Goal: Task Accomplishment & Management: Complete application form

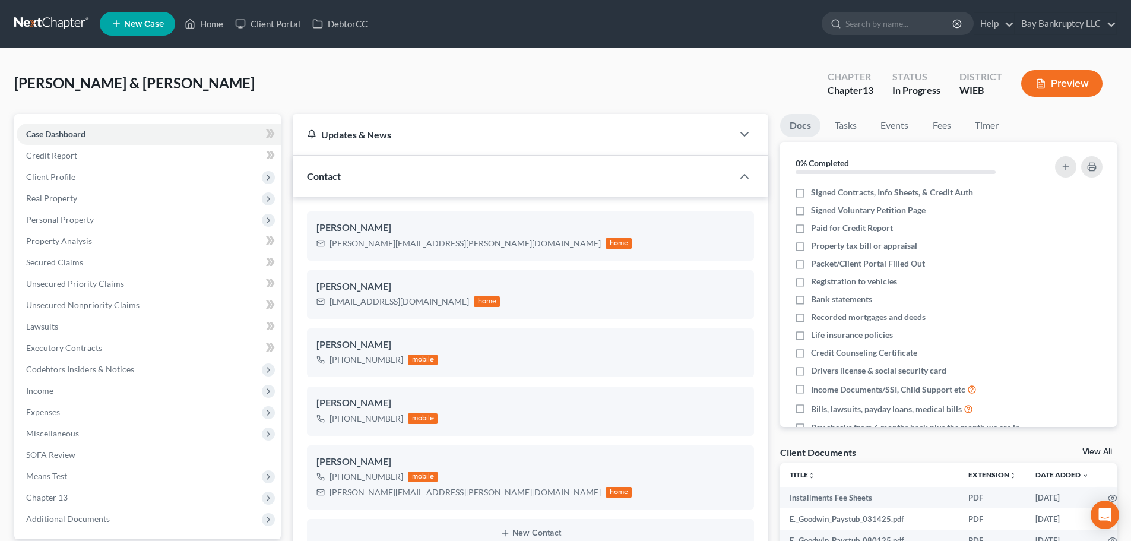
select select "3"
select select "4"
select select "0"
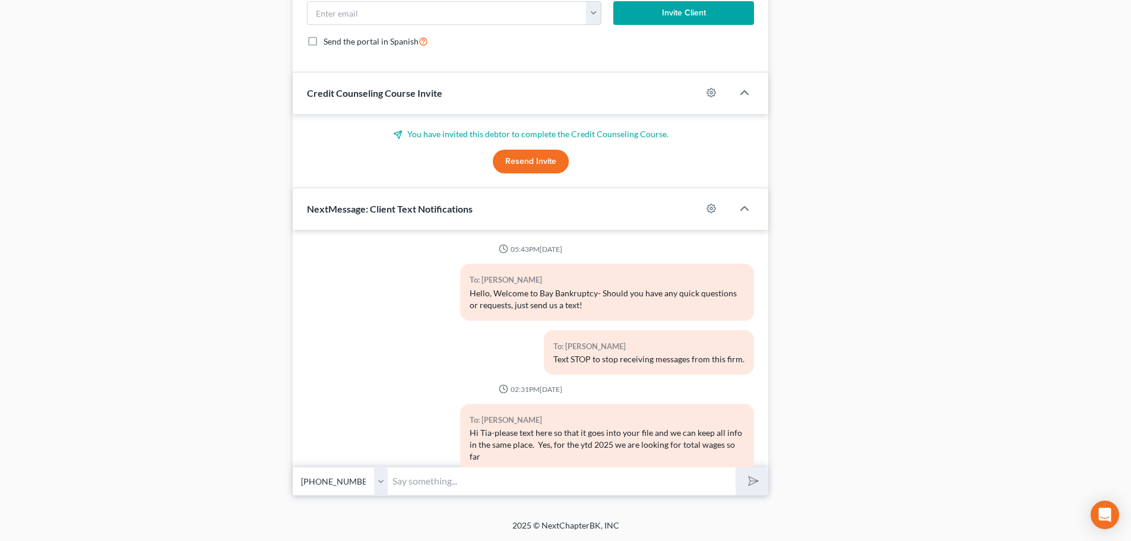
scroll to position [8187, 0]
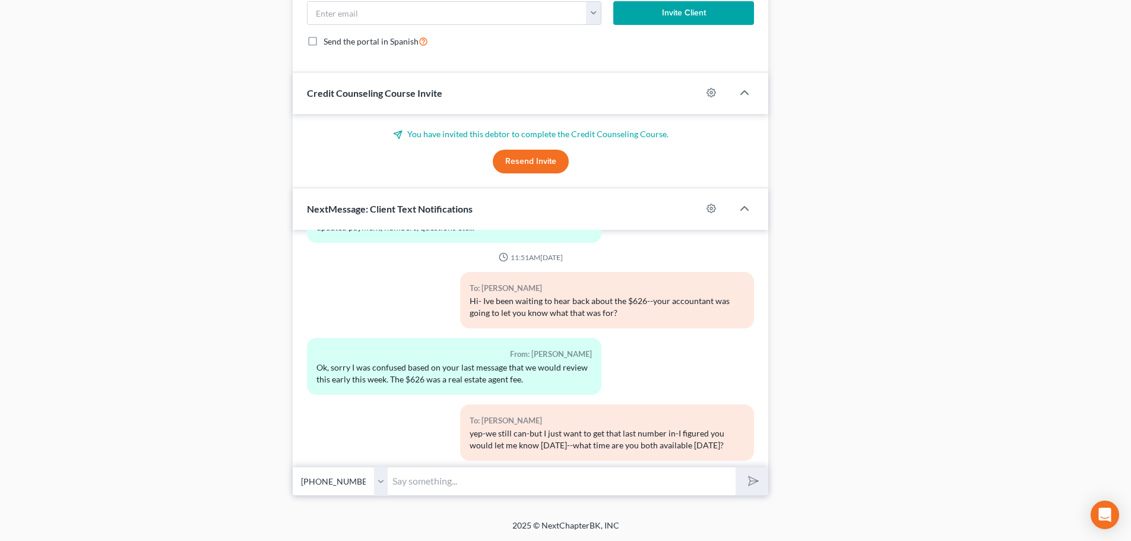
click at [436, 484] on input "text" at bounding box center [562, 480] width 348 height 29
click at [542, 478] on input "I cant do a petition review at 7" at bounding box center [562, 480] width 348 height 29
type input "I cant do a petition review at 7, it would have to be no later than 5. Is there…"
click at [757, 482] on icon "submit" at bounding box center [750, 480] width 17 height 17
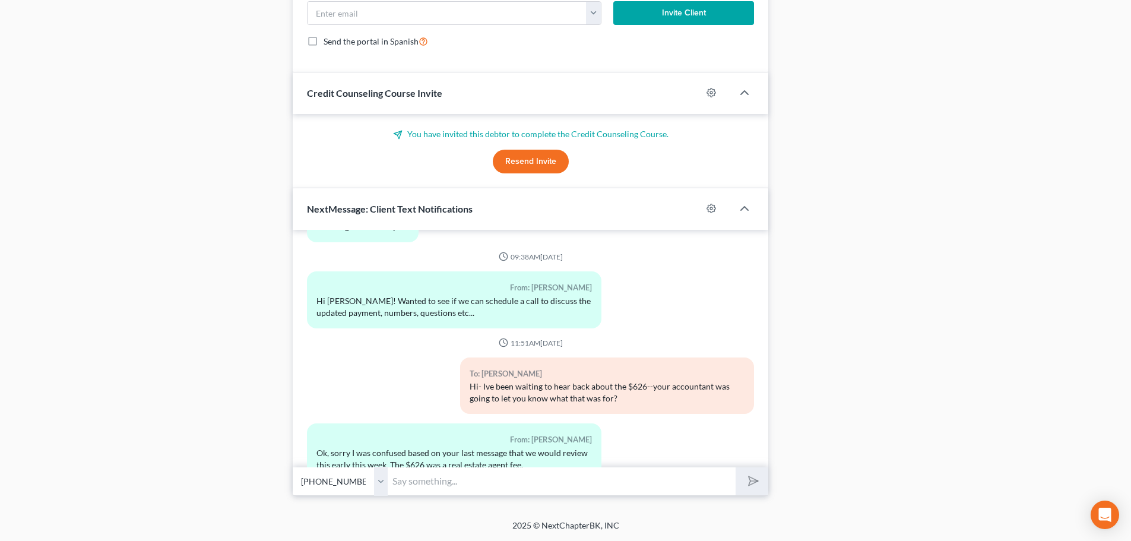
scroll to position [8095, 0]
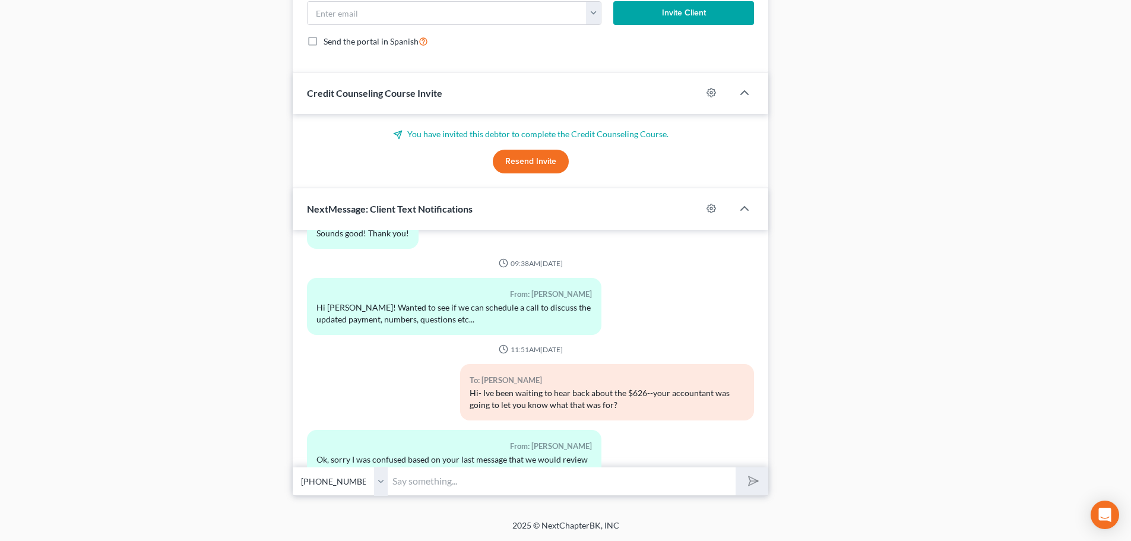
click at [444, 488] on input "text" at bounding box center [562, 480] width 348 height 29
type input "Do you know why you would have a real estate agent fee in [DATE]?"
click at [745, 476] on icon "submit" at bounding box center [751, 481] width 12 height 12
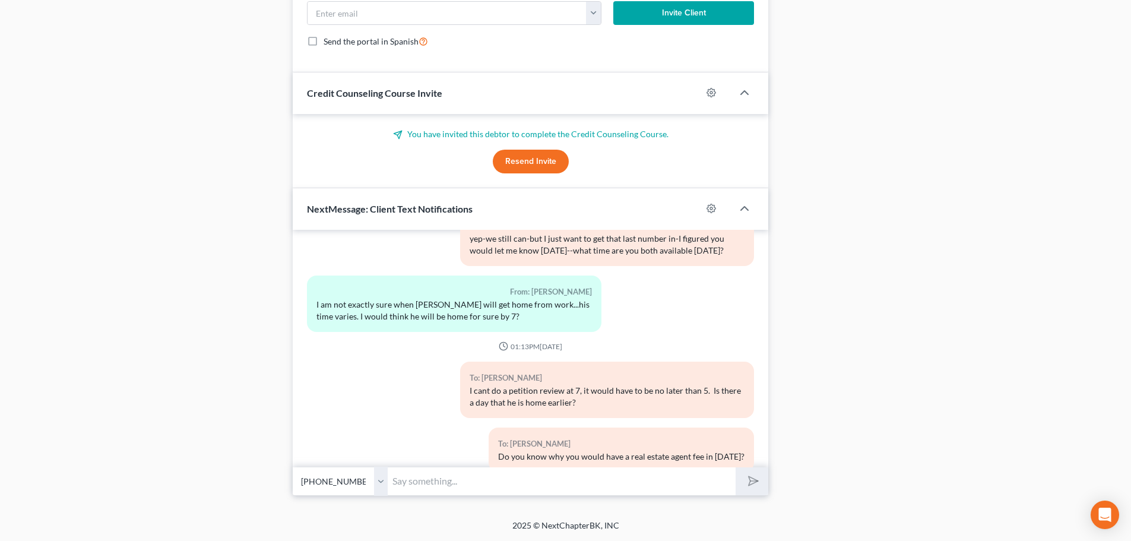
scroll to position [8448, 0]
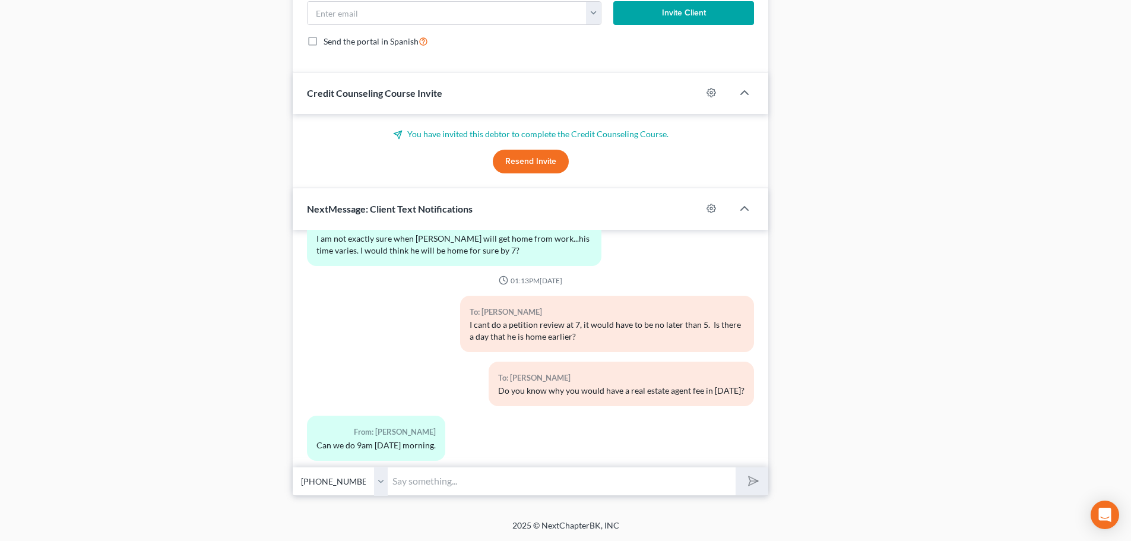
click at [454, 478] on input "text" at bounding box center [562, 480] width 348 height 29
type input "I have an 11:00 [DATE], a 10:00 [DATE]-either of those work?"
click at [739, 479] on button "submit" at bounding box center [751, 481] width 33 height 28
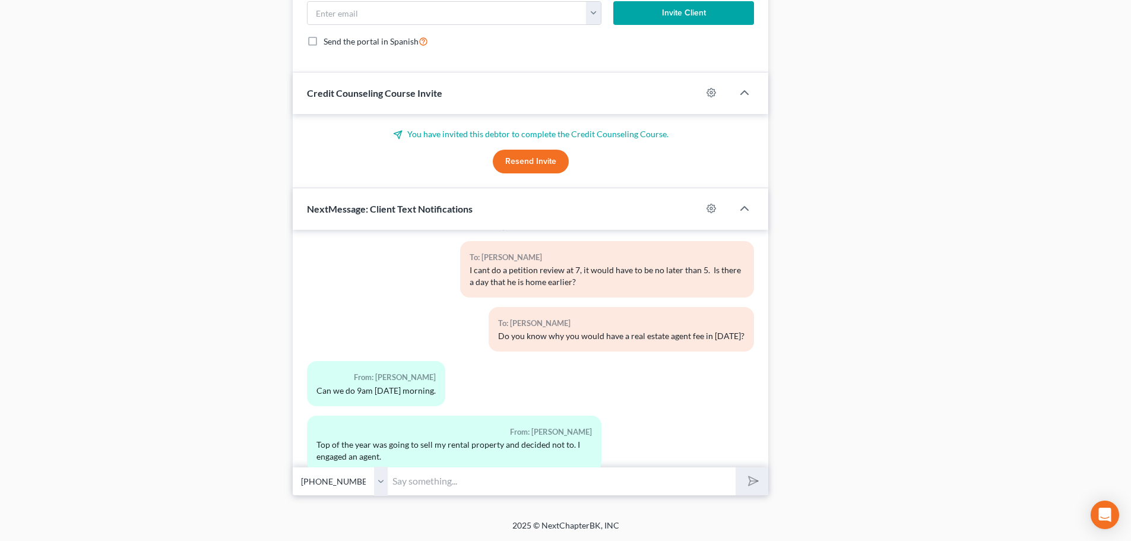
click at [453, 481] on input "text" at bounding box center [562, 480] width 348 height 29
type input "Otherwise, 9:00am is open [DATE]"
click at [751, 484] on polygon "submit" at bounding box center [751, 481] width 14 height 14
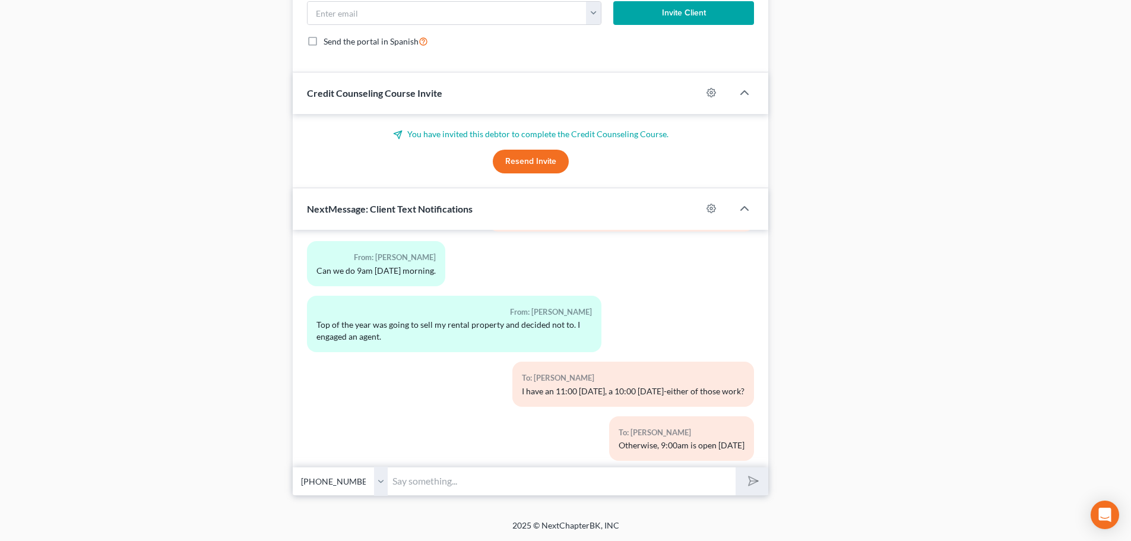
click at [589, 487] on input "text" at bounding box center [562, 480] width 348 height 29
type input "I might be able to move my 10:00--would that work [DATE]"
click at [756, 480] on polygon "submit" at bounding box center [751, 481] width 14 height 14
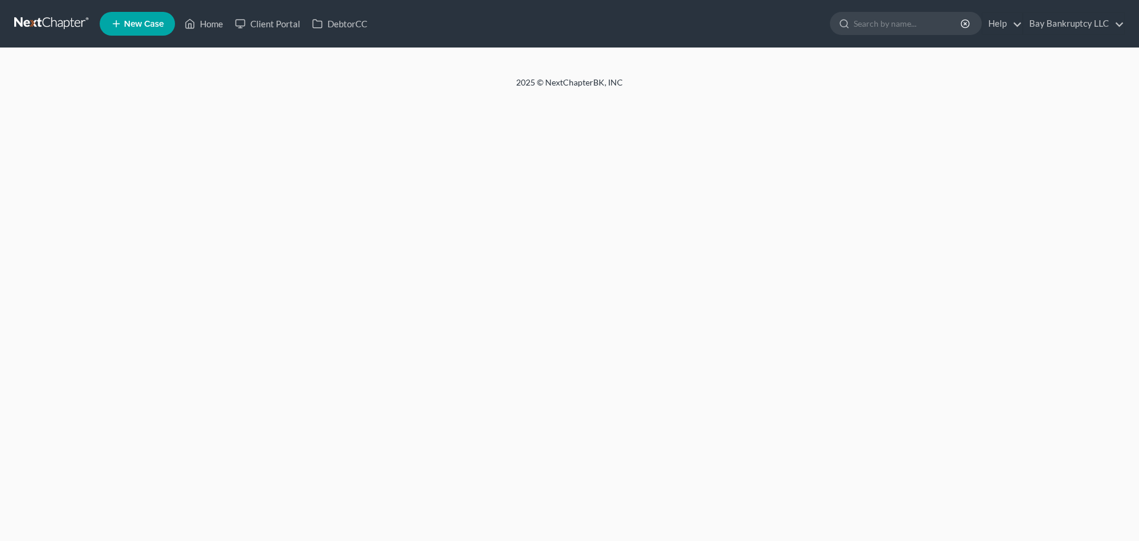
select select "4"
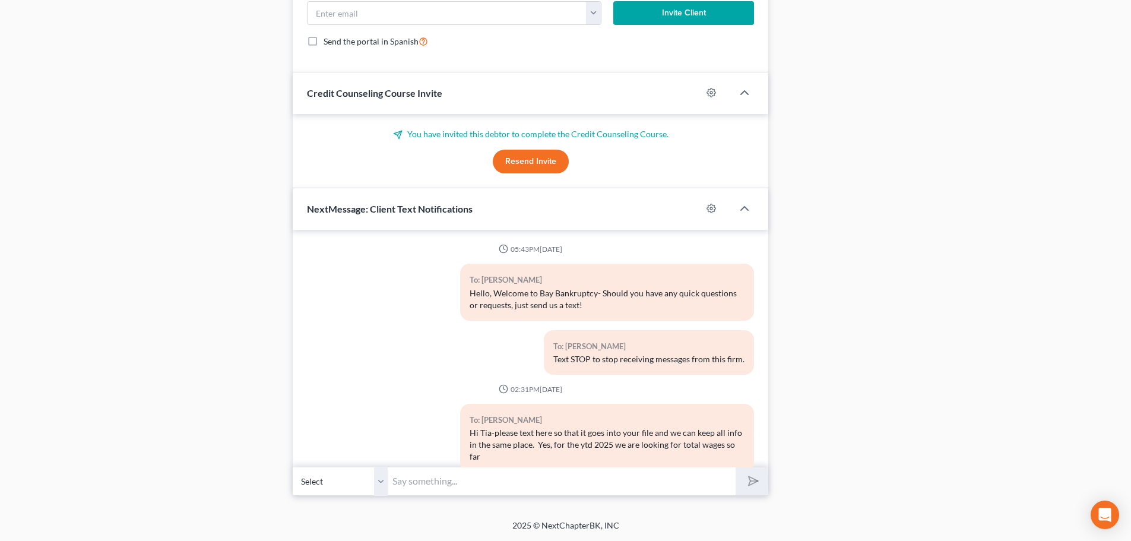
scroll to position [8677, 0]
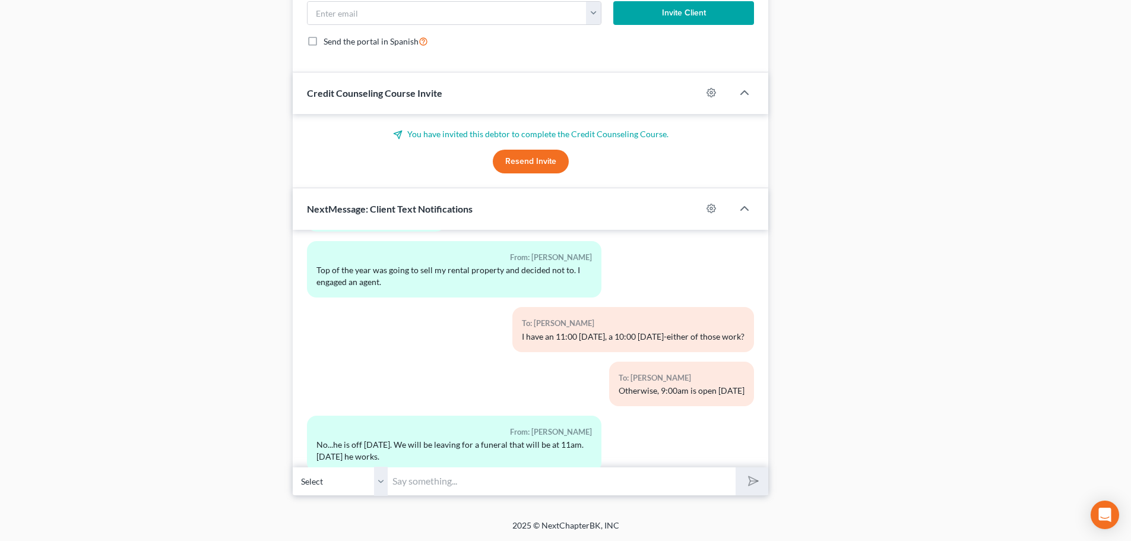
click at [444, 472] on input "text" at bounding box center [562, 480] width 348 height 29
type input "W"
type input "H"
type input "what are his work hours?"
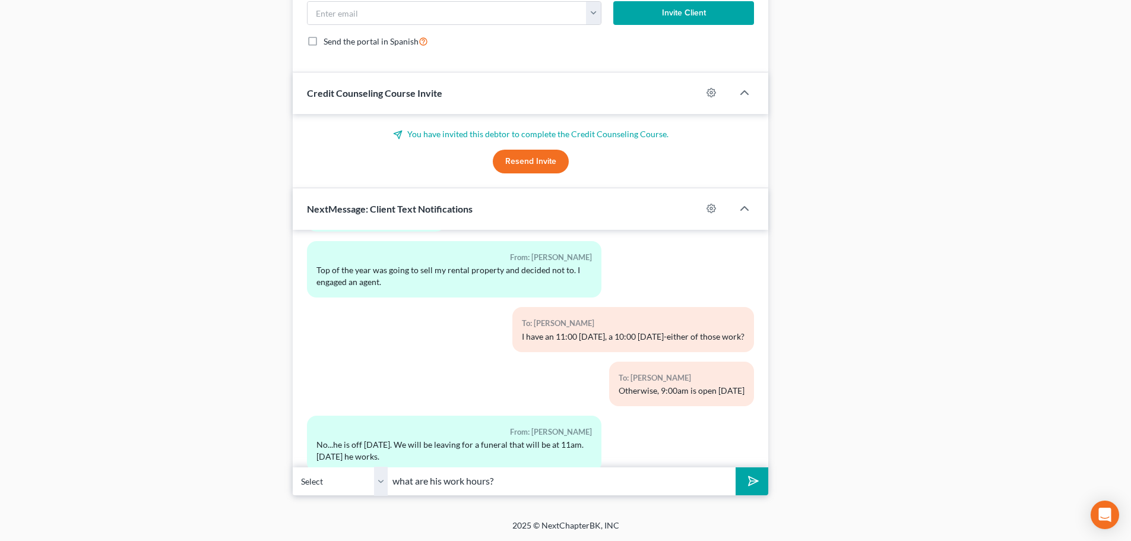
click at [756, 476] on icon "submit" at bounding box center [751, 481] width 12 height 12
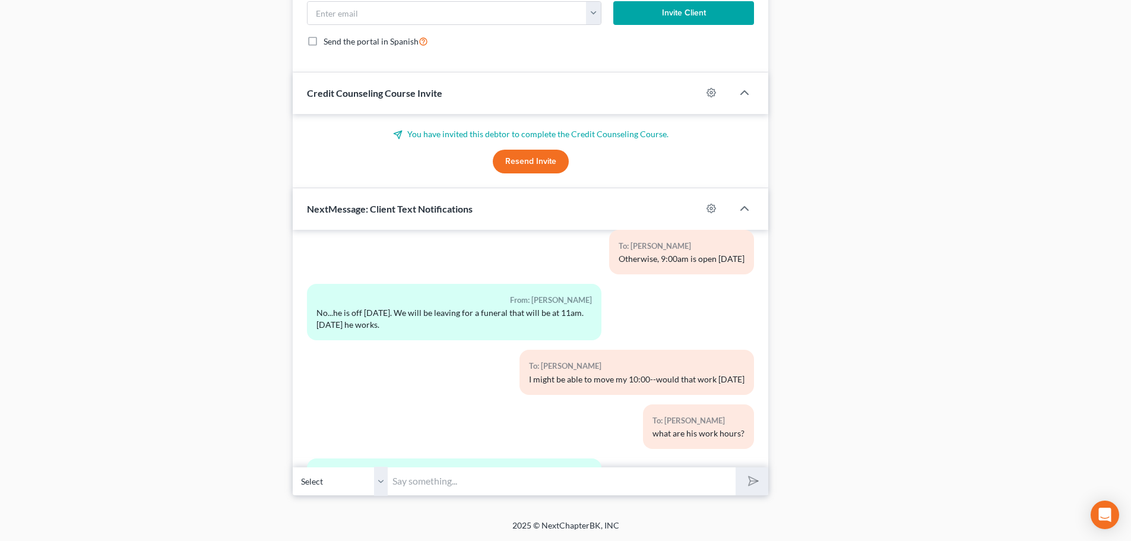
scroll to position [8875, 0]
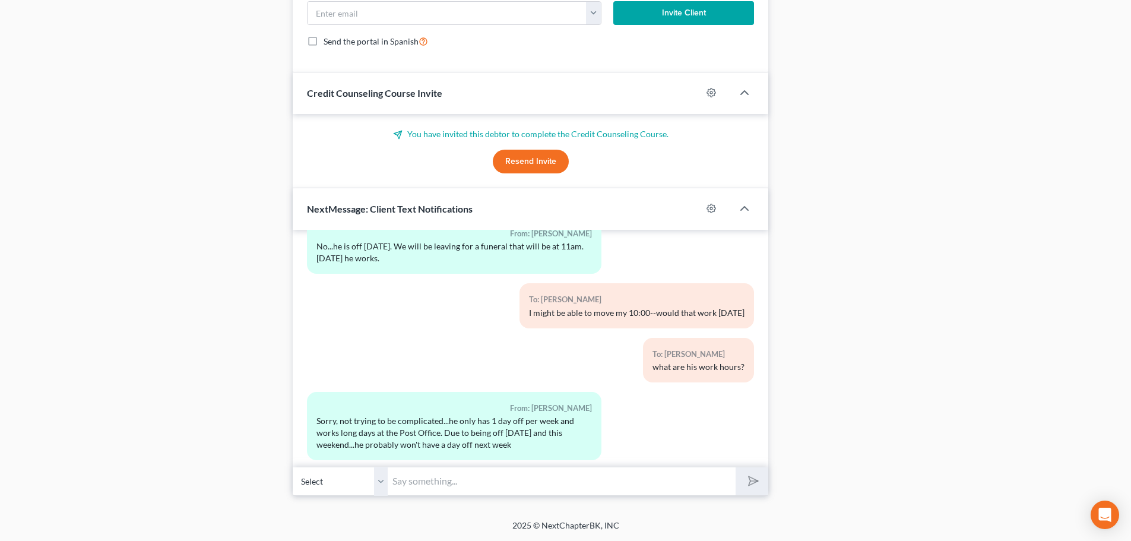
click at [684, 484] on input "text" at bounding box center [562, 480] width 348 height 29
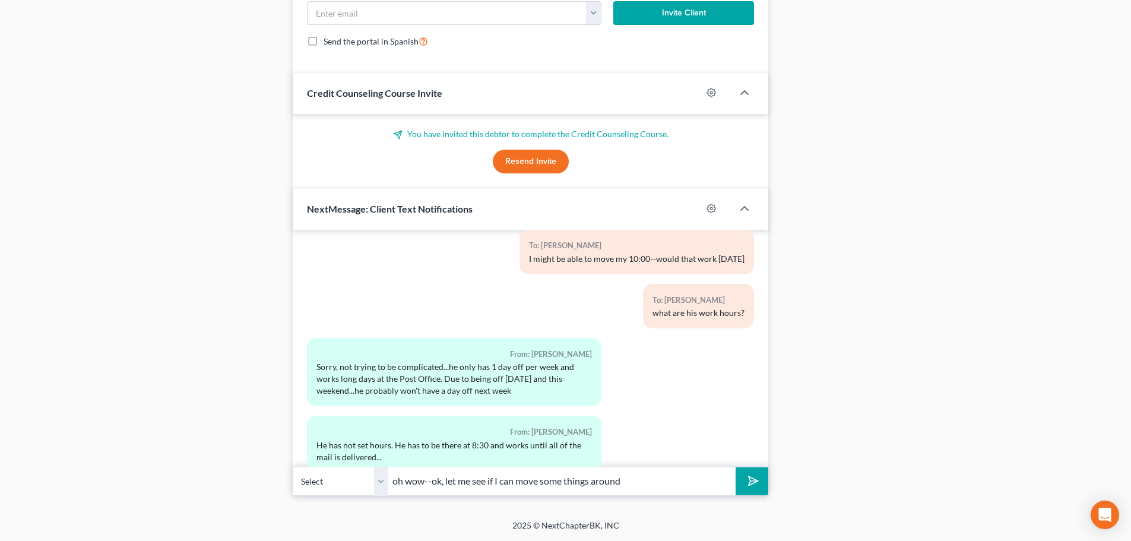
type input "oh wow--ok, let me see if I can move some things around"
click at [749, 480] on icon "submit" at bounding box center [750, 480] width 17 height 17
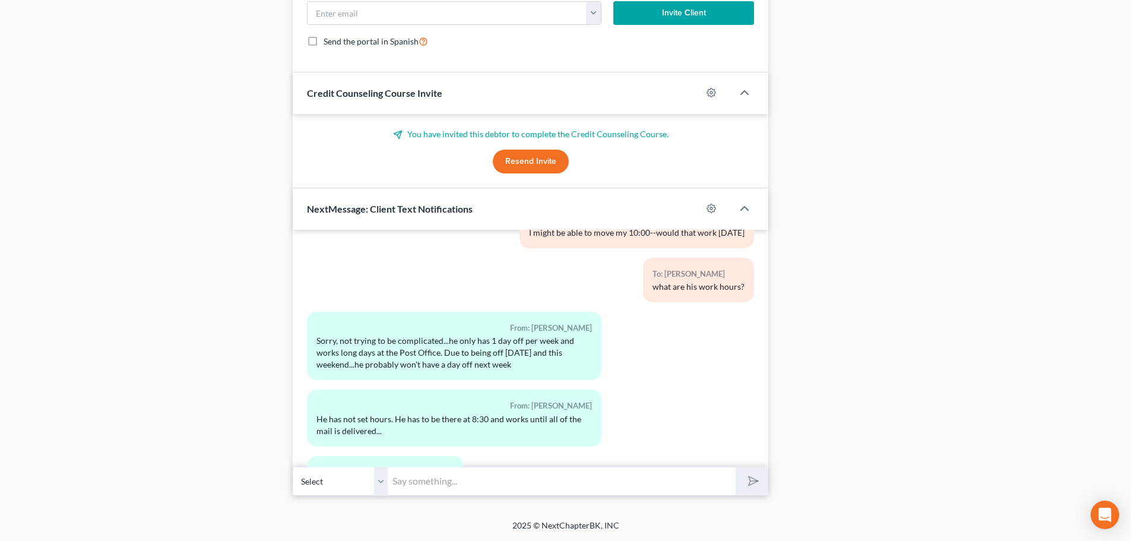
scroll to position [8984, 0]
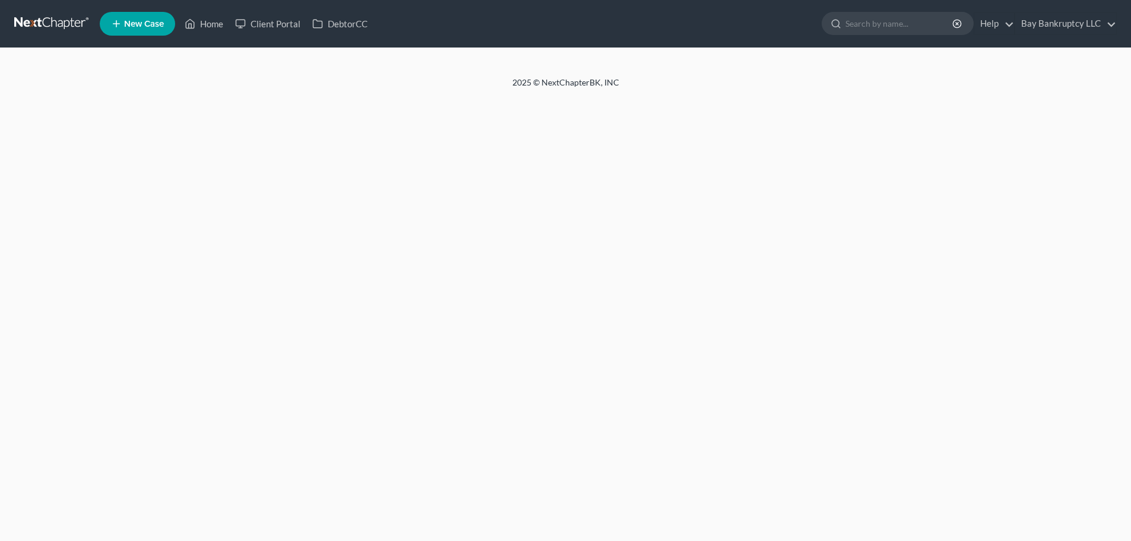
select select "3"
select select "4"
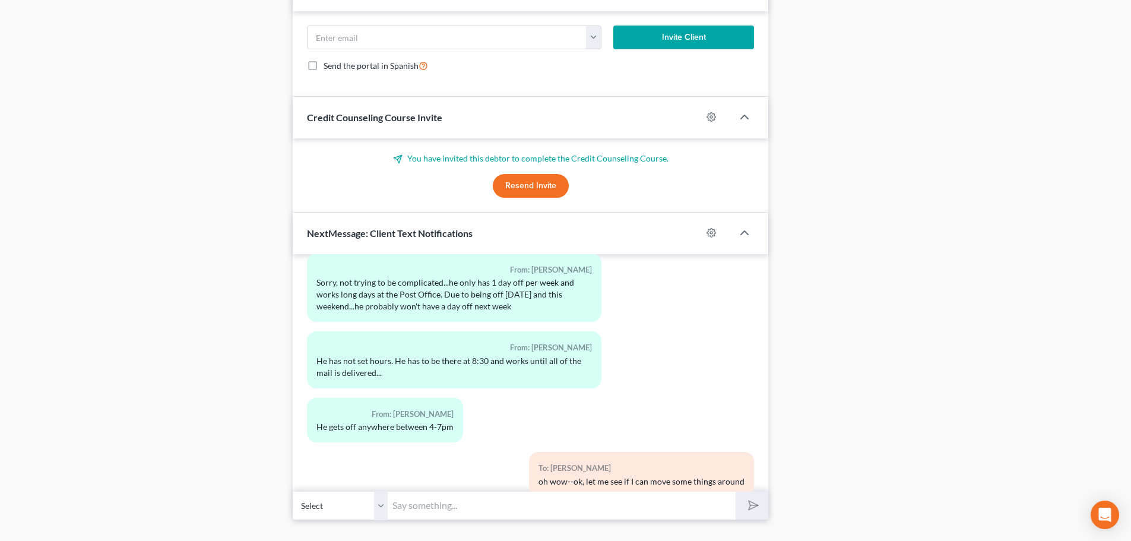
scroll to position [1210, 0]
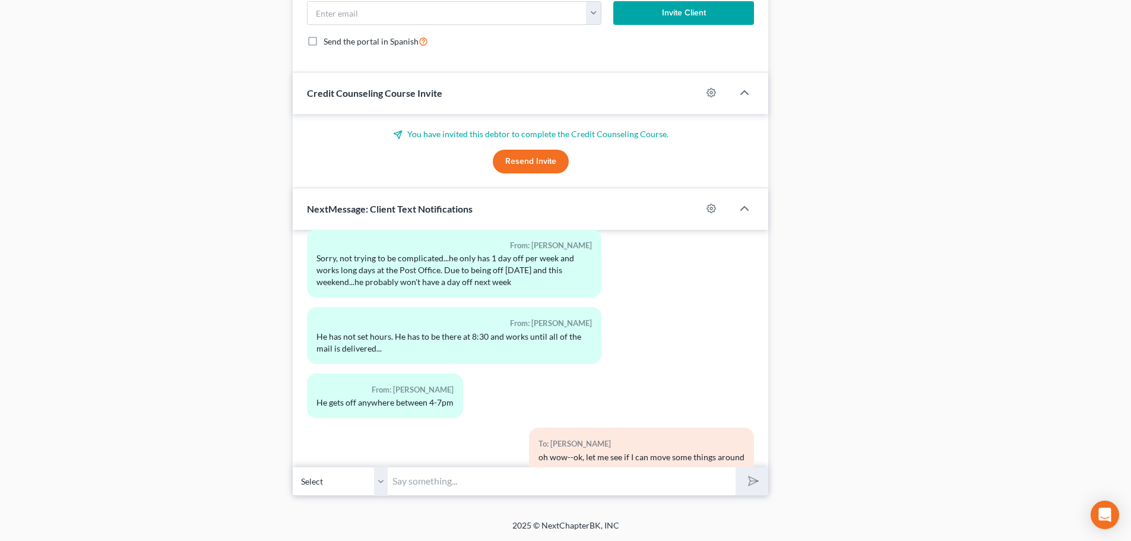
click at [491, 477] on input "text" at bounding box center [562, 480] width 348 height 29
type input "Yes, some long days indeed!"
click at [759, 485] on button "submit" at bounding box center [751, 481] width 33 height 28
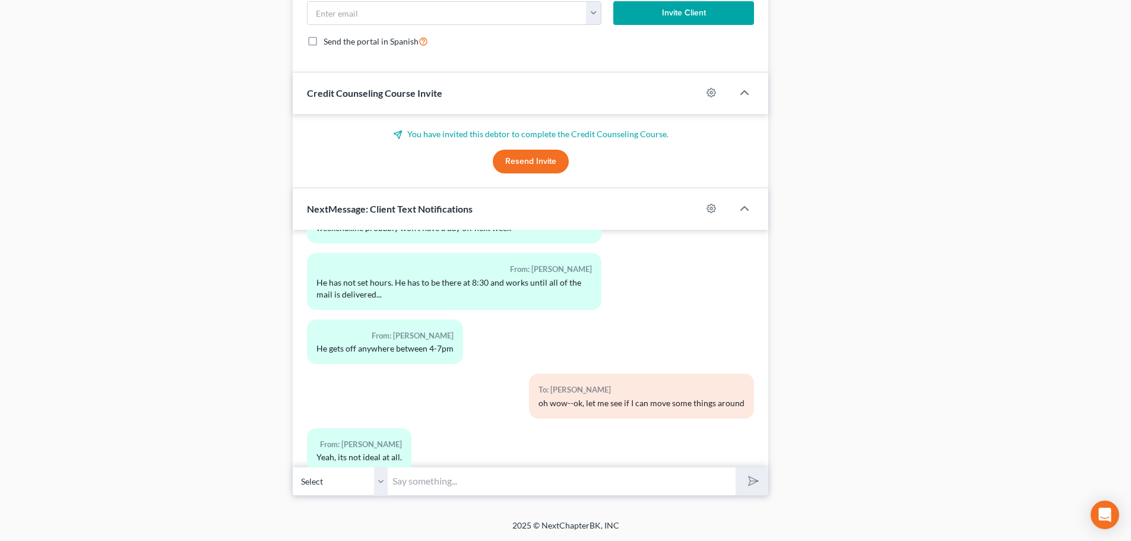
click at [514, 490] on input "text" at bounding box center [562, 480] width 348 height 29
type input "I just sent you an email"
click at [747, 481] on icon "submit" at bounding box center [750, 480] width 17 height 17
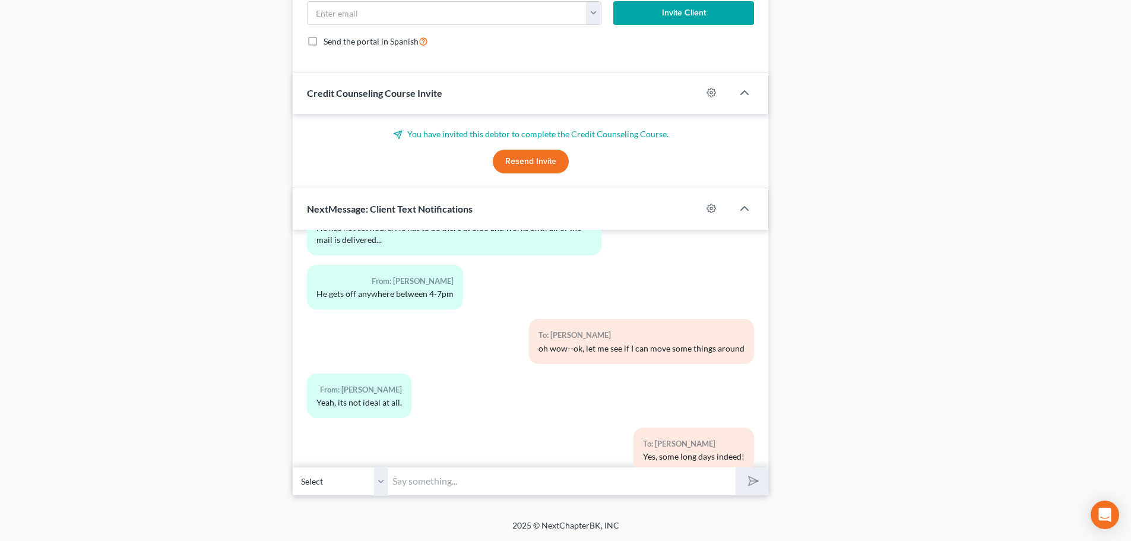
click at [677, 481] on input "text" at bounding box center [562, 480] width 348 height 29
type input "S"
type input "Disregard-"
click at [747, 477] on icon "submit" at bounding box center [750, 480] width 17 height 17
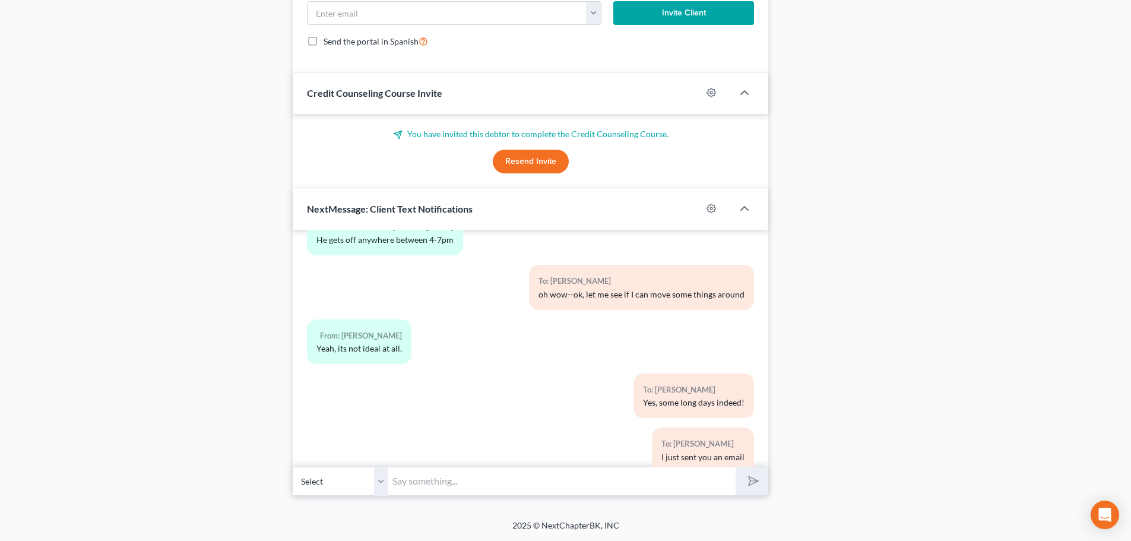
click at [412, 483] on input "text" at bounding box center [562, 480] width 348 height 29
type input "text was for someone else"
click at [748, 487] on icon "submit" at bounding box center [750, 480] width 17 height 17
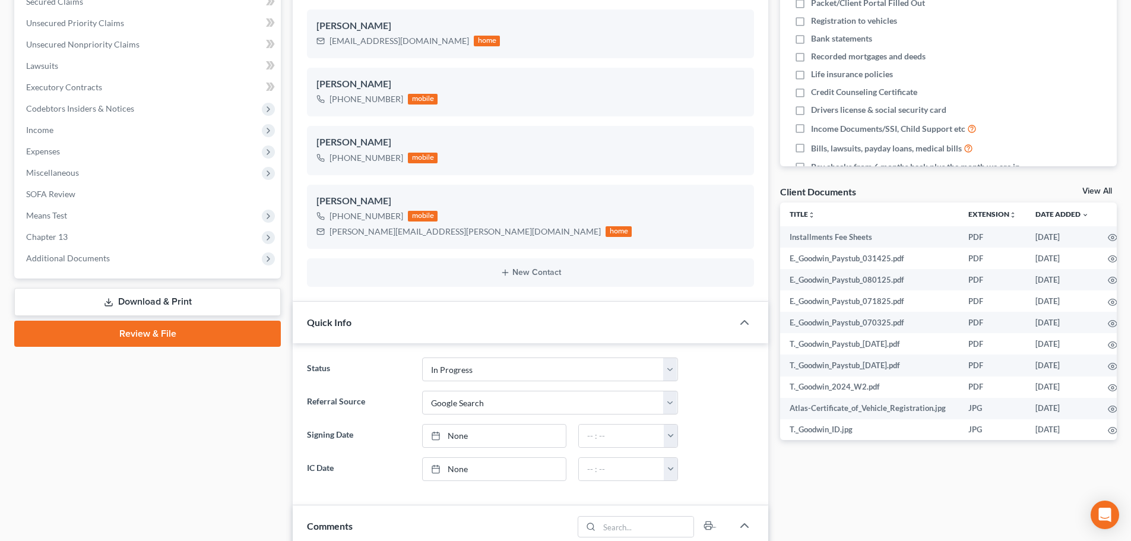
scroll to position [0, 0]
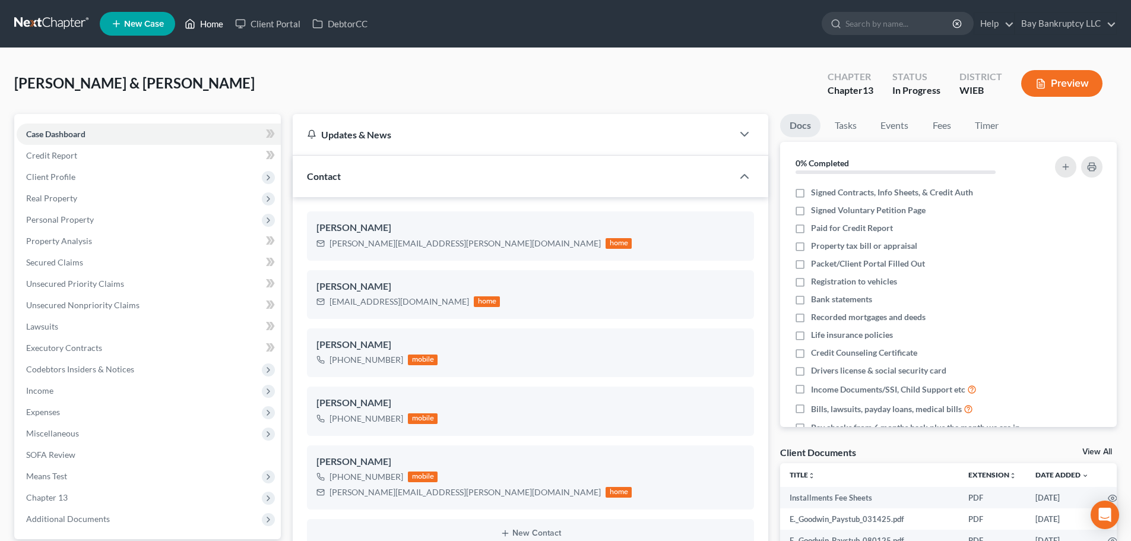
drag, startPoint x: 218, startPoint y: 31, endPoint x: 224, endPoint y: 50, distance: 20.6
click at [218, 31] on link "Home" at bounding box center [204, 23] width 50 height 21
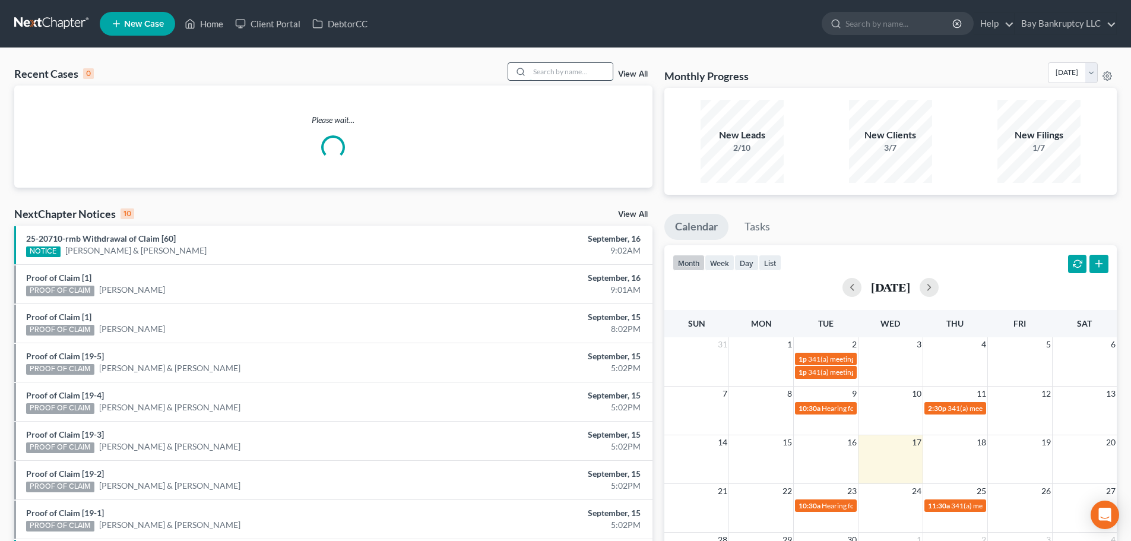
click at [566, 69] on input "search" at bounding box center [570, 71] width 83 height 17
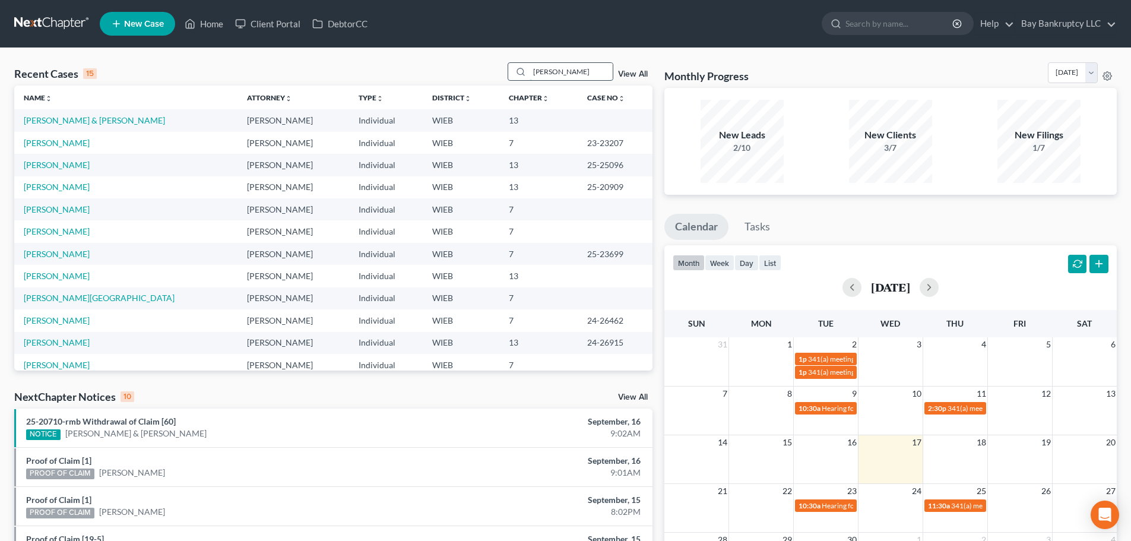
type input "sheila"
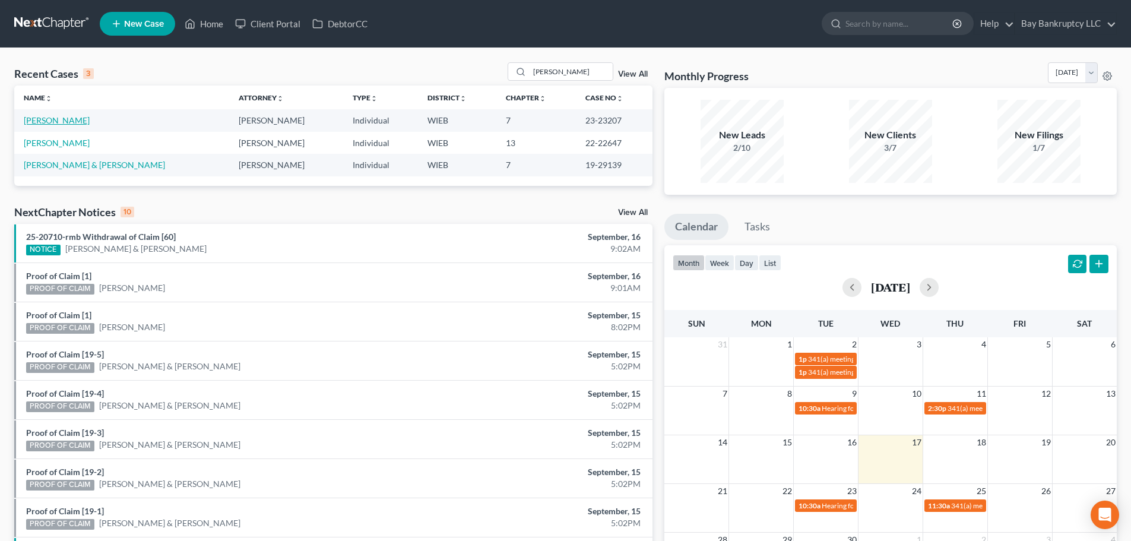
click at [70, 118] on link "[PERSON_NAME]" at bounding box center [57, 120] width 66 height 10
select select "4"
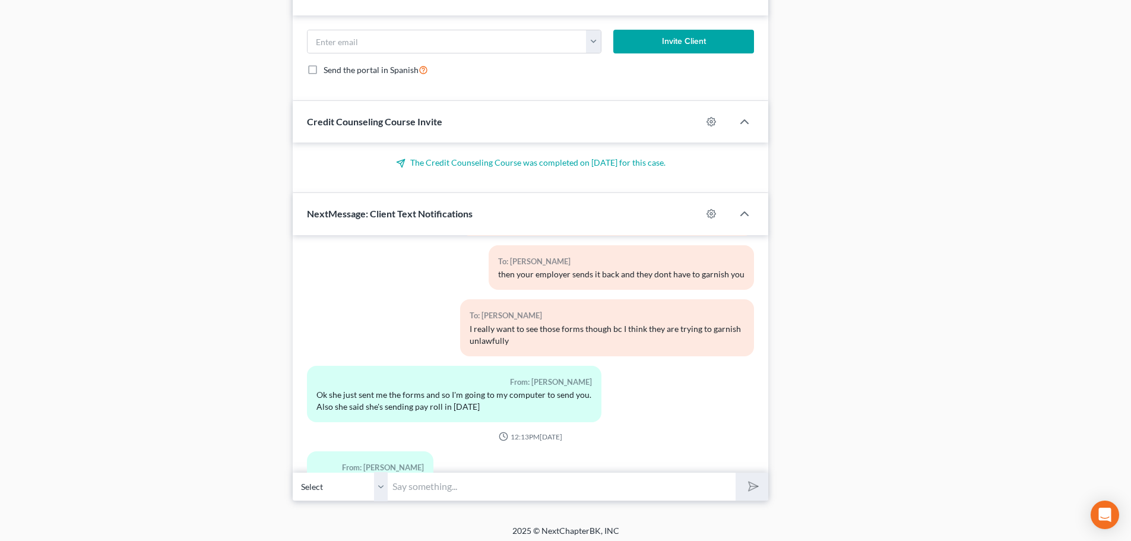
scroll to position [1070, 0]
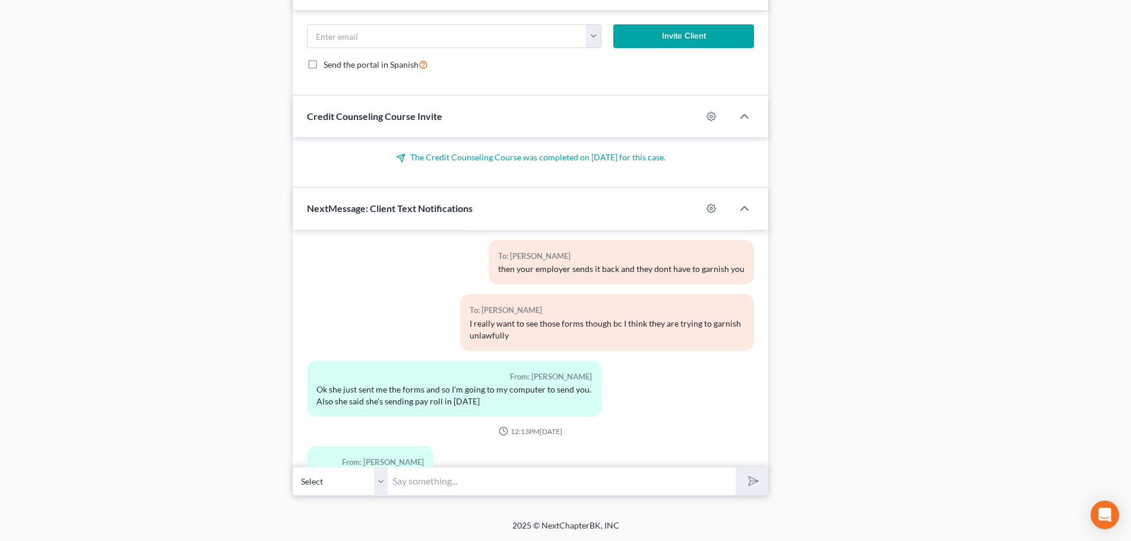
click at [428, 487] on input "text" at bounding box center [562, 480] width 348 height 29
type input "I just sent an email"
click at [752, 481] on line "submit" at bounding box center [754, 481] width 8 height 8
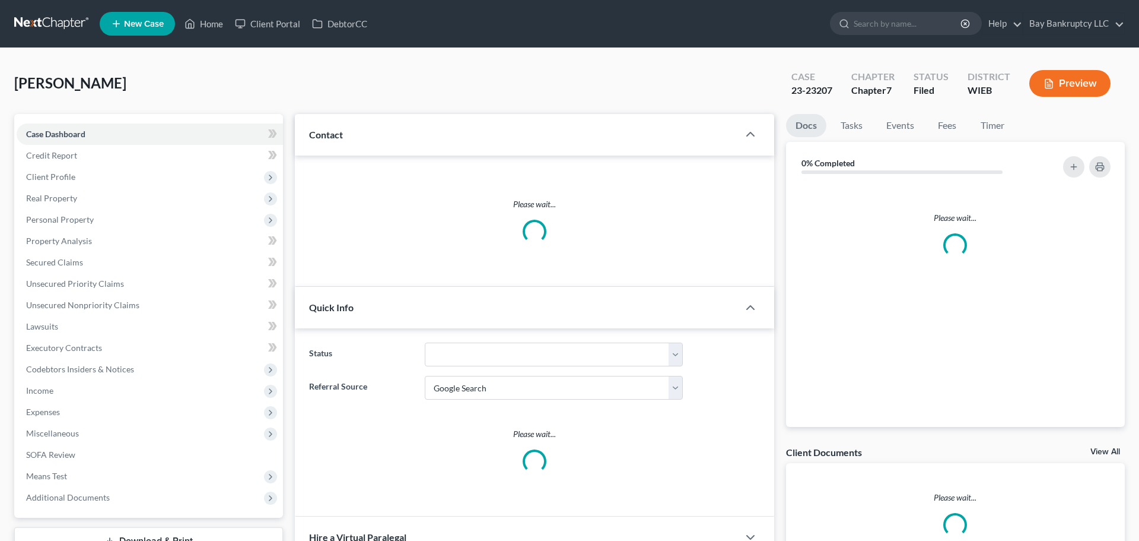
select select "4"
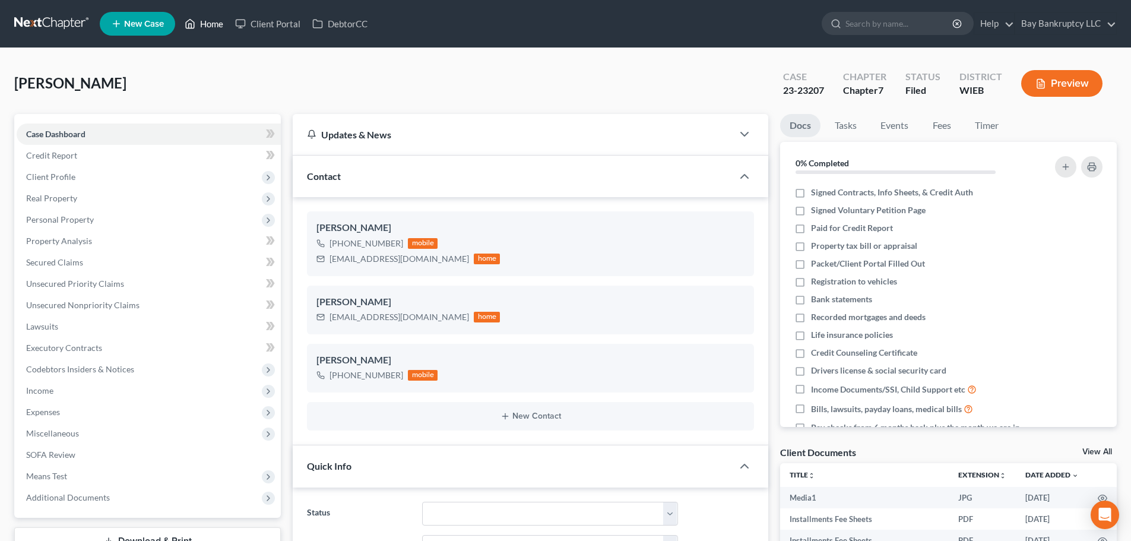
click at [209, 26] on link "Home" at bounding box center [204, 23] width 50 height 21
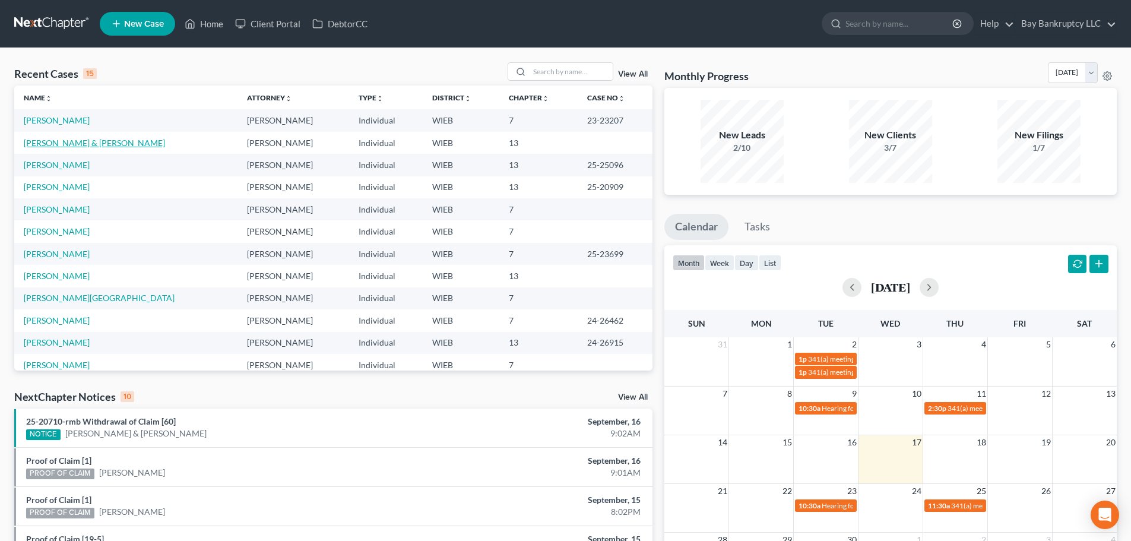
click at [51, 142] on link "[PERSON_NAME] & [PERSON_NAME]" at bounding box center [94, 143] width 141 height 10
select select "4"
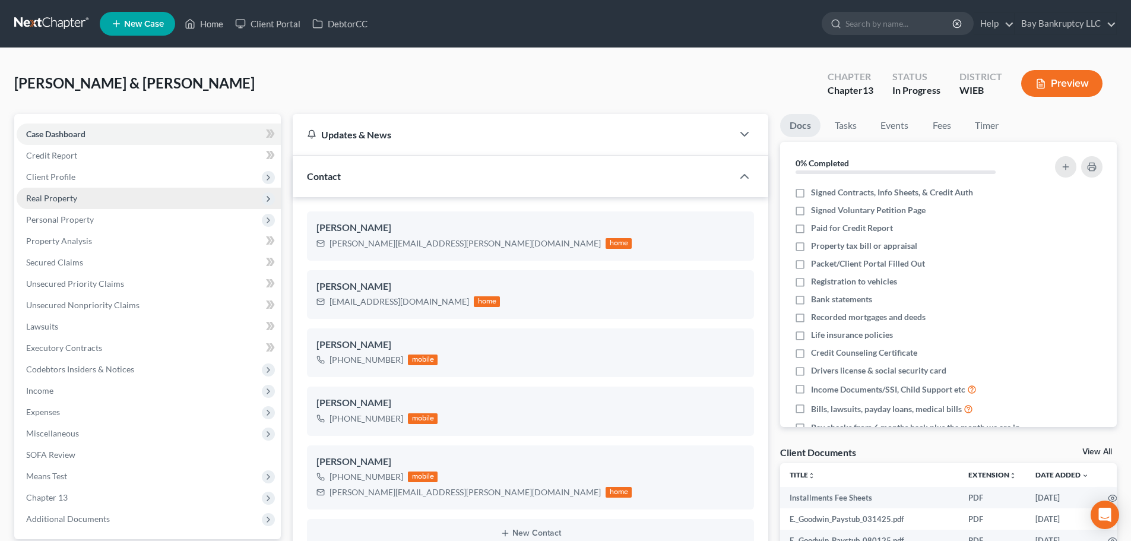
click at [52, 196] on span "Real Property" at bounding box center [51, 198] width 51 height 10
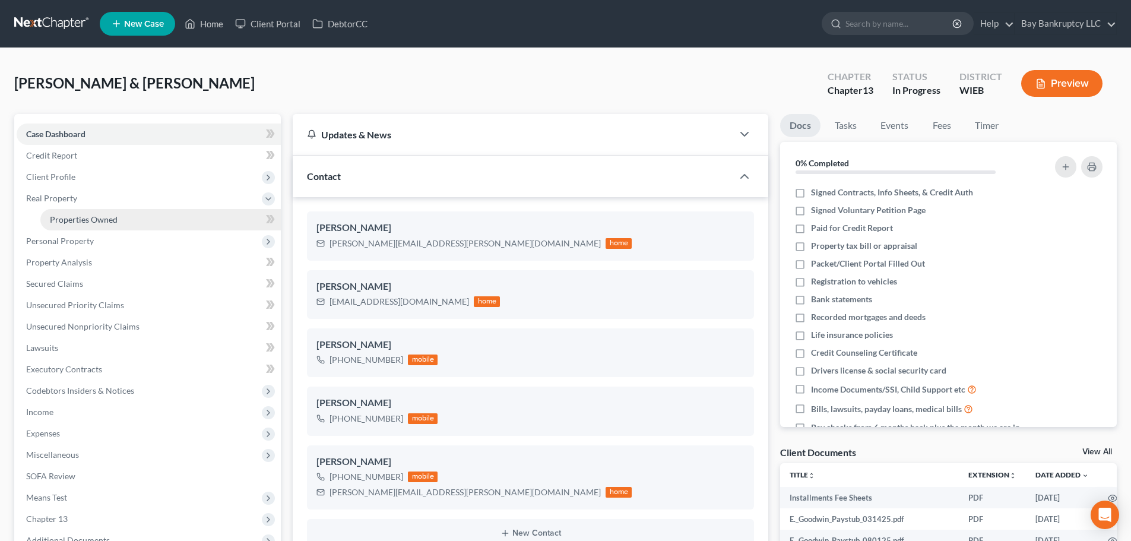
click at [59, 212] on link "Properties Owned" at bounding box center [160, 219] width 240 height 21
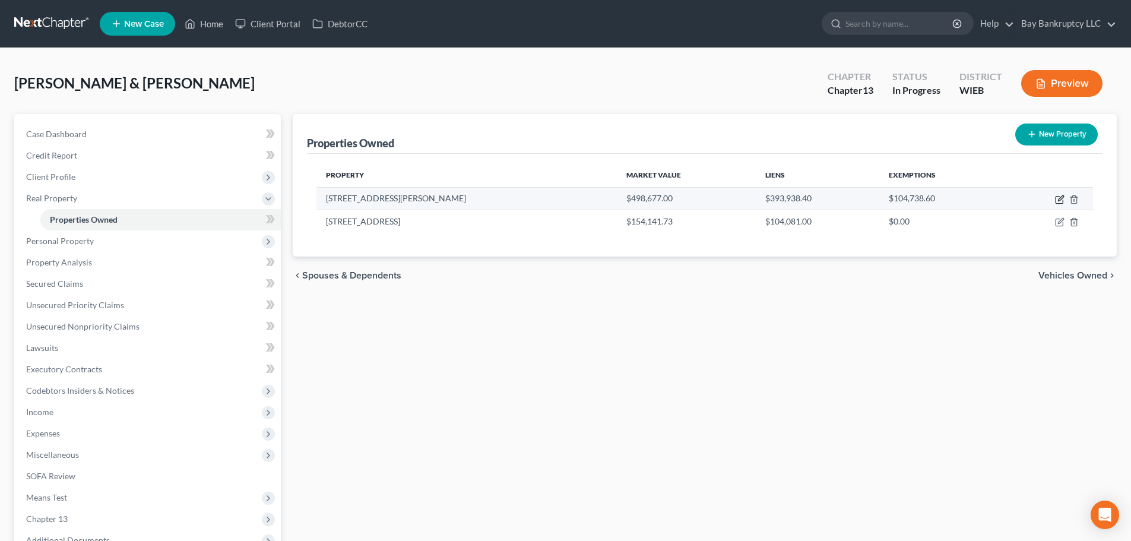
click at [1058, 196] on icon "button" at bounding box center [1058, 199] width 7 height 7
select select "52"
select select "2"
select select "0"
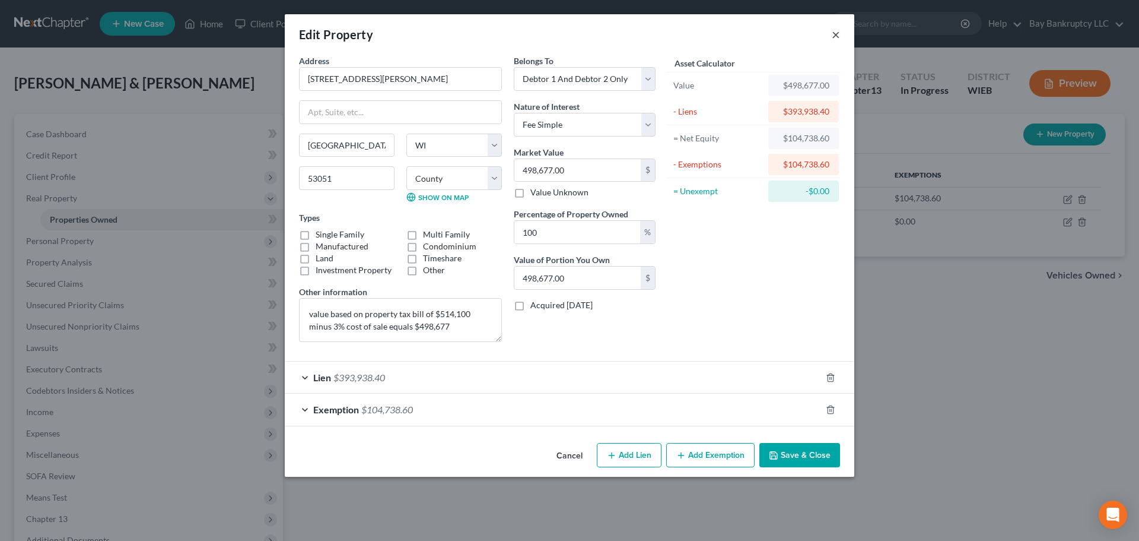
click at [835, 37] on button "×" at bounding box center [836, 34] width 8 height 14
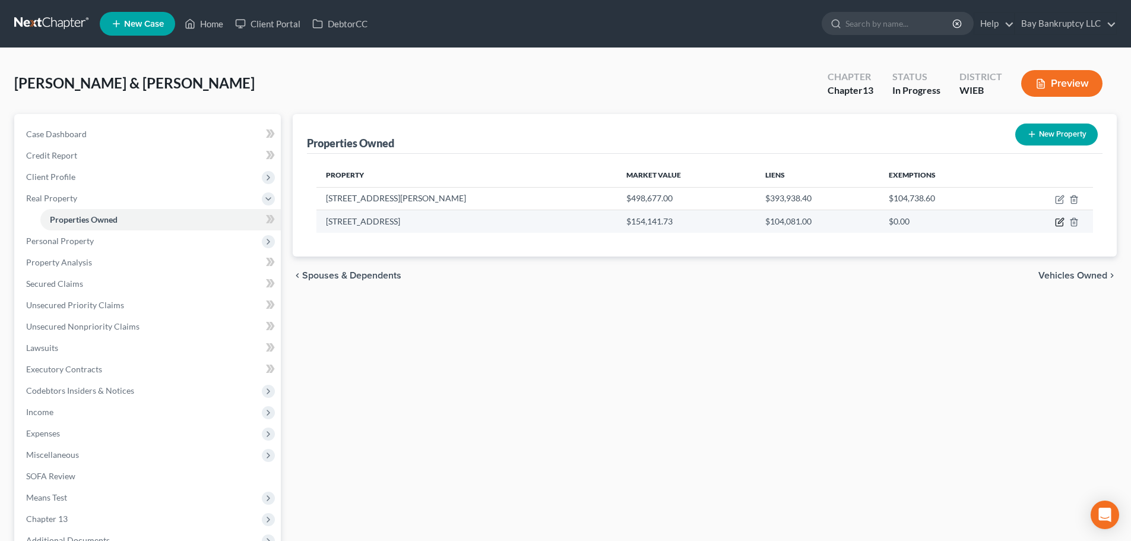
click at [1060, 220] on icon "button" at bounding box center [1060, 220] width 5 height 5
select select "52"
select select "2"
select select "0"
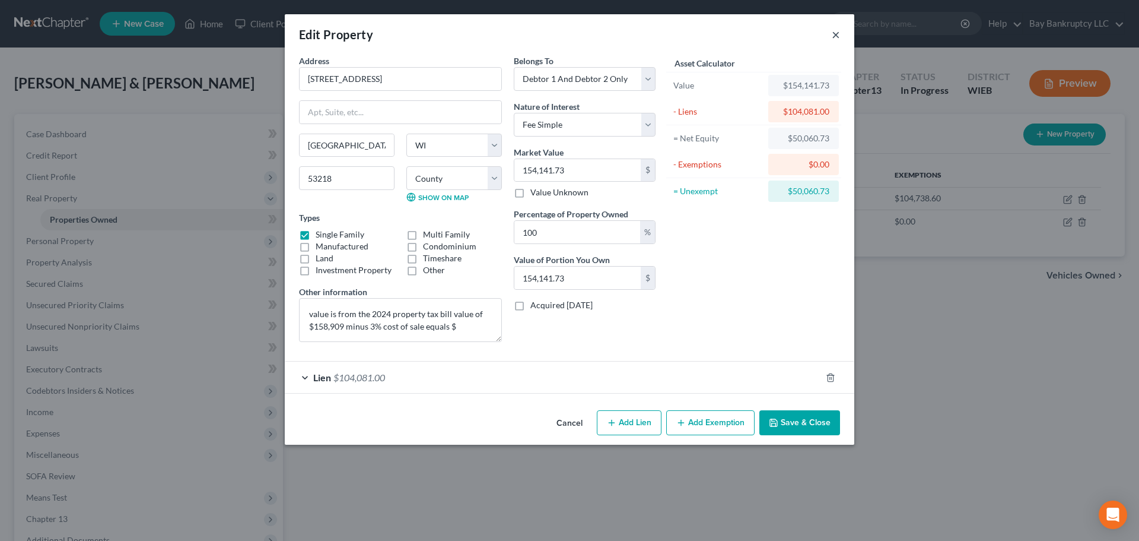
click at [837, 35] on button "×" at bounding box center [836, 34] width 8 height 14
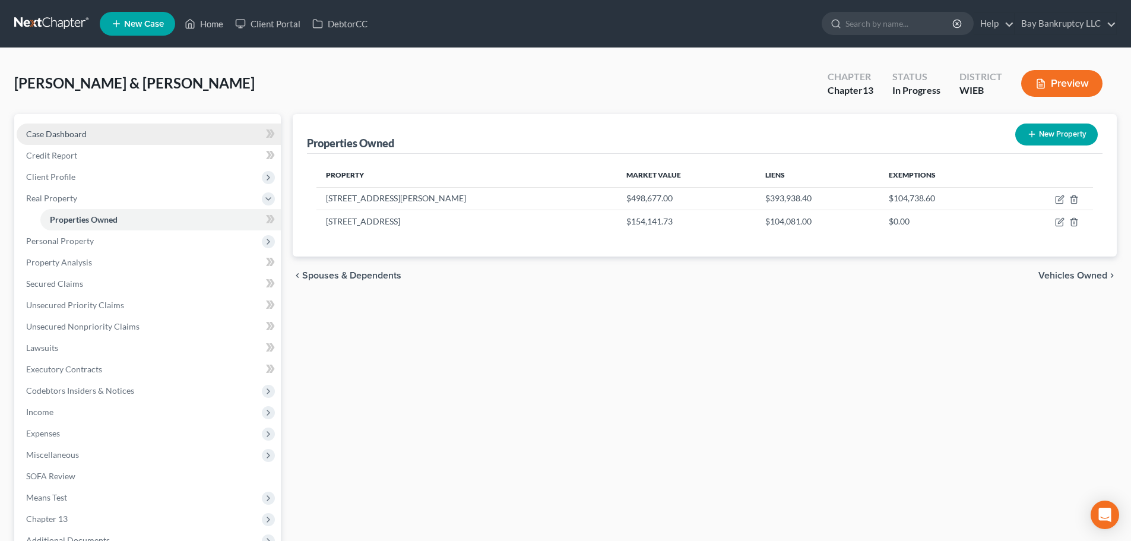
click at [85, 129] on span "Case Dashboard" at bounding box center [56, 134] width 61 height 10
select select "3"
select select "4"
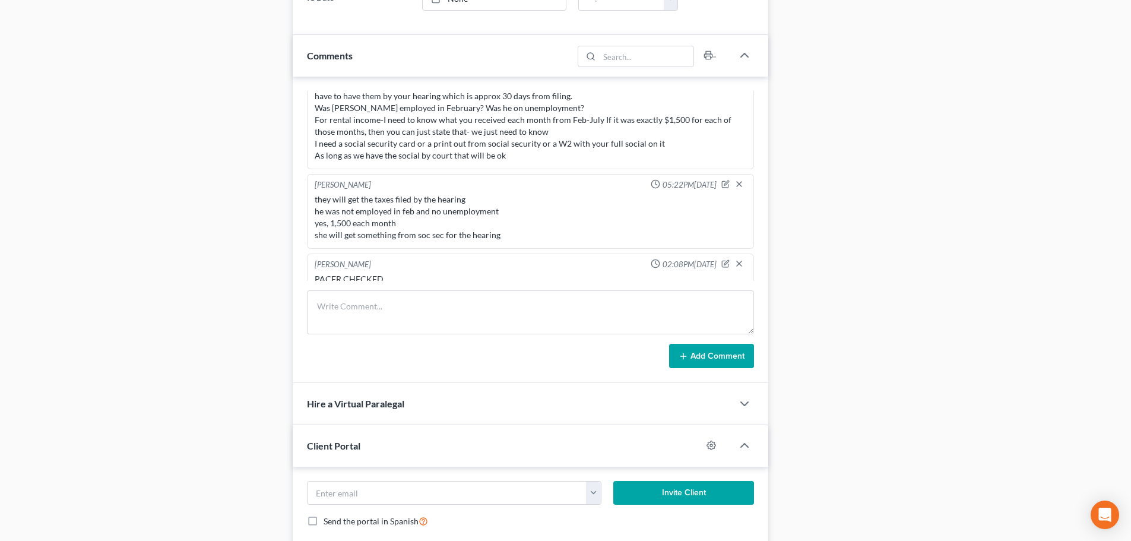
scroll to position [735, 0]
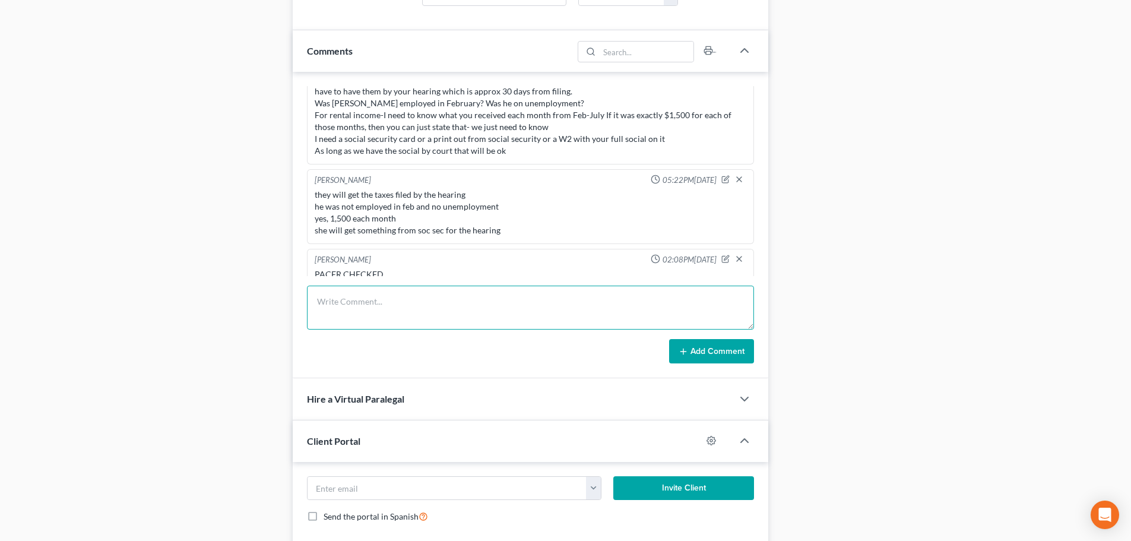
click at [335, 307] on textarea at bounding box center [530, 307] width 447 height 44
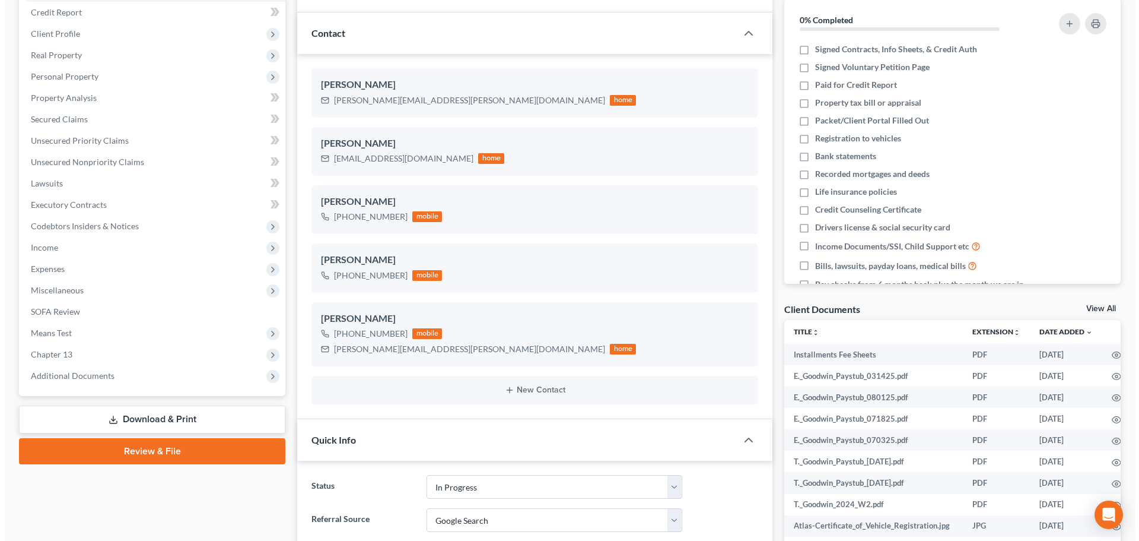
scroll to position [142, 0]
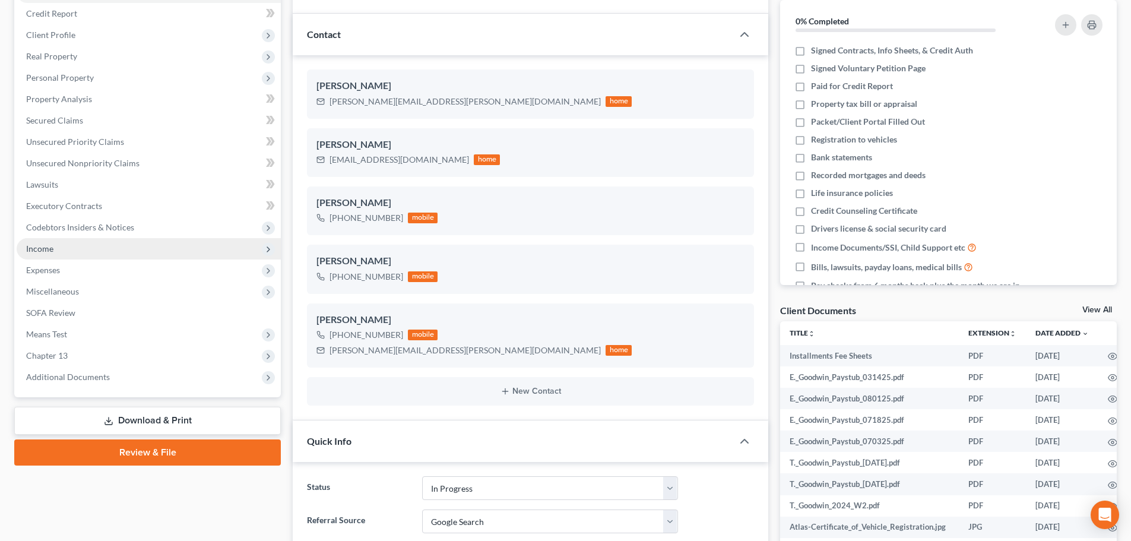
type textarea "$1,358 pr yr insurance for rental and $959 for yr for utilities"
click at [55, 246] on span "Income" at bounding box center [149, 248] width 264 height 21
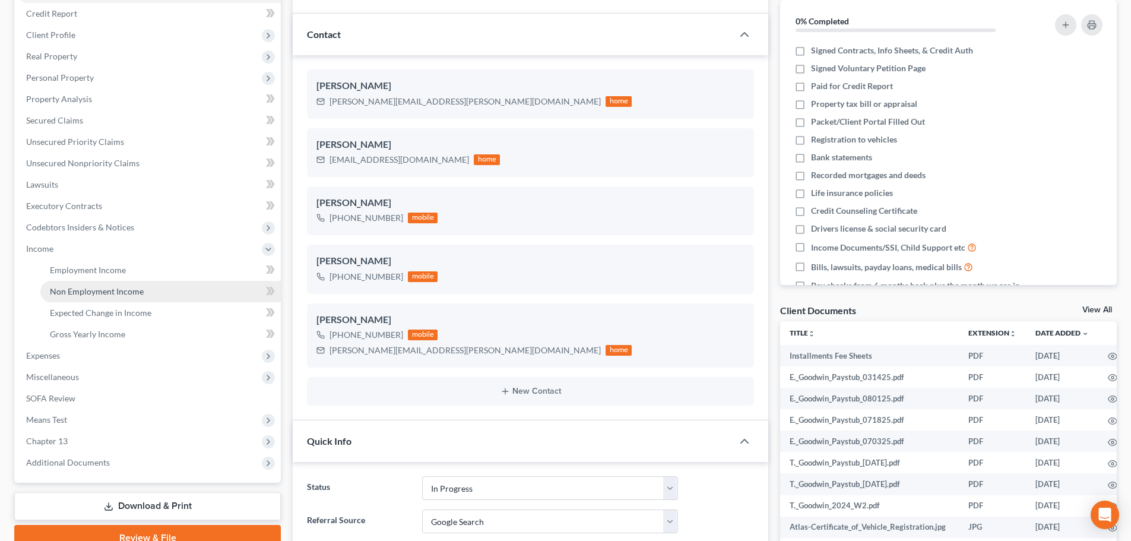
click at [91, 283] on link "Non Employment Income" at bounding box center [160, 291] width 240 height 21
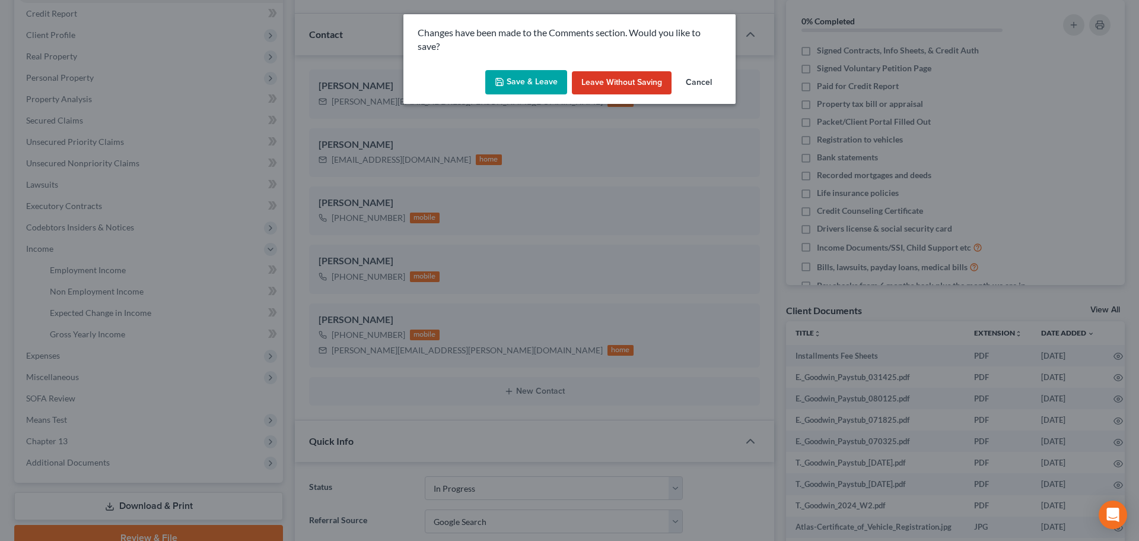
click at [544, 78] on button "Save & Leave" at bounding box center [526, 82] width 82 height 25
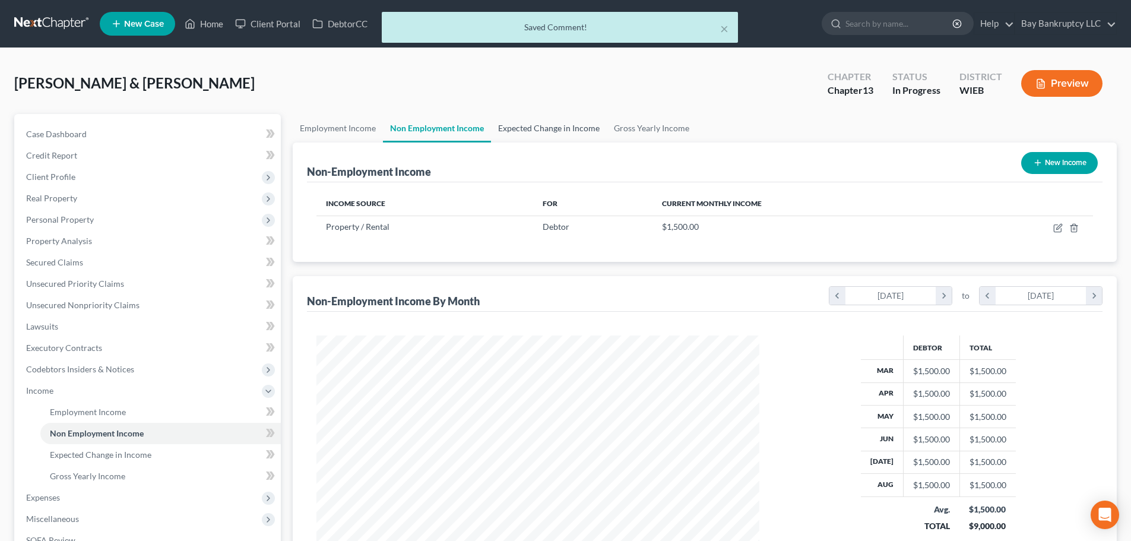
scroll to position [221, 466]
click at [529, 128] on link "Expected Change in Income" at bounding box center [549, 128] width 116 height 28
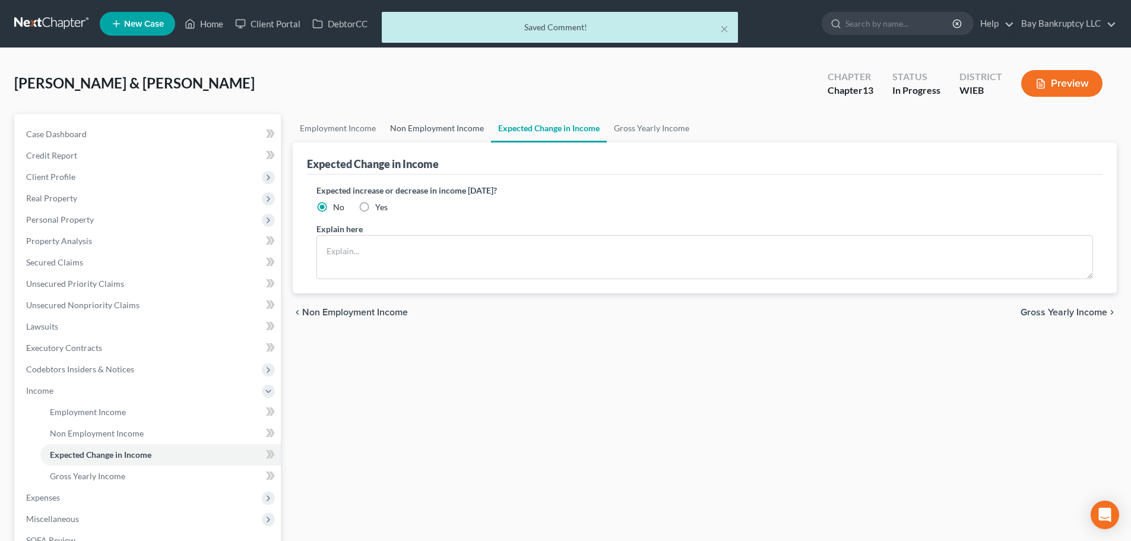
click at [441, 123] on link "Non Employment Income" at bounding box center [437, 128] width 108 height 28
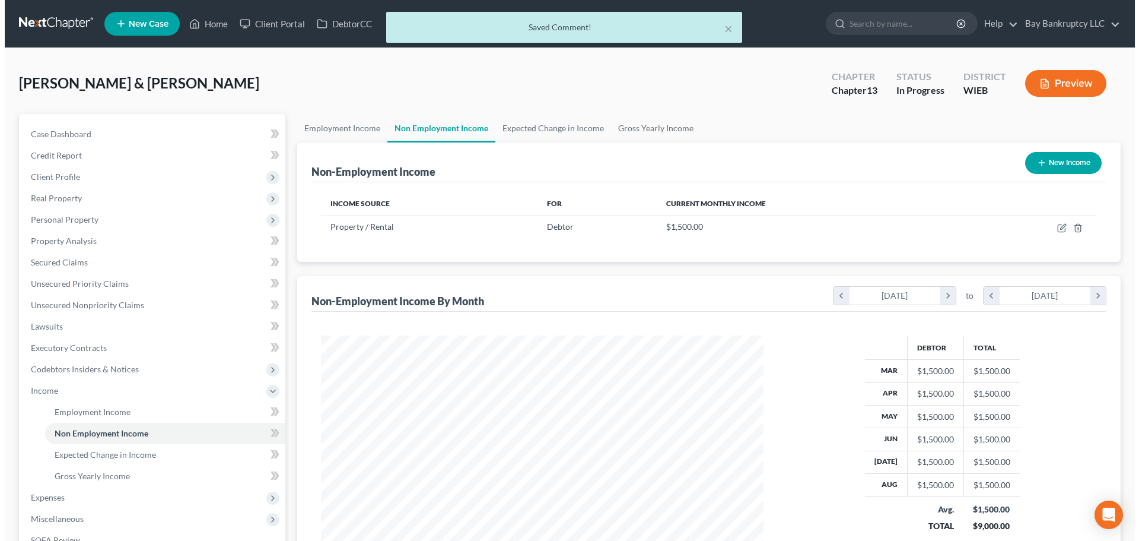
scroll to position [221, 466]
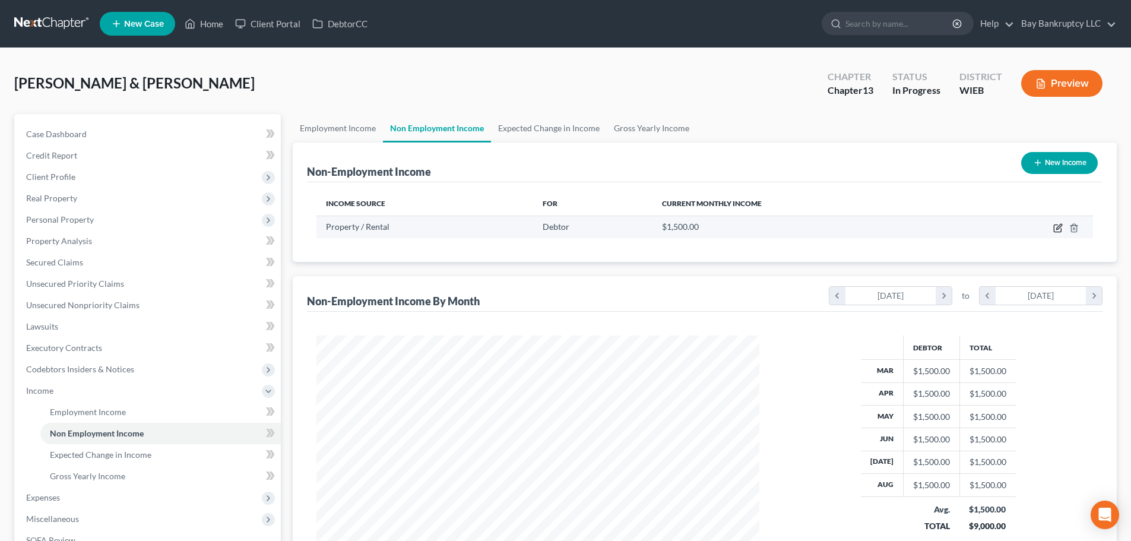
click at [1057, 227] on icon "button" at bounding box center [1057, 227] width 9 height 9
select select "9"
select select "0"
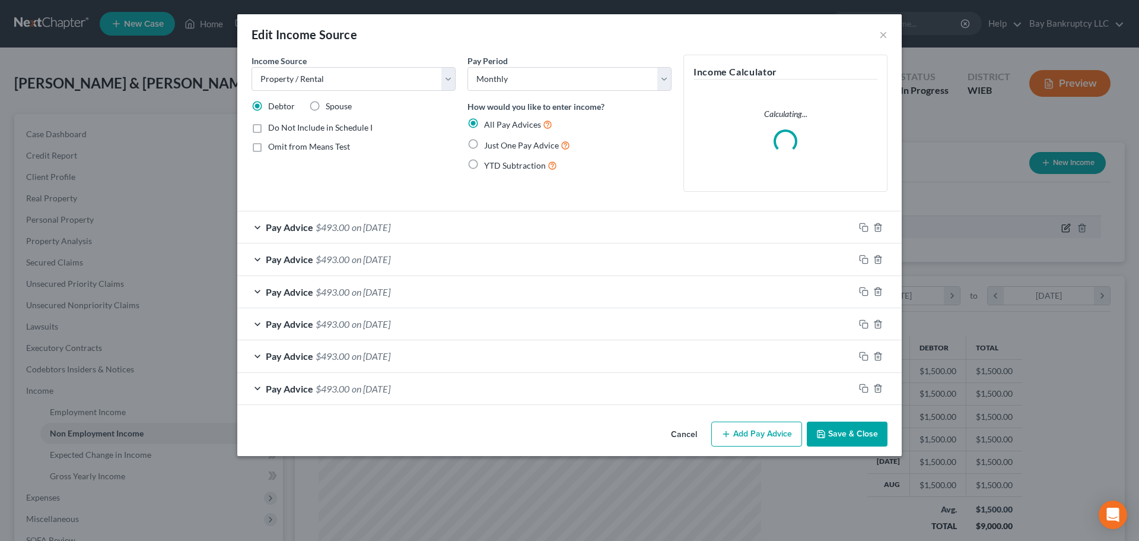
scroll to position [223, 471]
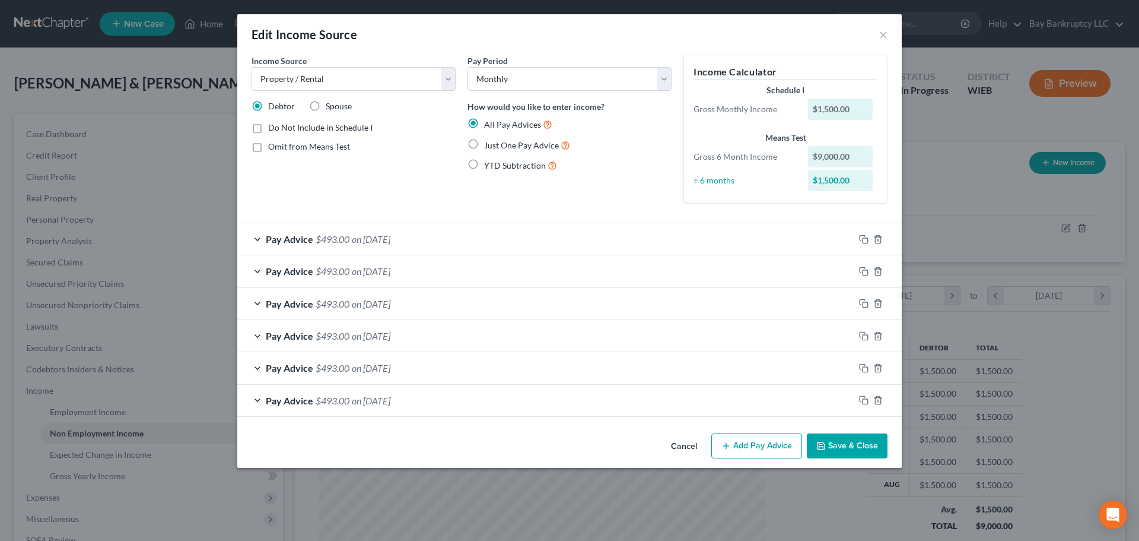
click at [371, 238] on span "on 08/01/2025" at bounding box center [371, 238] width 39 height 11
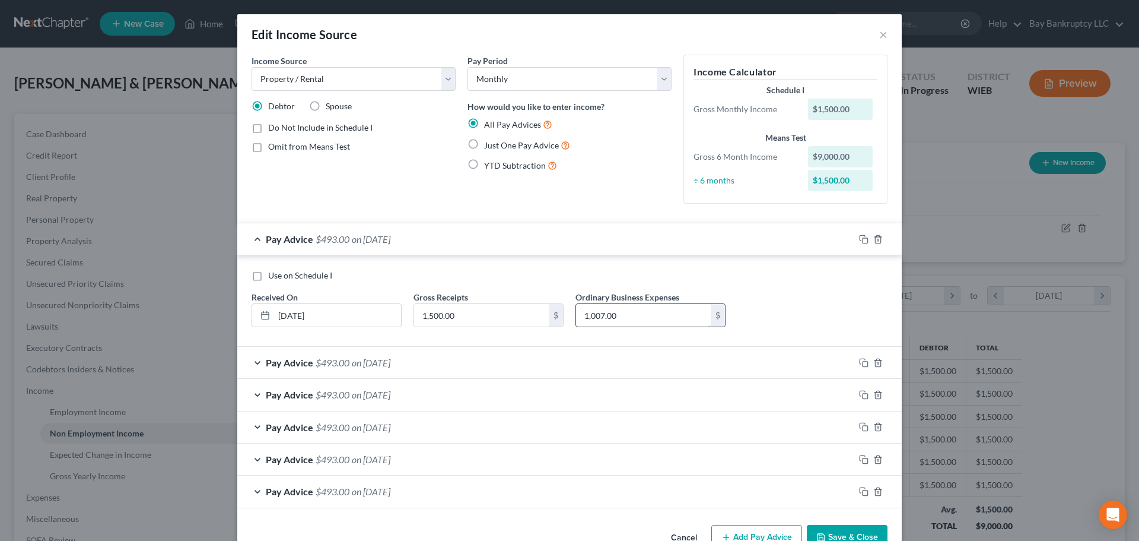
click at [639, 314] on input "1,007.00" at bounding box center [643, 315] width 135 height 23
type input "1,200.08"
click at [390, 357] on span "on 07/01/2025" at bounding box center [371, 362] width 39 height 11
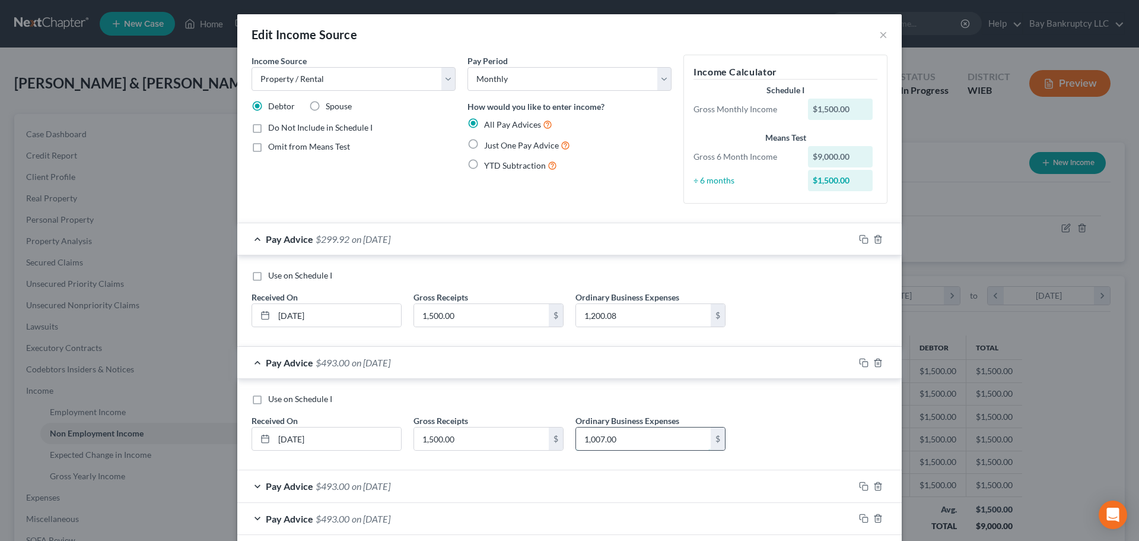
click at [634, 443] on input "1,007.00" at bounding box center [643, 438] width 135 height 23
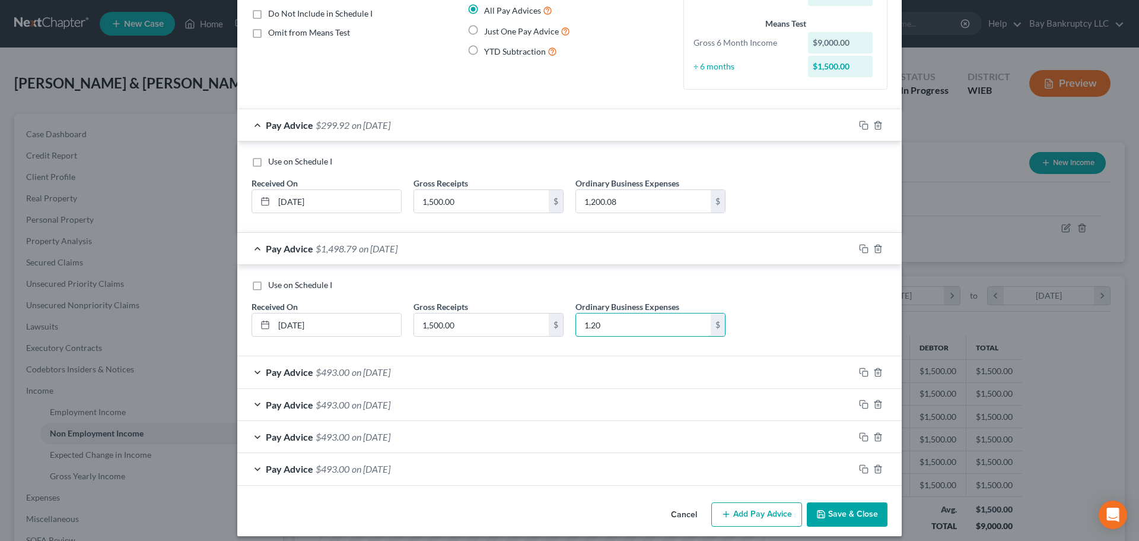
scroll to position [119, 0]
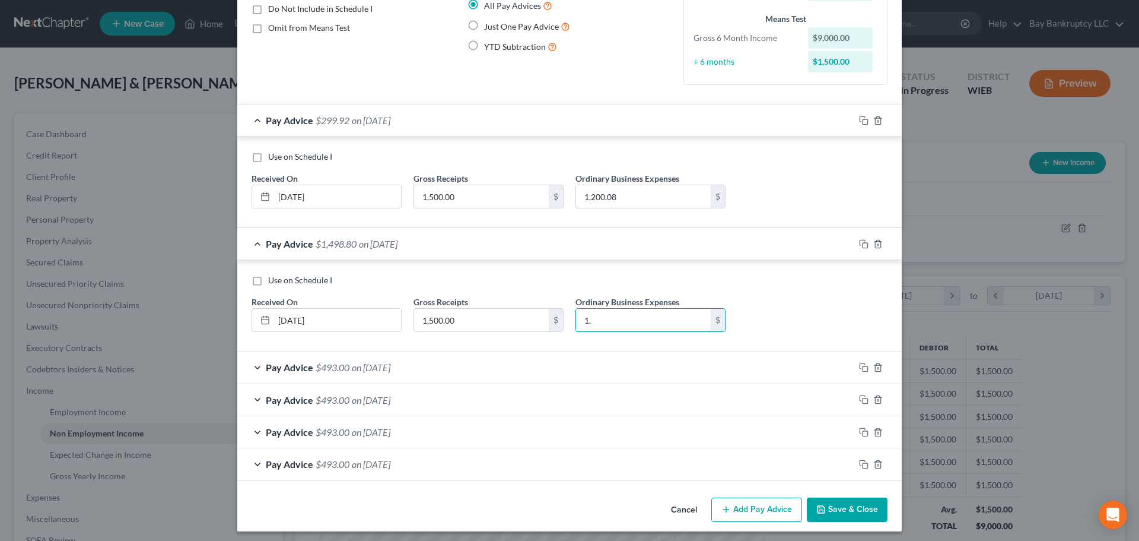
type input "1"
type input "0"
type input "1,200.08"
click at [367, 364] on span "on 06/01/2025" at bounding box center [371, 366] width 39 height 11
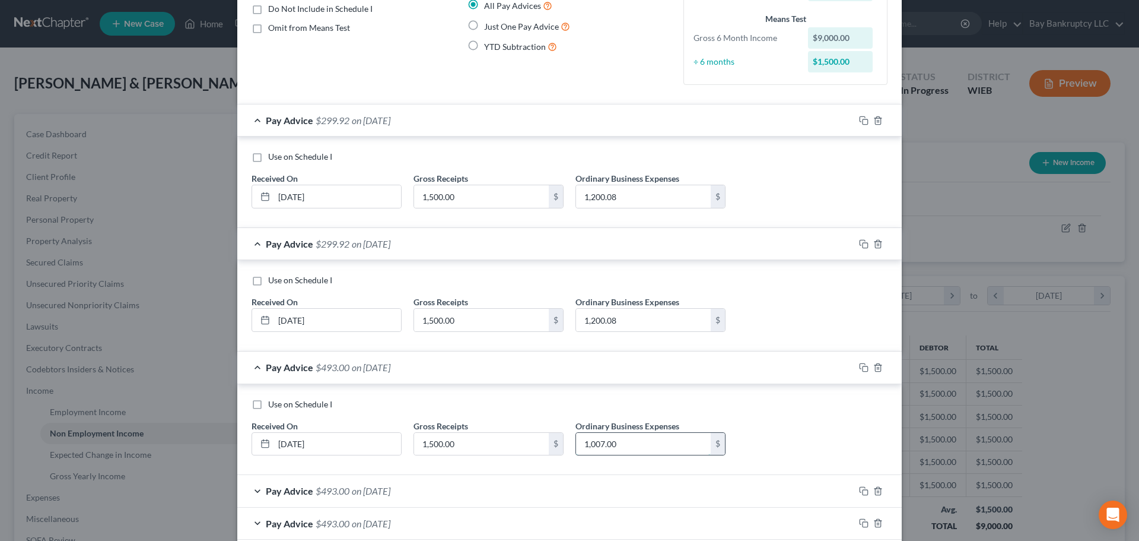
click at [627, 449] on input "1,007.00" at bounding box center [643, 444] width 135 height 23
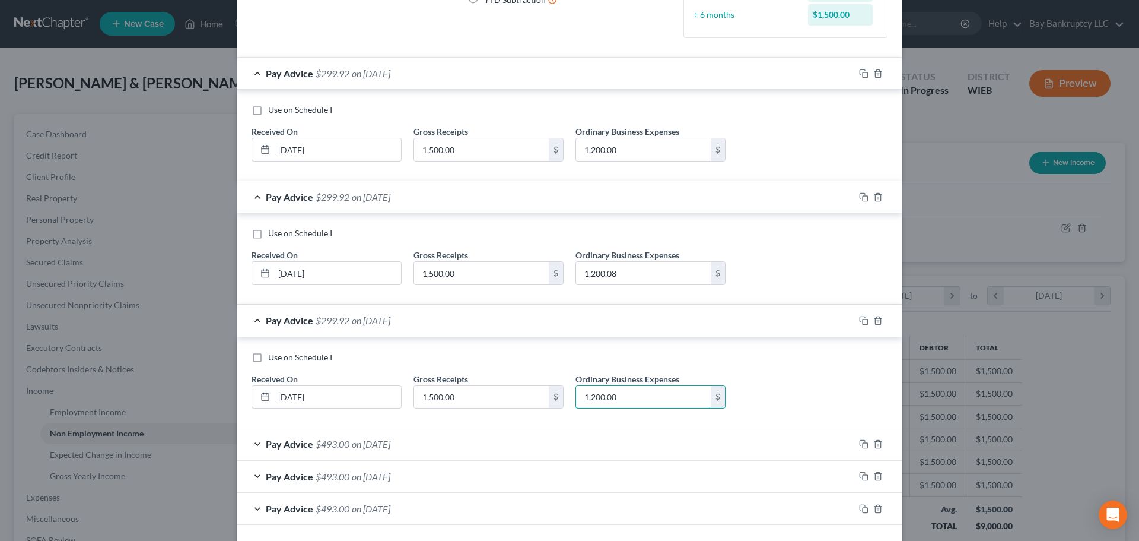
scroll to position [215, 0]
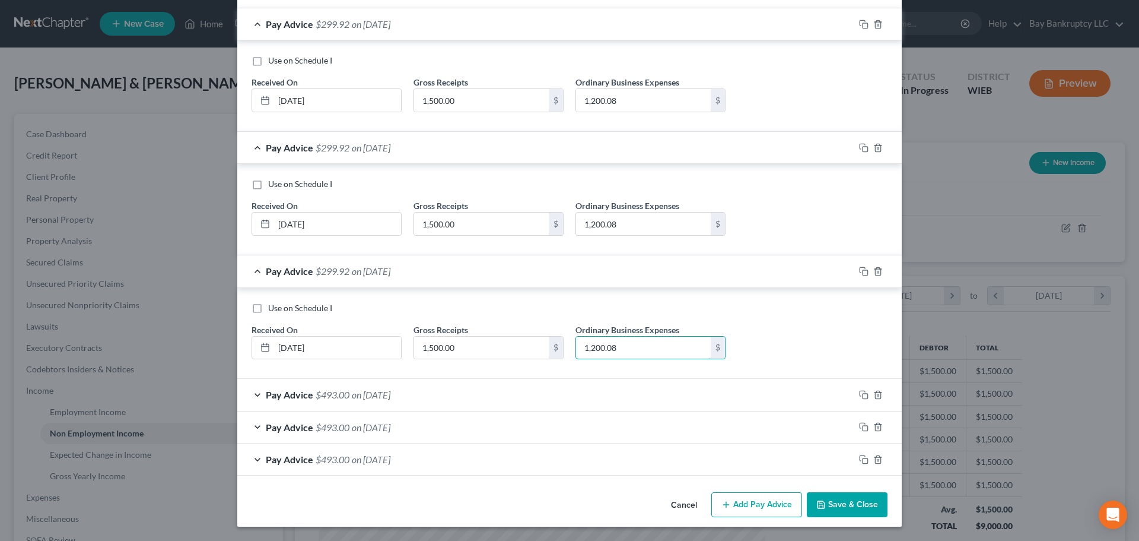
type input "1,200.08"
click at [390, 392] on span "on 05/01/2025" at bounding box center [371, 394] width 39 height 11
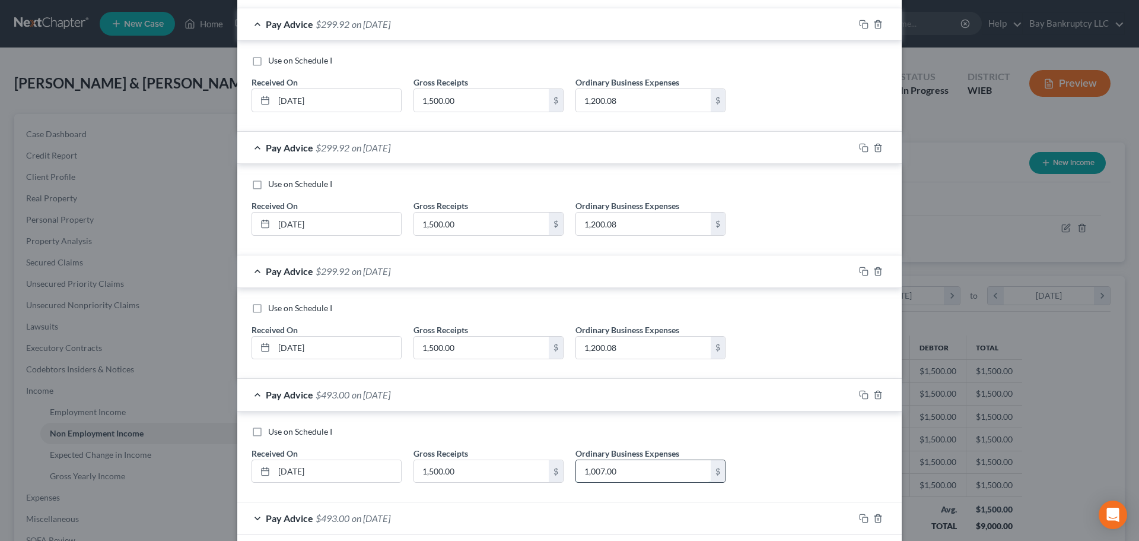
click at [635, 472] on input "1,007.00" at bounding box center [643, 471] width 135 height 23
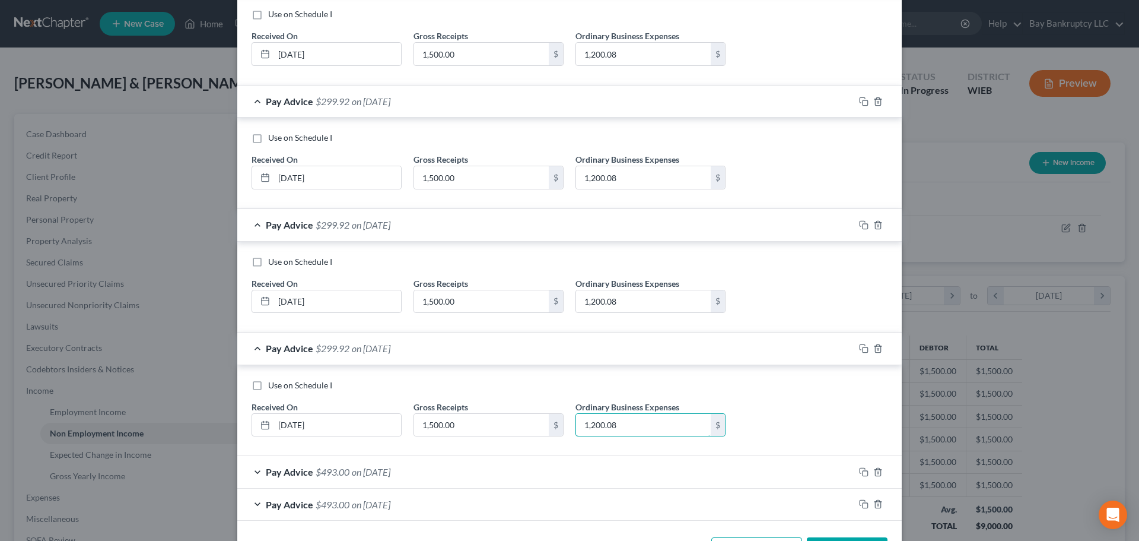
scroll to position [306, 0]
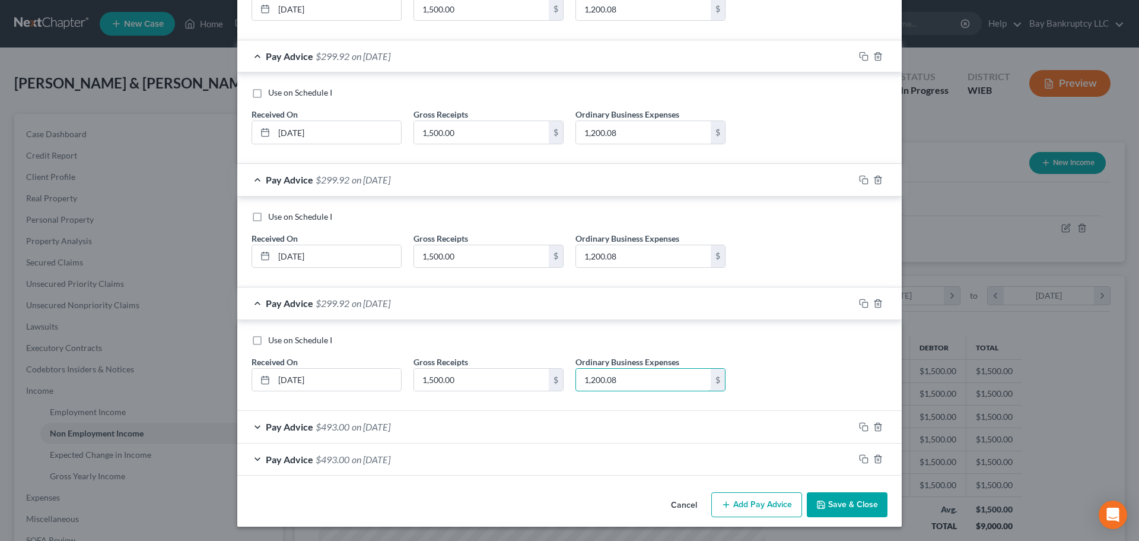
type input "1,200.08"
click at [390, 427] on span "on 04/01/2025" at bounding box center [371, 426] width 39 height 11
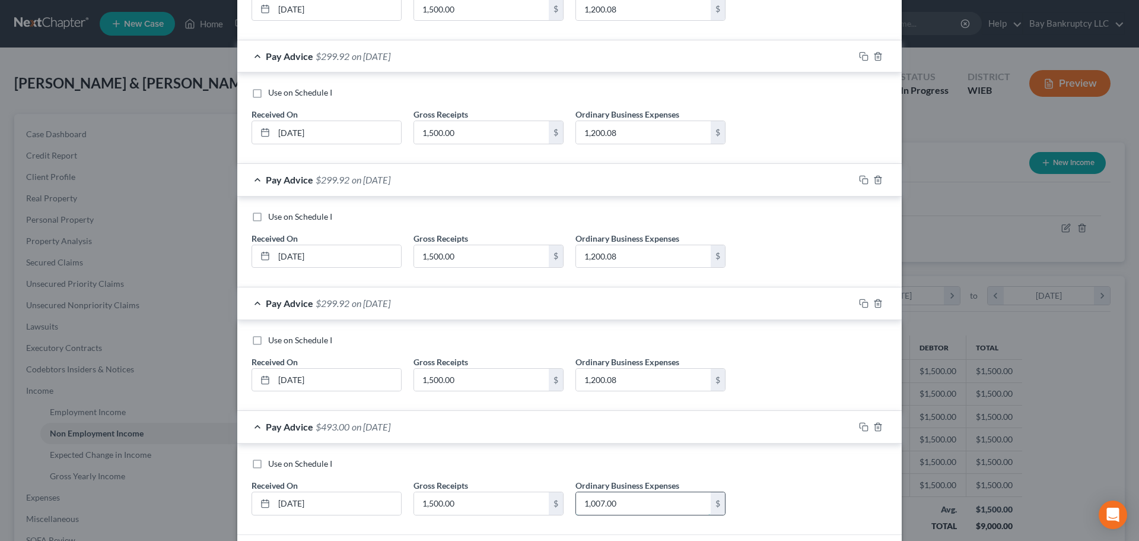
click at [640, 503] on input "1,007.00" at bounding box center [643, 503] width 135 height 23
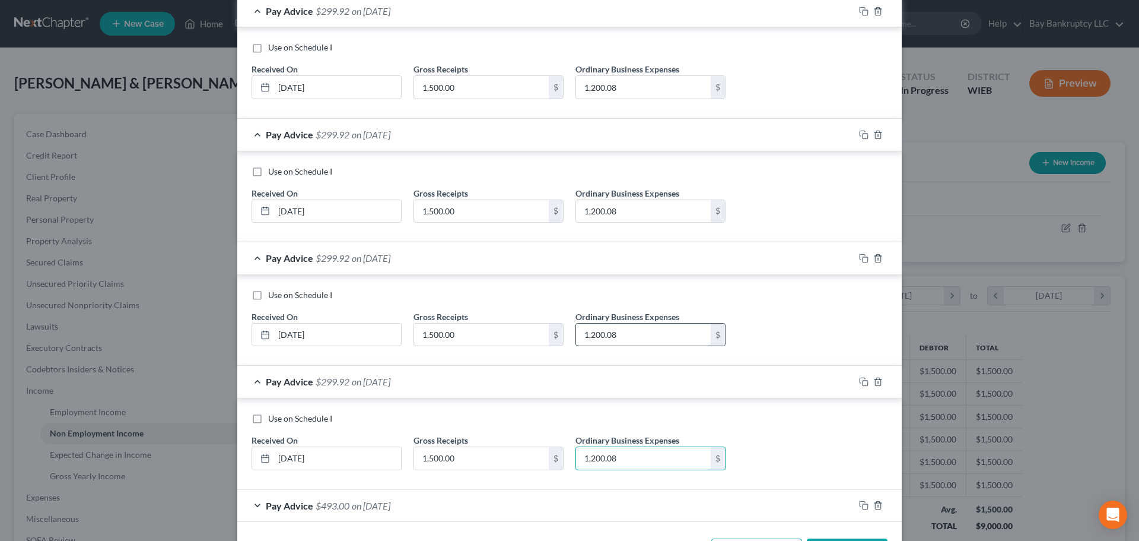
scroll to position [397, 0]
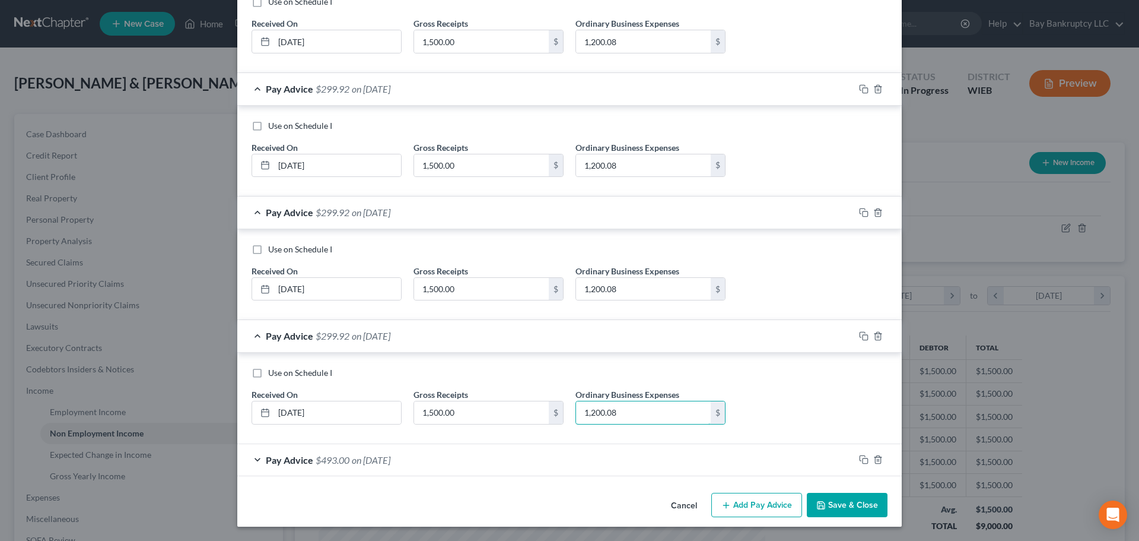
type input "1,200.08"
click at [390, 459] on span "on 03/01/2025" at bounding box center [371, 459] width 39 height 11
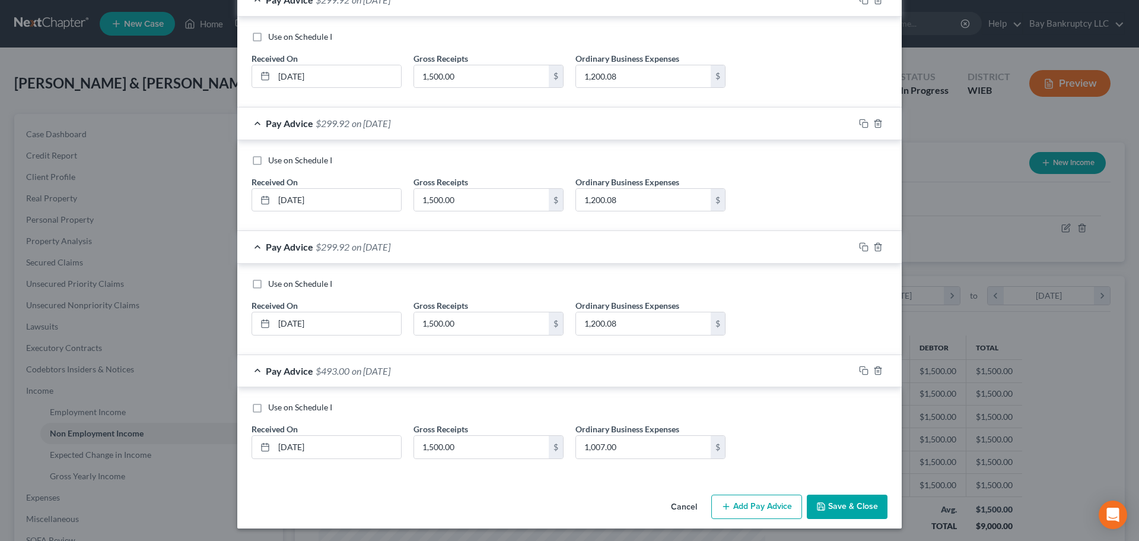
scroll to position [488, 0]
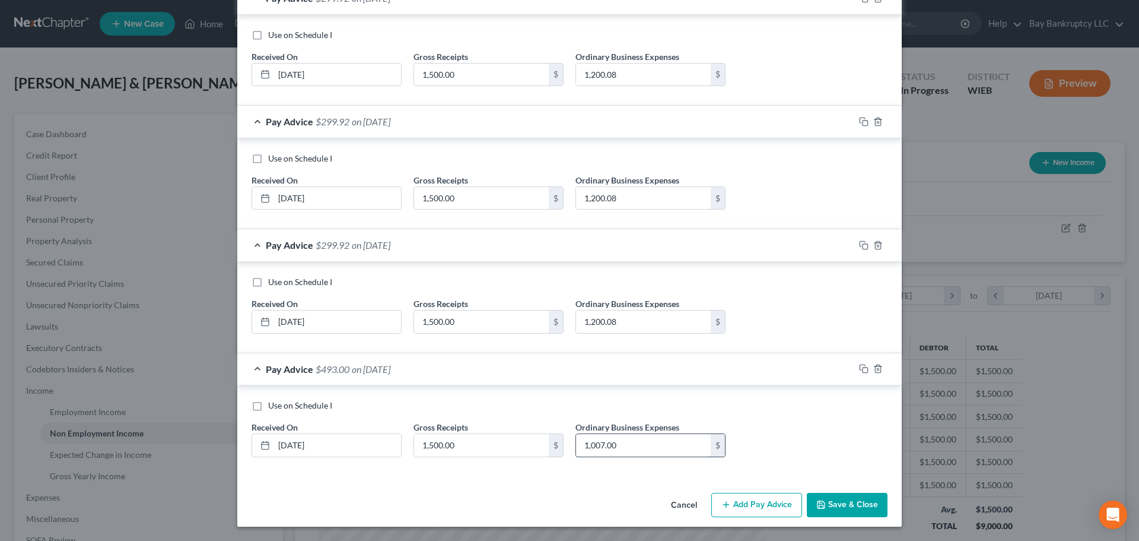
click at [639, 444] on input "1,007.00" at bounding box center [643, 445] width 135 height 23
type input "1,200.08"
click at [843, 498] on button "Save & Close" at bounding box center [847, 505] width 81 height 25
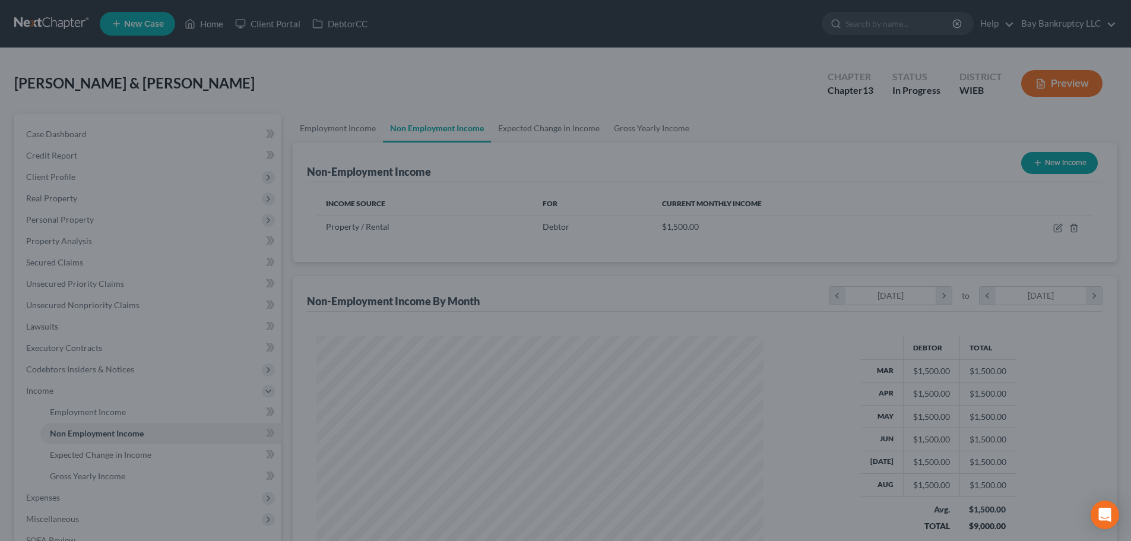
scroll to position [593227, 592982]
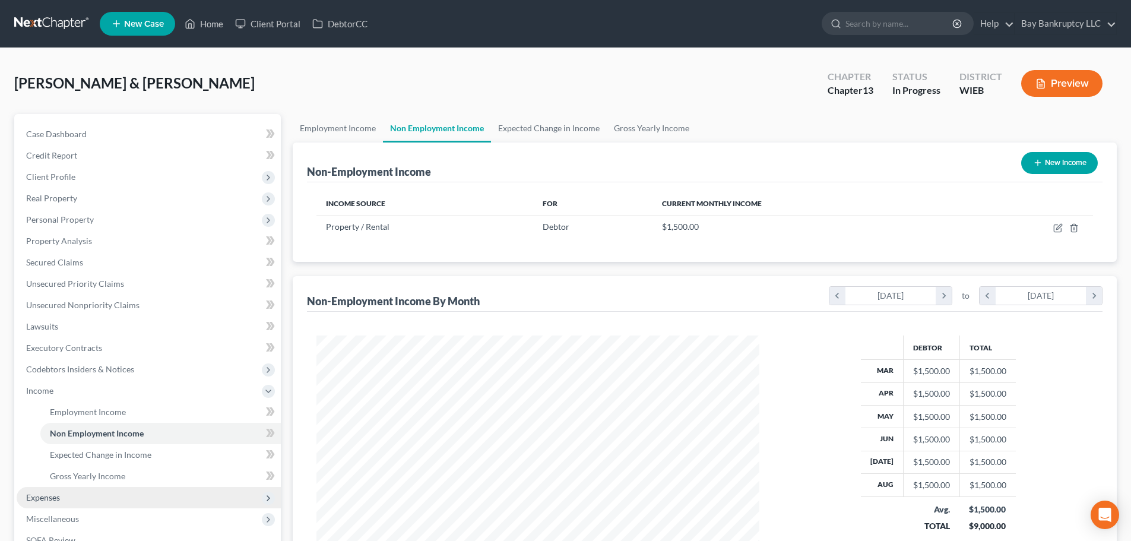
click at [51, 496] on span "Expenses" at bounding box center [43, 497] width 34 height 10
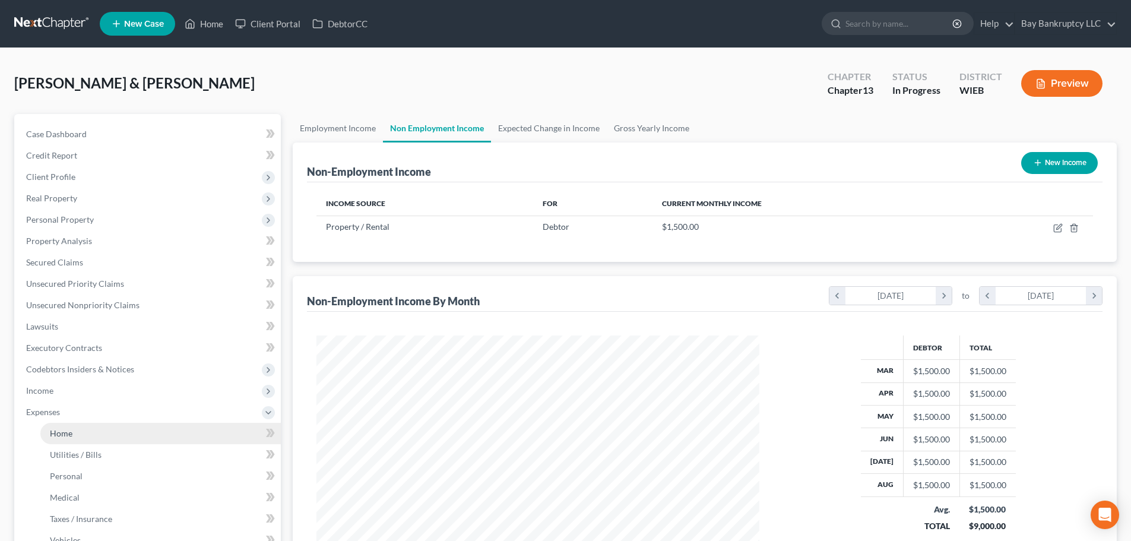
click at [62, 433] on span "Home" at bounding box center [61, 433] width 23 height 10
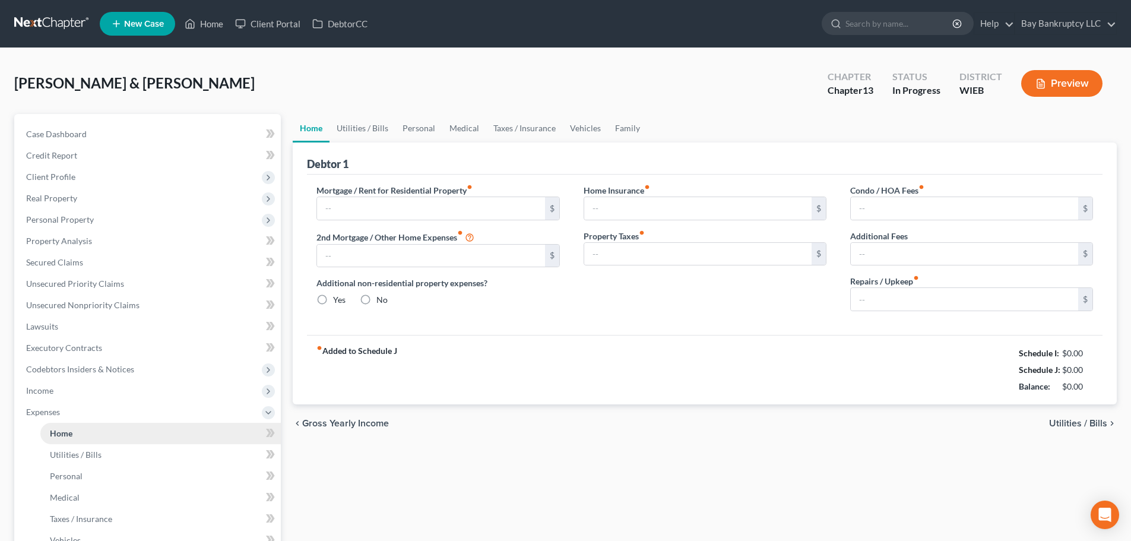
type input "3,184.05"
type input "0.00"
radio input "true"
type input "0.00"
type input "34.00"
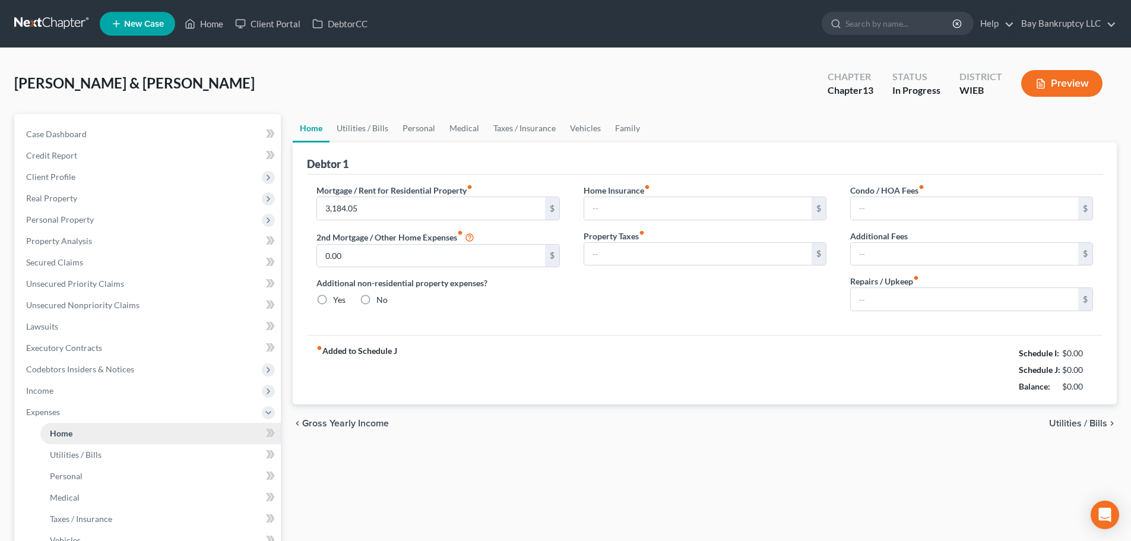
type input "0.00"
type input "100.00"
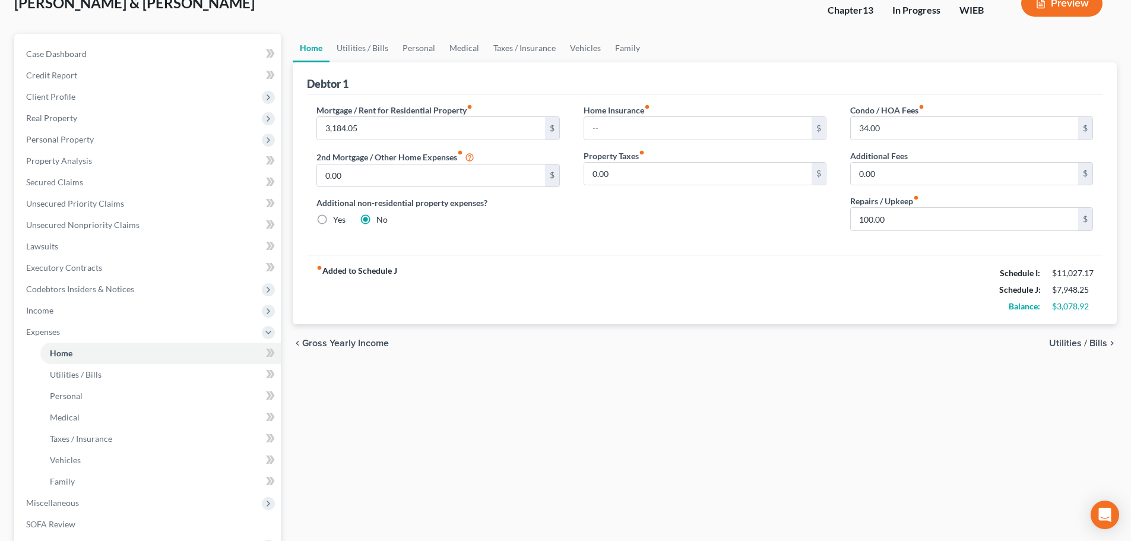
scroll to position [59, 0]
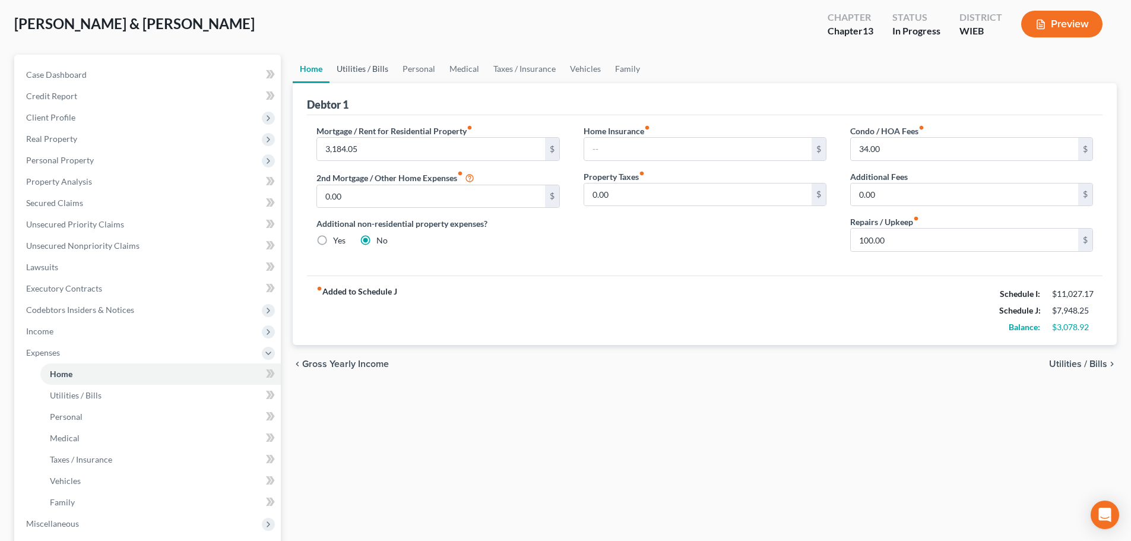
click at [364, 64] on link "Utilities / Bills" at bounding box center [362, 69] width 66 height 28
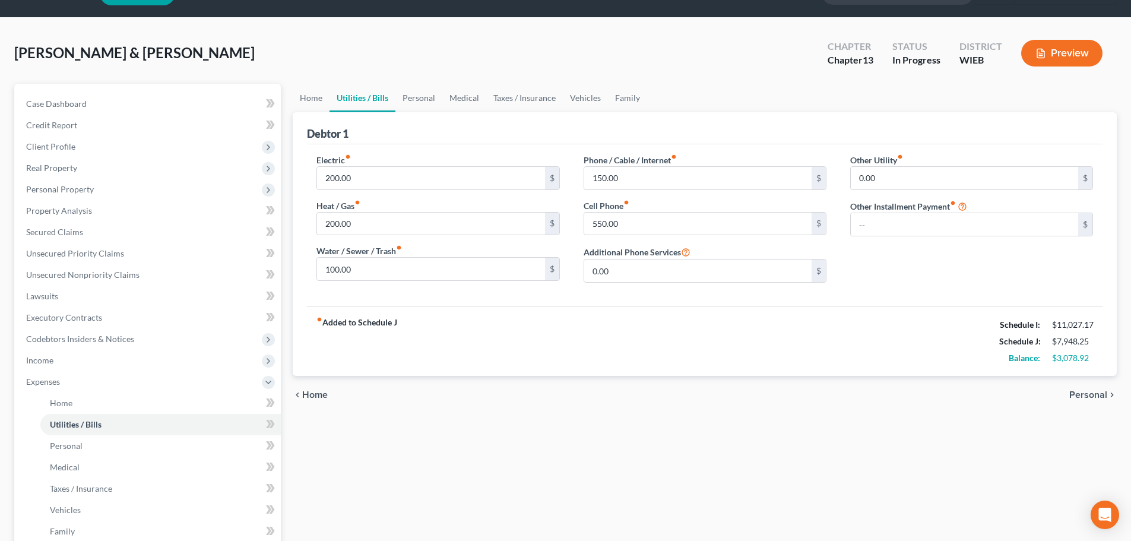
scroll to position [59, 0]
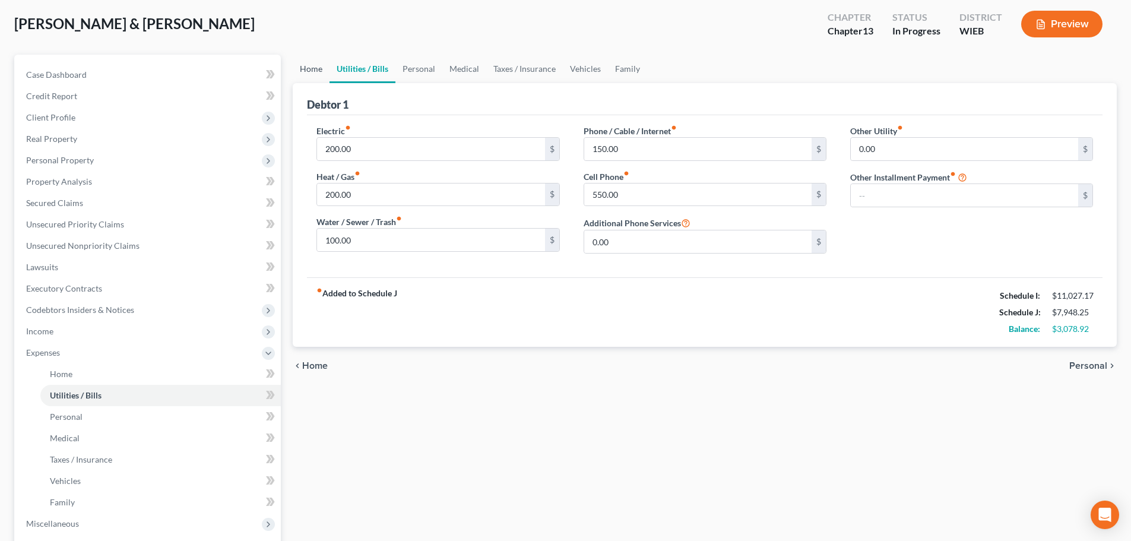
click at [308, 58] on link "Home" at bounding box center [311, 69] width 37 height 28
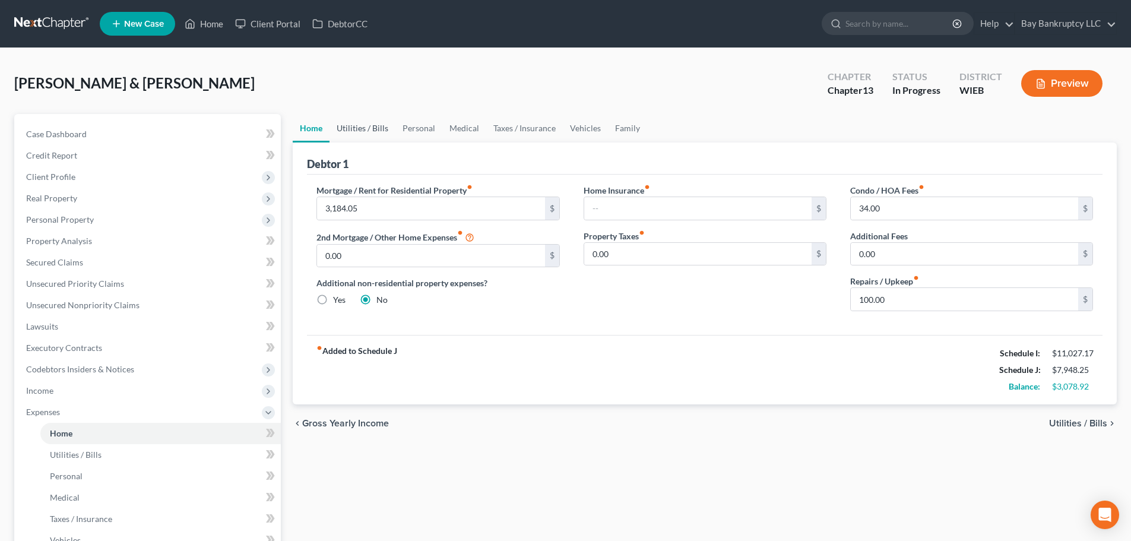
click at [346, 132] on link "Utilities / Bills" at bounding box center [362, 128] width 66 height 28
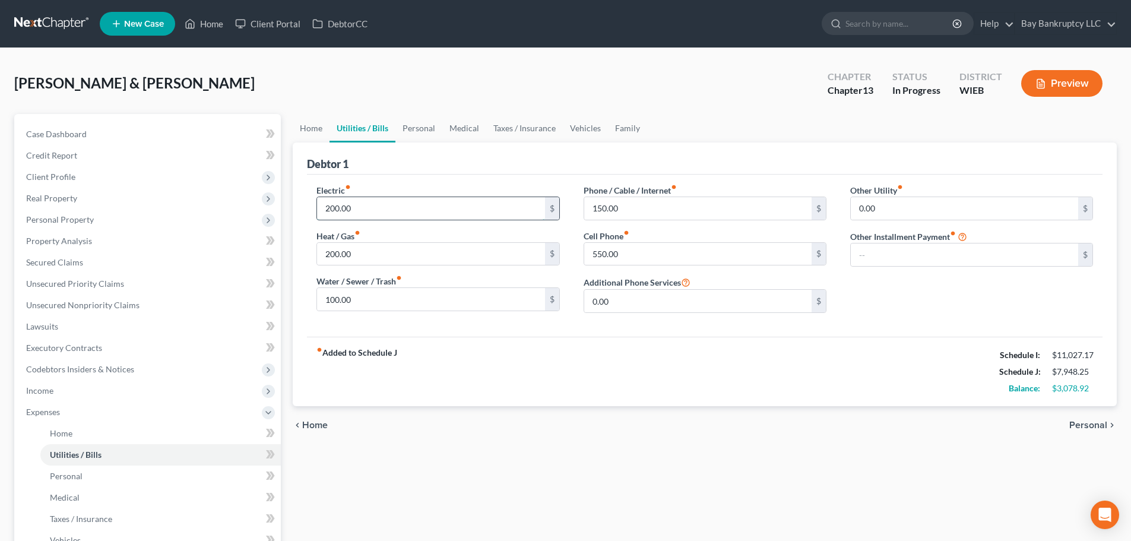
click at [377, 208] on input "200.00" at bounding box center [430, 208] width 227 height 23
type input "195"
click at [384, 253] on input "200.00" at bounding box center [430, 254] width 227 height 23
type input "185"
click at [421, 298] on input "100.00" at bounding box center [430, 299] width 227 height 23
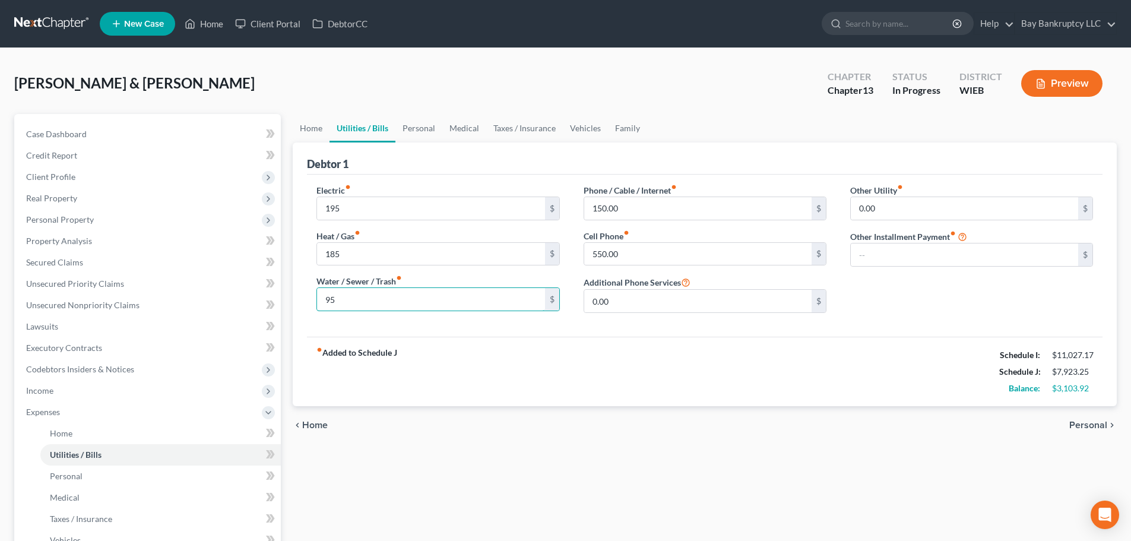
type input "95"
click at [694, 371] on div "fiber_manual_record Added to Schedule J Schedule I: $11,027.17 Schedule J: $7,9…" at bounding box center [704, 370] width 795 height 69
click at [420, 121] on link "Personal" at bounding box center [418, 128] width 47 height 28
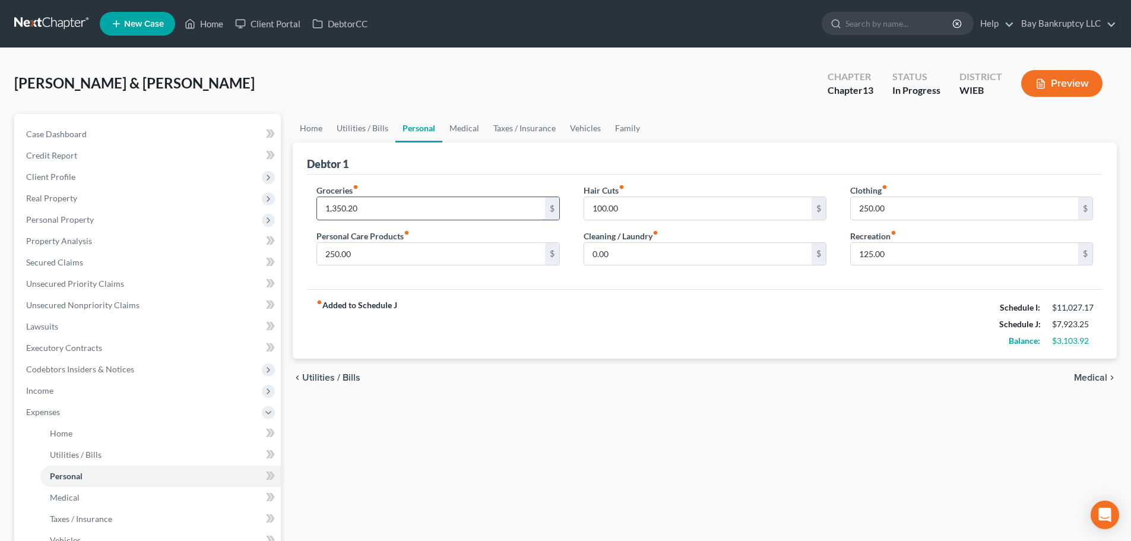
click at [402, 207] on input "1,350.20" at bounding box center [430, 208] width 227 height 23
type input "1,350.12"
click at [537, 351] on div "fiber_manual_record Added to Schedule J Schedule I: $11,027.17 Schedule J: $7,9…" at bounding box center [704, 323] width 795 height 69
click at [368, 133] on link "Utilities / Bills" at bounding box center [362, 128] width 66 height 28
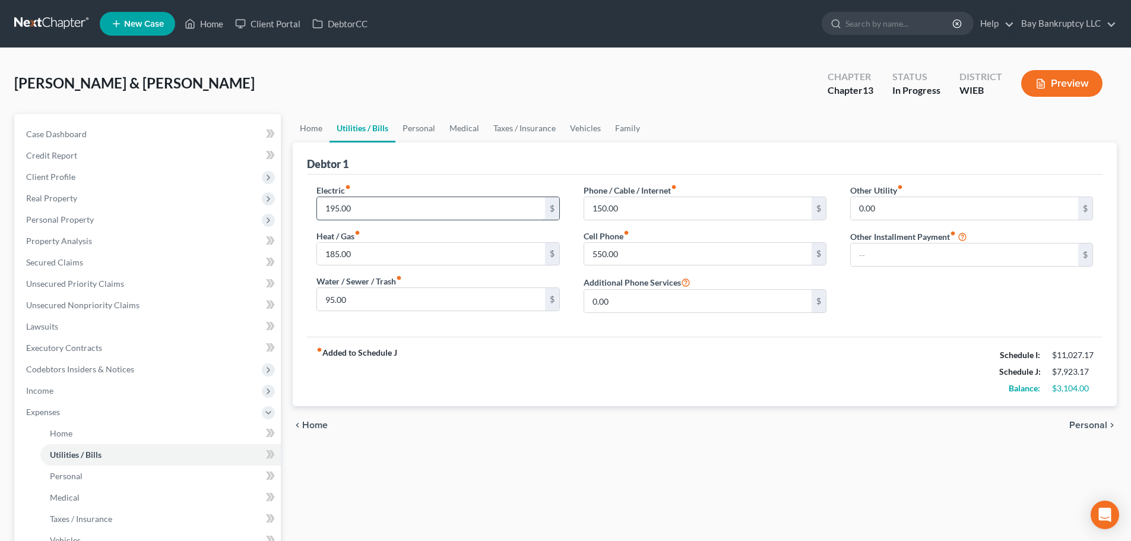
click at [340, 207] on input "195.00" at bounding box center [430, 208] width 227 height 23
click at [339, 254] on input "185.00" at bounding box center [430, 254] width 227 height 23
type input "189"
click at [513, 430] on div "chevron_left Home Personal chevron_right" at bounding box center [705, 425] width 824 height 38
click at [426, 127] on link "Personal" at bounding box center [418, 128] width 47 height 28
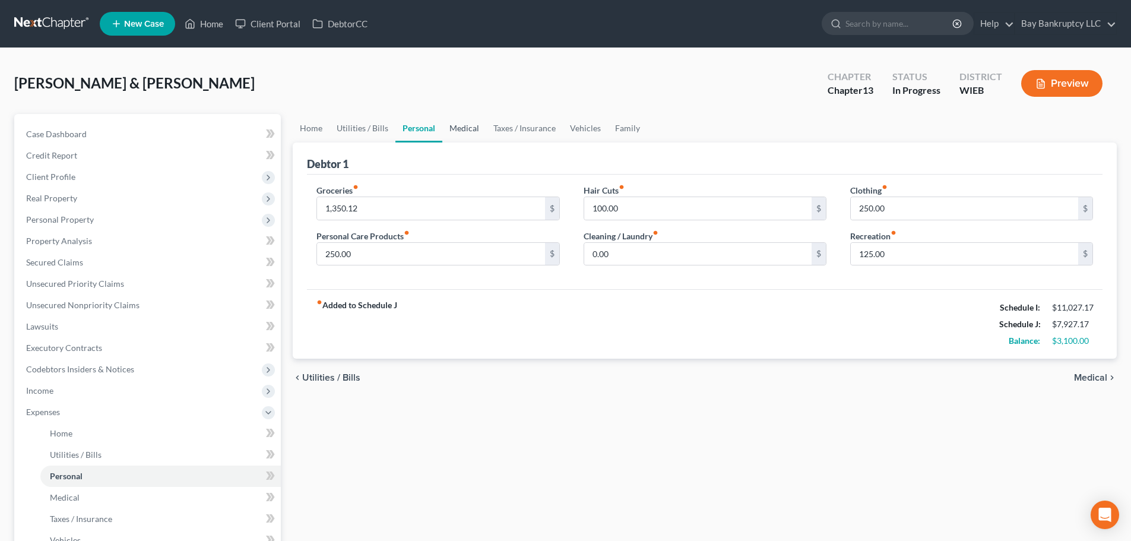
click at [459, 132] on link "Medical" at bounding box center [464, 128] width 44 height 28
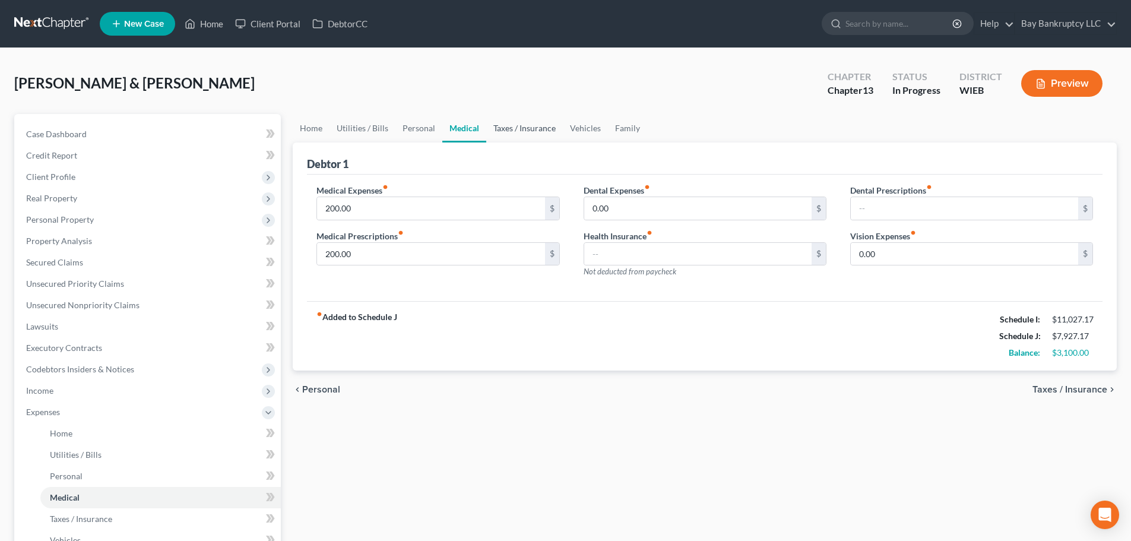
click at [519, 129] on link "Taxes / Insurance" at bounding box center [524, 128] width 77 height 28
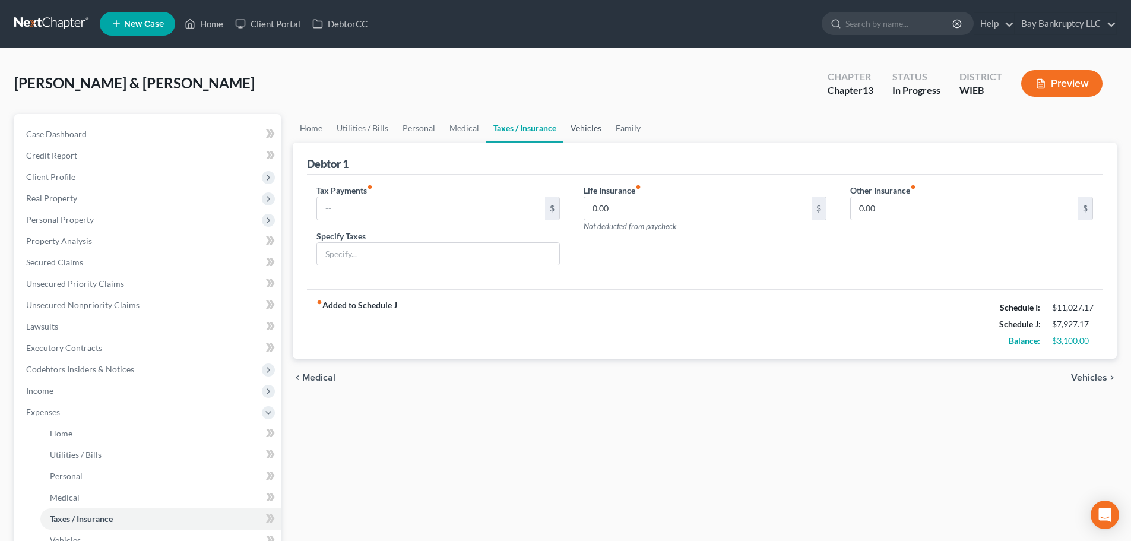
click at [581, 126] on link "Vehicles" at bounding box center [585, 128] width 45 height 28
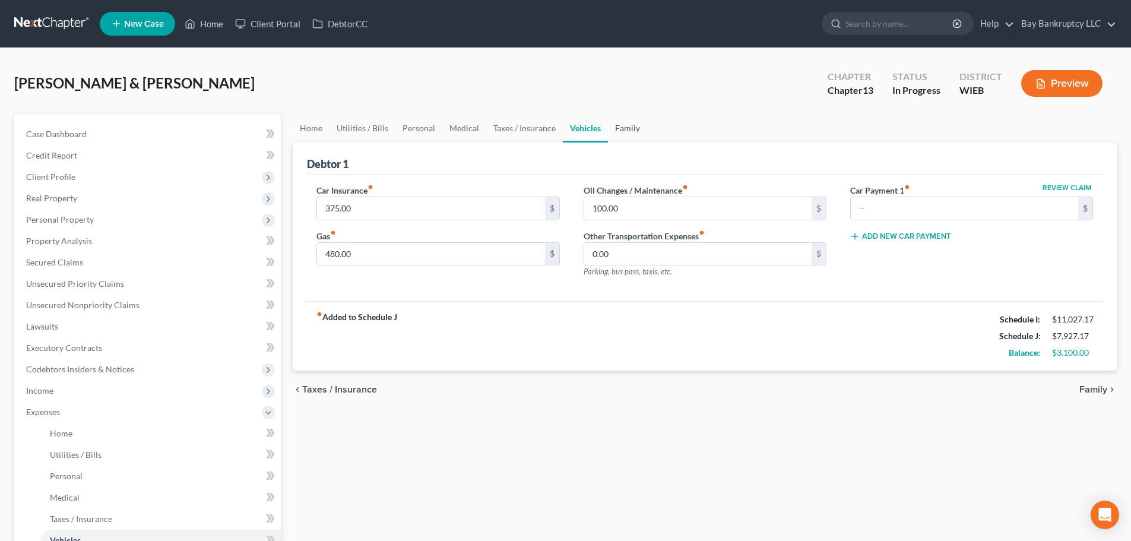
click at [618, 124] on link "Family" at bounding box center [627, 128] width 39 height 28
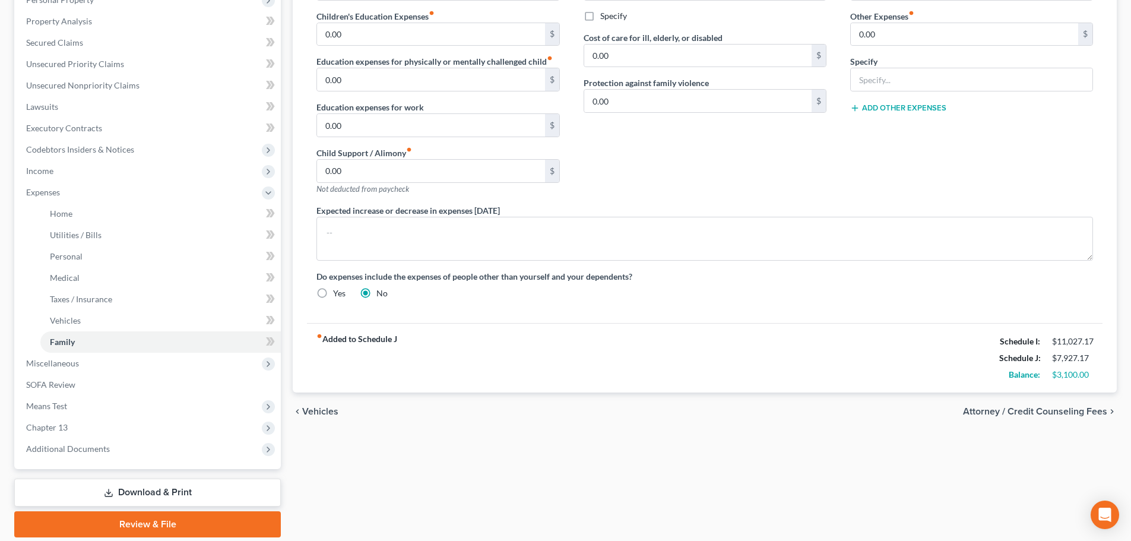
scroll to position [261, 0]
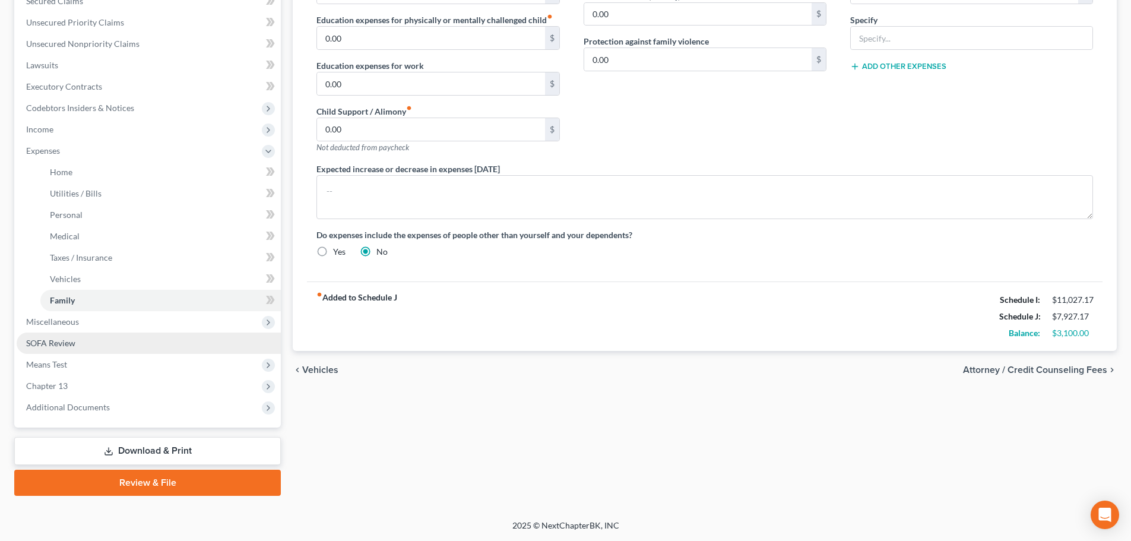
click at [99, 343] on link "SOFA Review" at bounding box center [149, 342] width 264 height 21
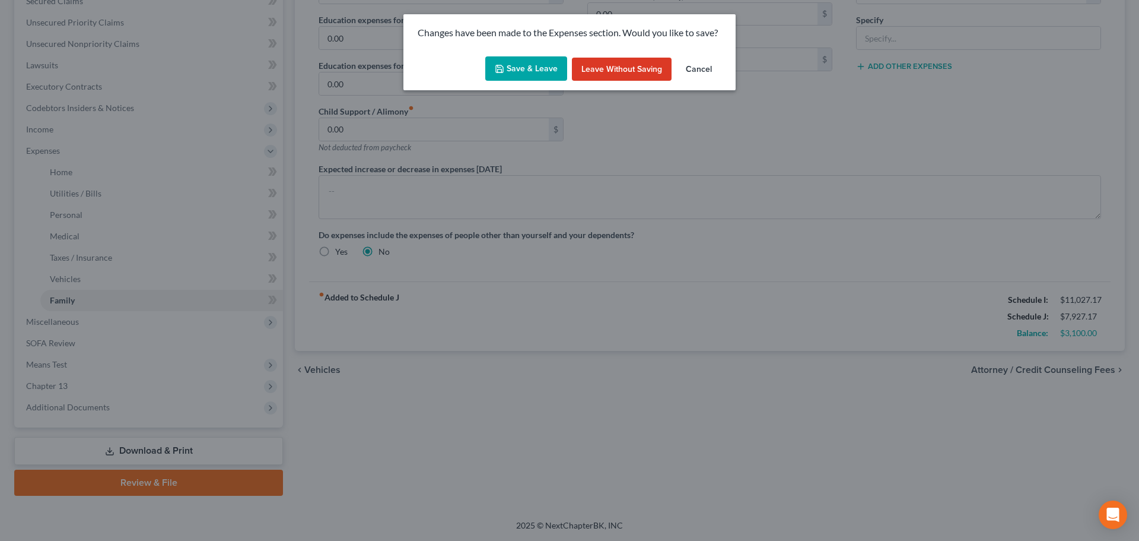
click at [534, 65] on button "Save & Leave" at bounding box center [526, 68] width 82 height 25
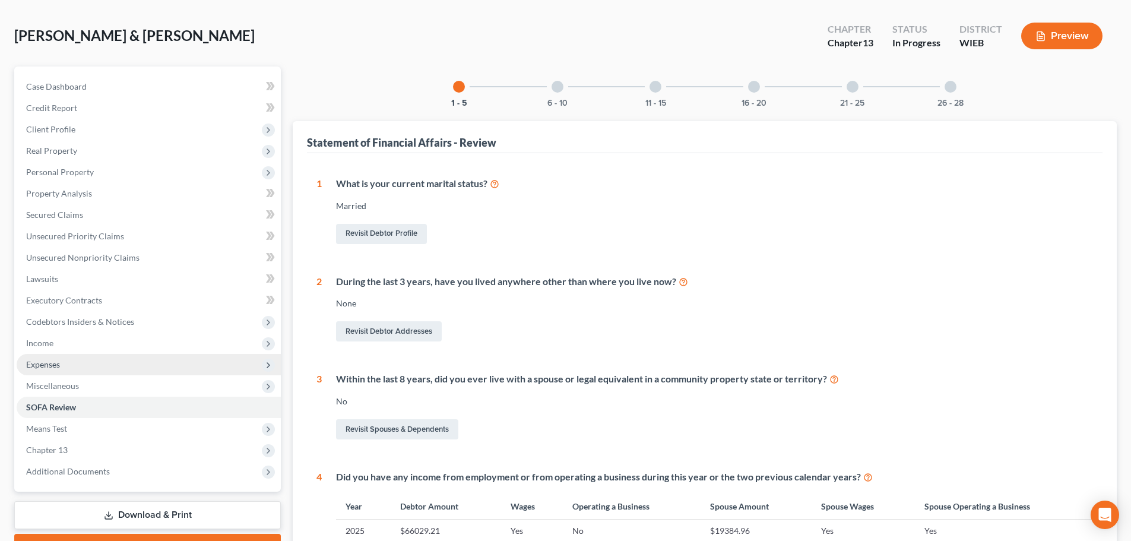
scroll to position [178, 0]
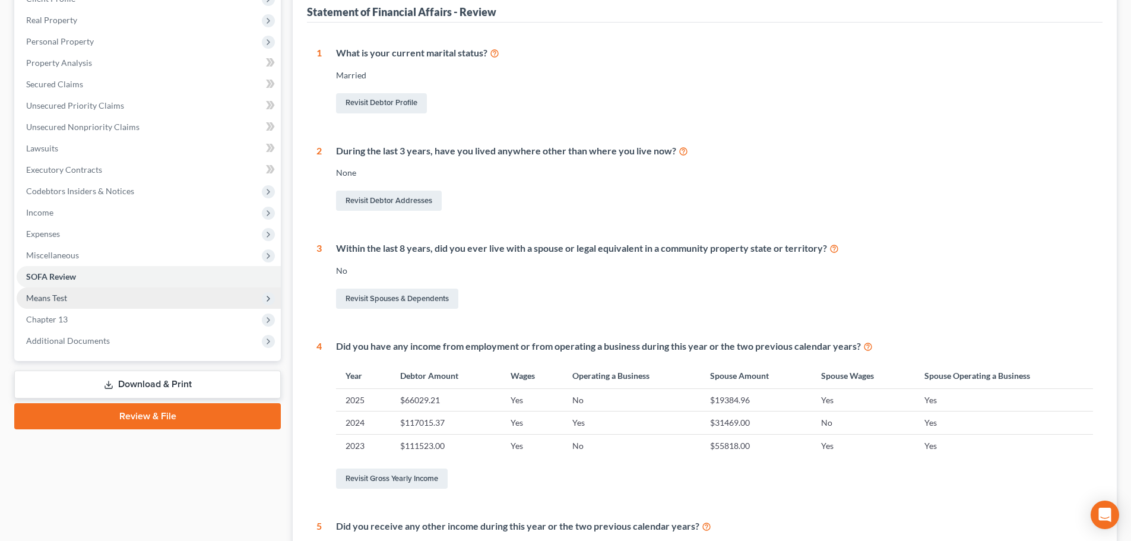
click at [62, 297] on span "Means Test" at bounding box center [46, 298] width 41 height 10
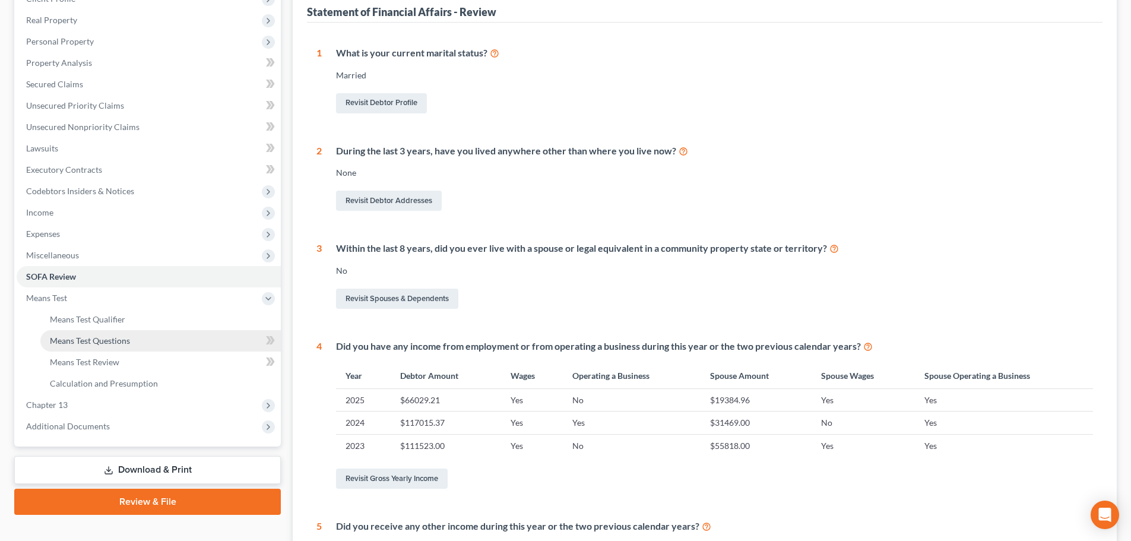
click at [79, 340] on span "Means Test Questions" at bounding box center [90, 340] width 80 height 10
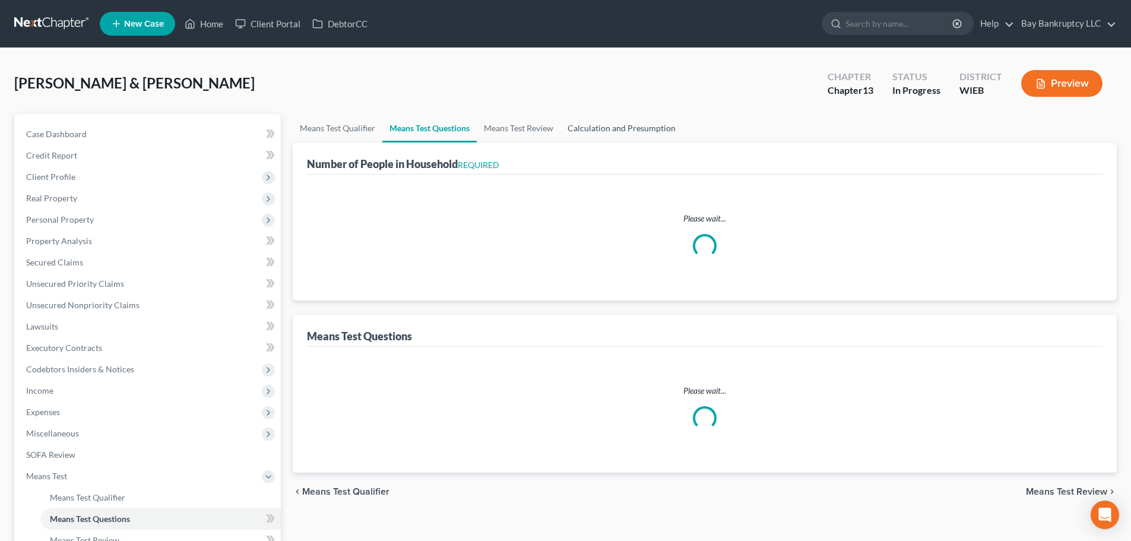
click at [620, 126] on link "Calculation and Presumption" at bounding box center [621, 128] width 122 height 28
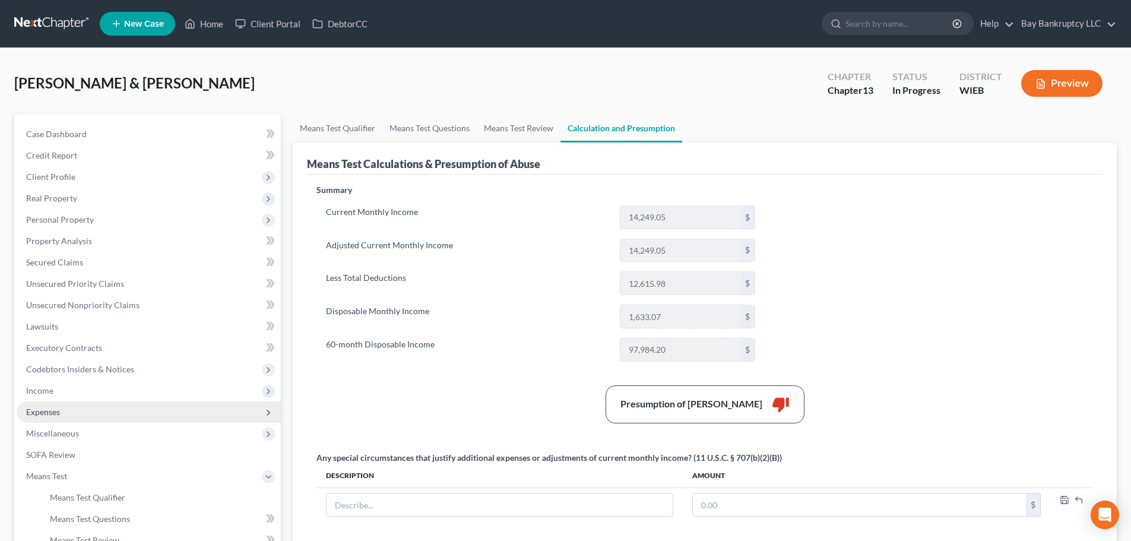
click at [58, 413] on span "Expenses" at bounding box center [43, 412] width 34 height 10
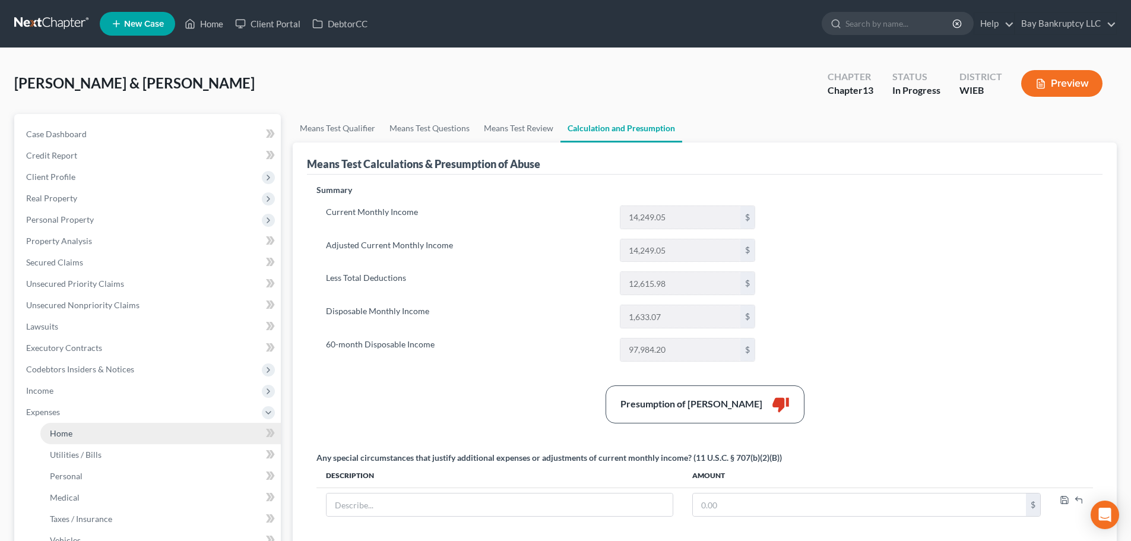
click at [63, 428] on span "Home" at bounding box center [61, 433] width 23 height 10
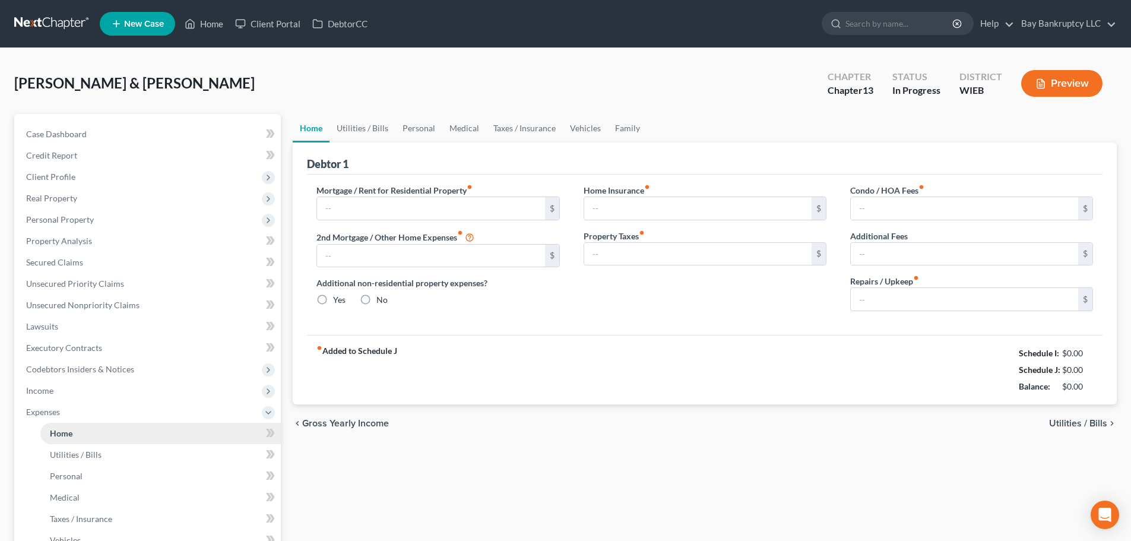
type input "3,184.05"
type input "0.00"
radio input "true"
type input "0.00"
type input "34.00"
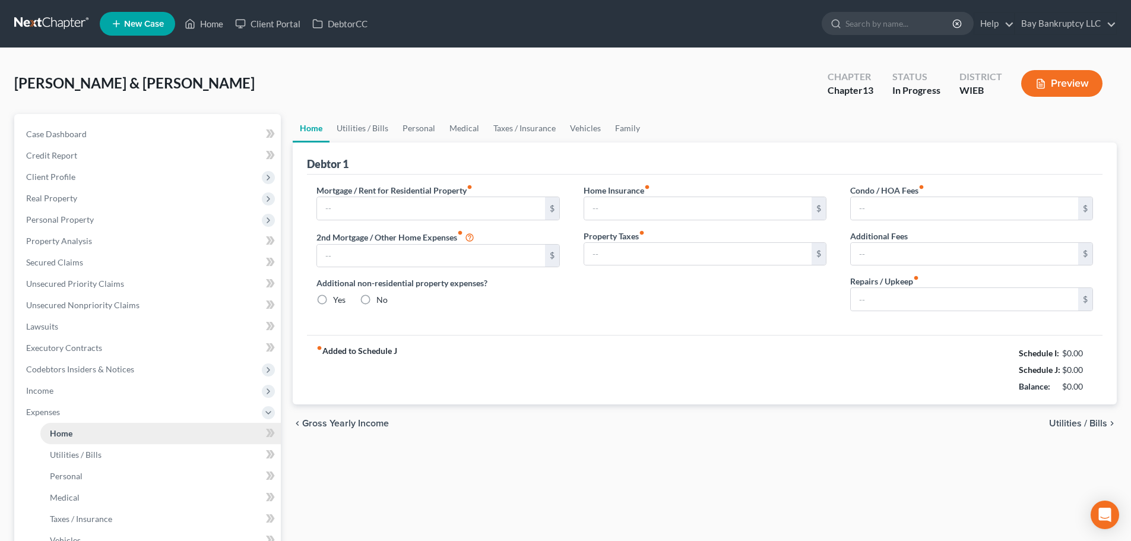
type input "0.00"
type input "100.00"
click at [217, 23] on link "Home" at bounding box center [204, 23] width 50 height 21
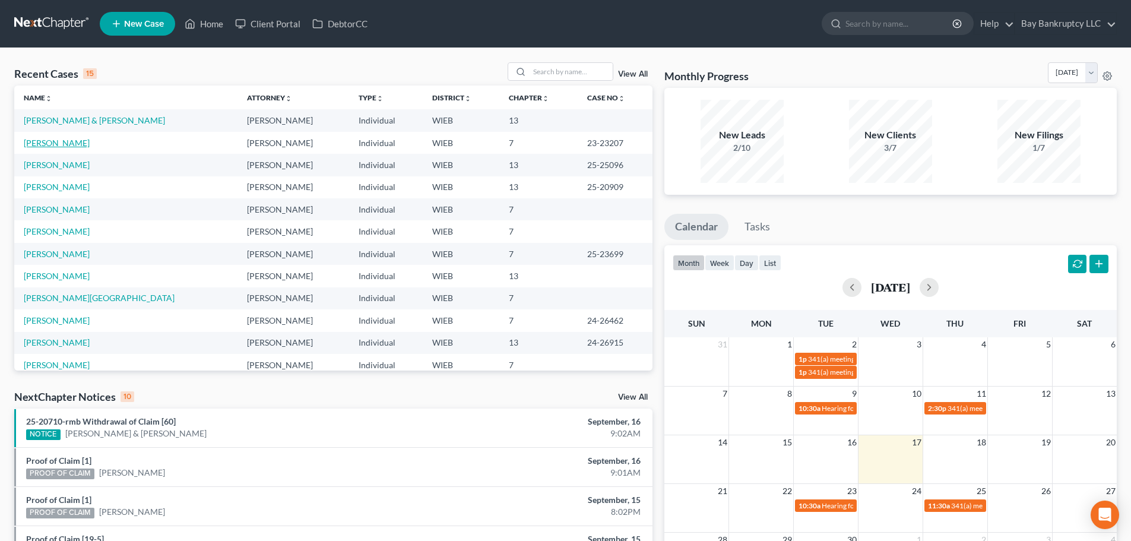
click at [62, 145] on link "[PERSON_NAME]" at bounding box center [57, 143] width 66 height 10
select select "4"
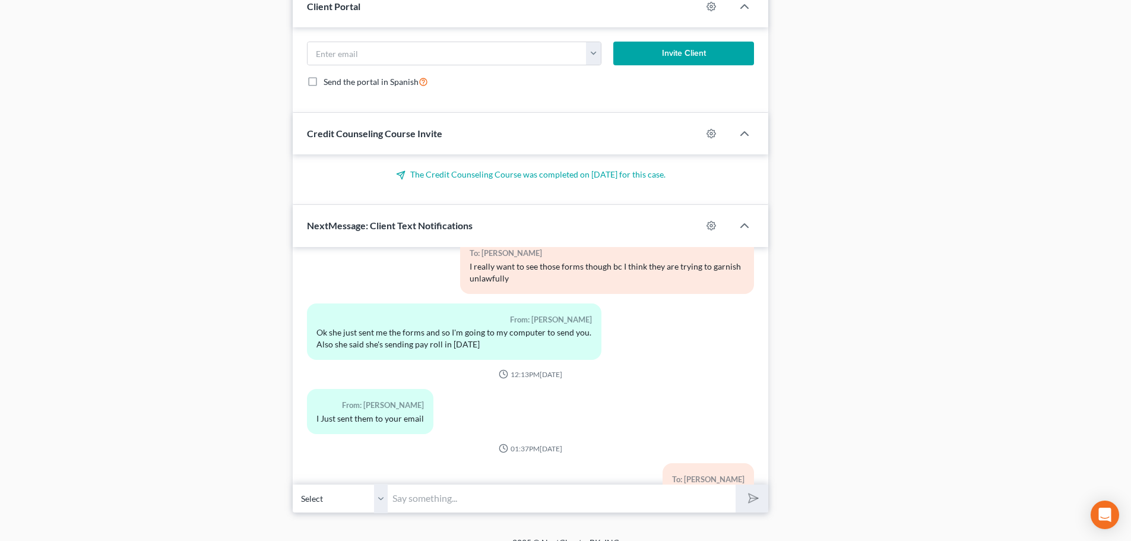
scroll to position [1070, 0]
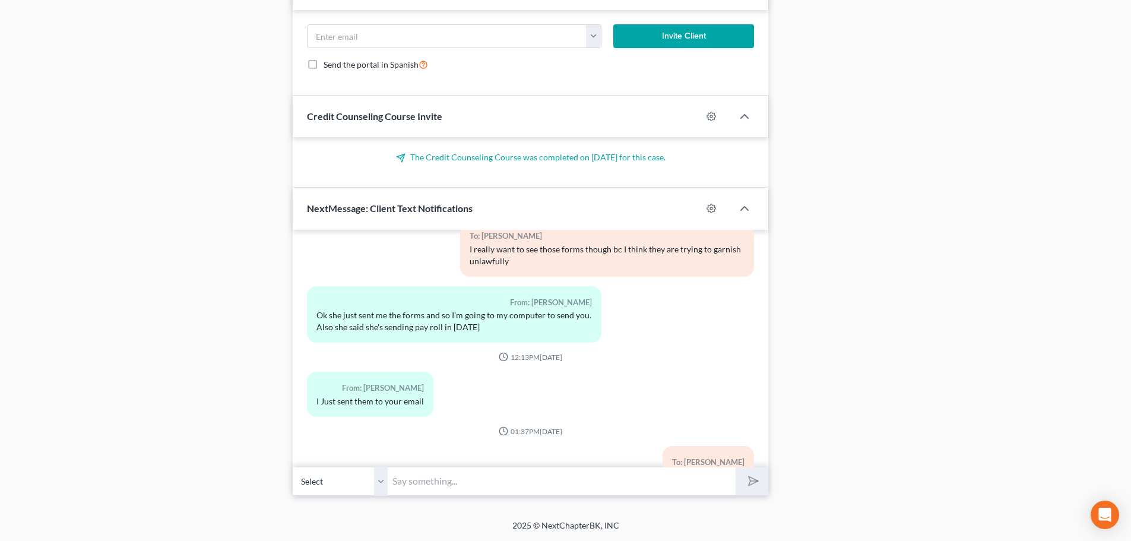
click at [424, 476] on input "text" at bounding box center [562, 480] width 348 height 29
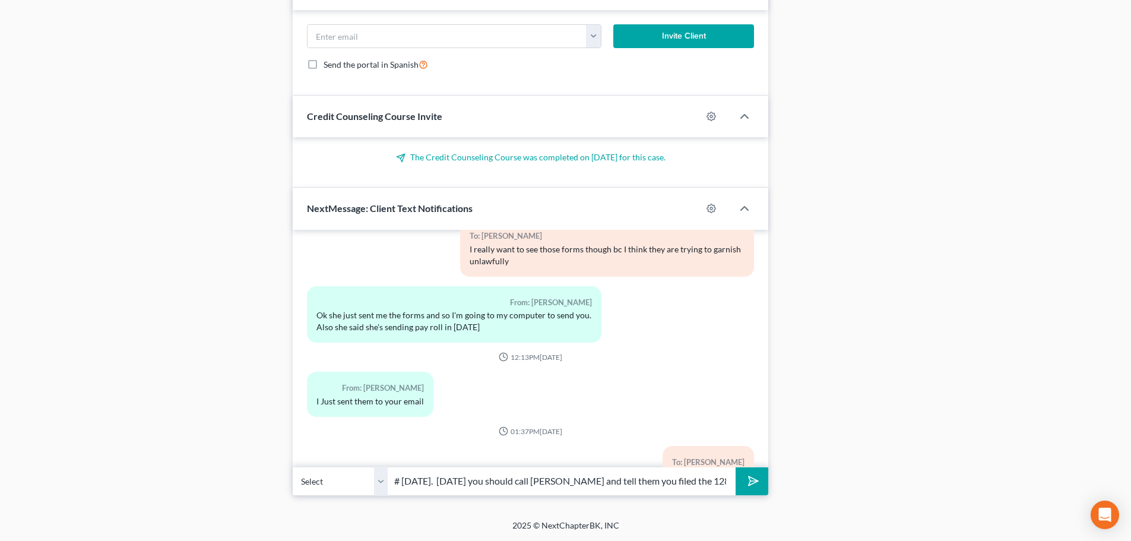
scroll to position [0, 290]
type input "It is filed-I guess since its [GEOGRAPHIC_DATA], they will give me a case # [DA…"
click at [752, 482] on icon "submit" at bounding box center [750, 480] width 17 height 17
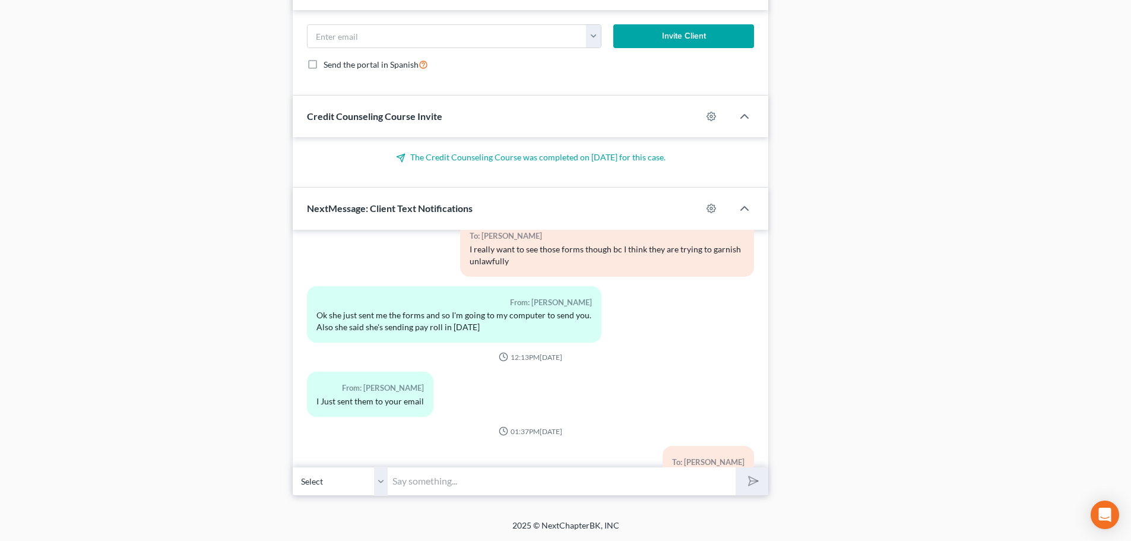
scroll to position [10314, 0]
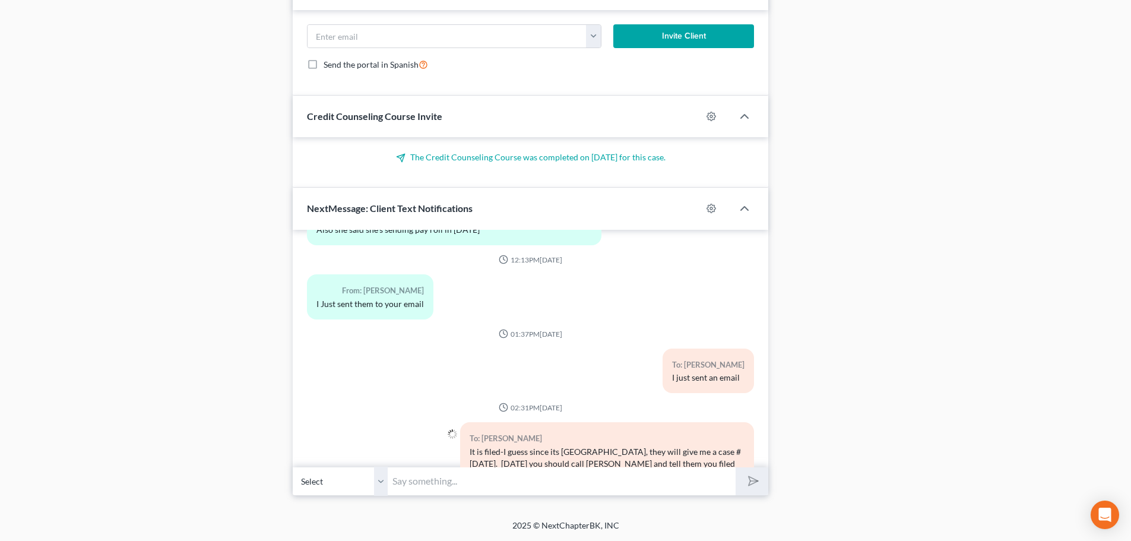
click at [551, 484] on input "text" at bounding box center [562, 480] width 348 height 29
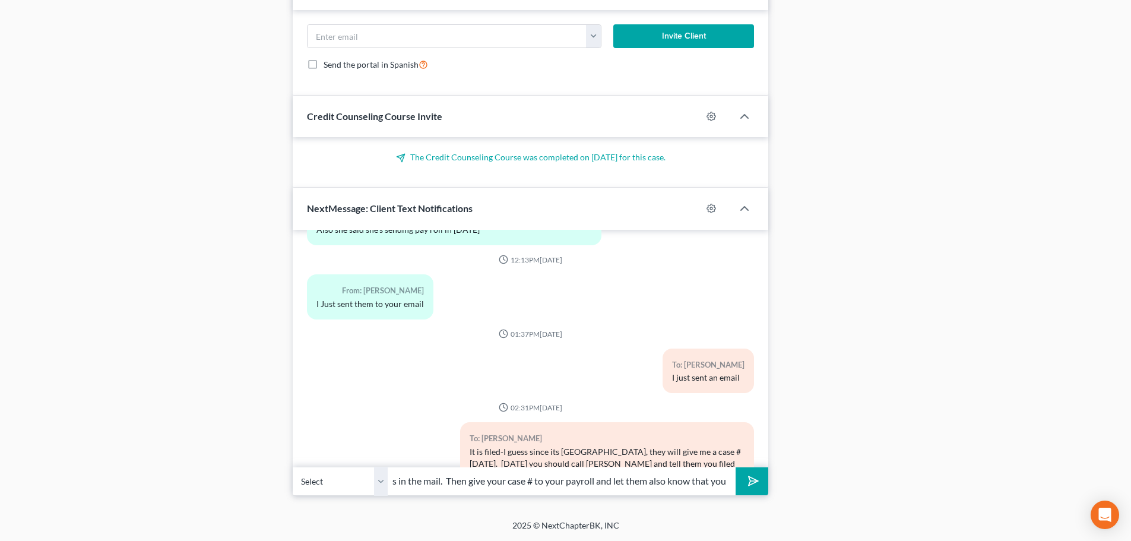
scroll to position [0, 285]
type input "case # and tell them the written revocation of the wage assignment is in the ma…"
click at [755, 483] on icon "submit" at bounding box center [750, 480] width 17 height 17
click at [517, 482] on input "text" at bounding box center [562, 480] width 348 height 29
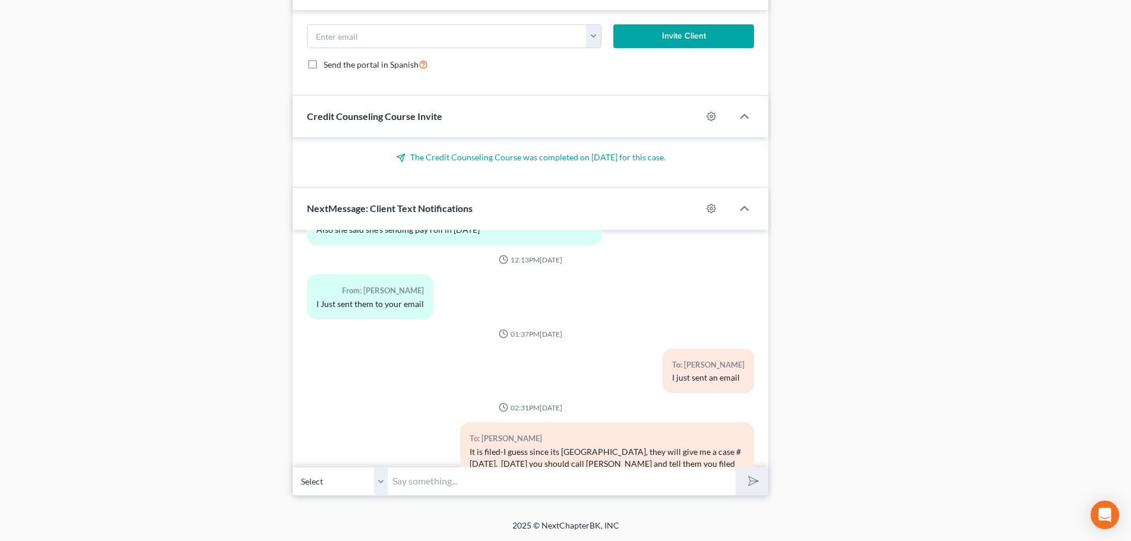
scroll to position [10446, 0]
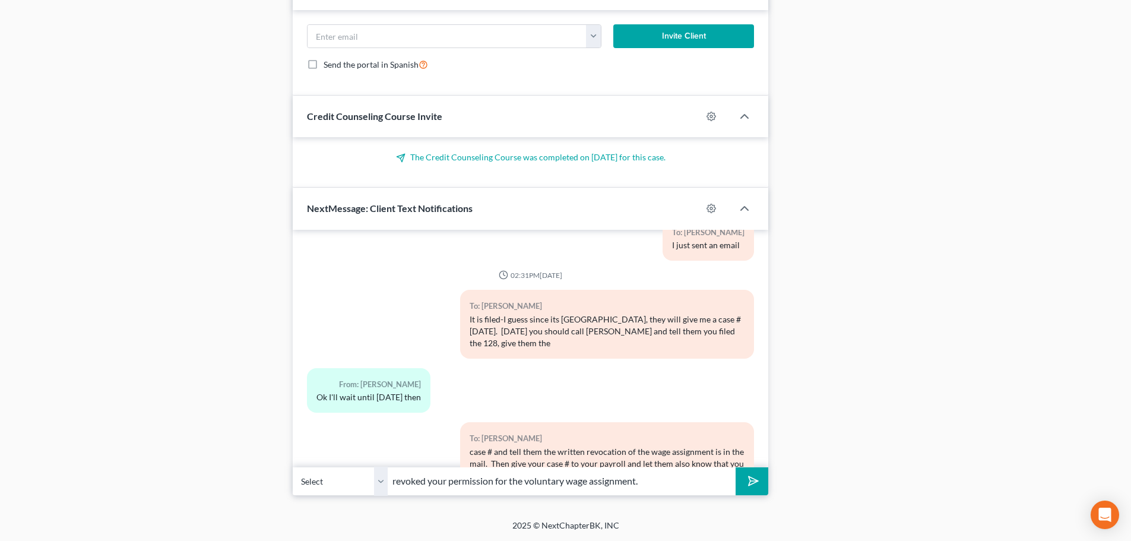
click at [661, 481] on input "revoked your permission for the voluntary wage assignment." at bounding box center [562, 480] width 348 height 29
type input "revoked your permission for the voluntary wage assignment. This should let them…"
click at [756, 481] on line "submit" at bounding box center [754, 481] width 8 height 8
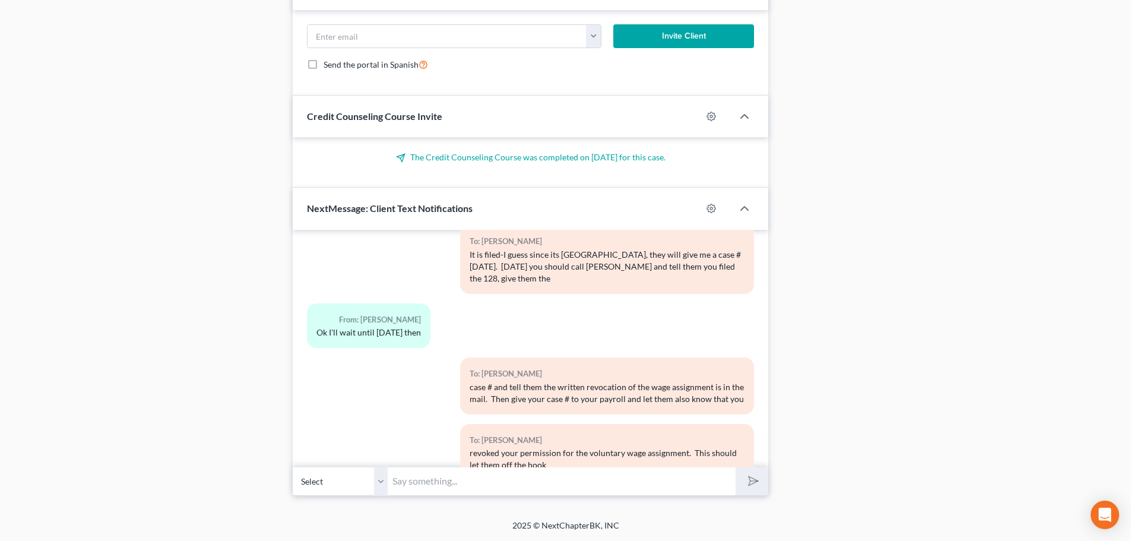
scroll to position [10512, 0]
click at [456, 481] on input "text" at bounding box center [562, 480] width 348 height 29
type input "yes, do it [DATE] when you have the case #"
click at [742, 488] on button "submit" at bounding box center [751, 481] width 33 height 28
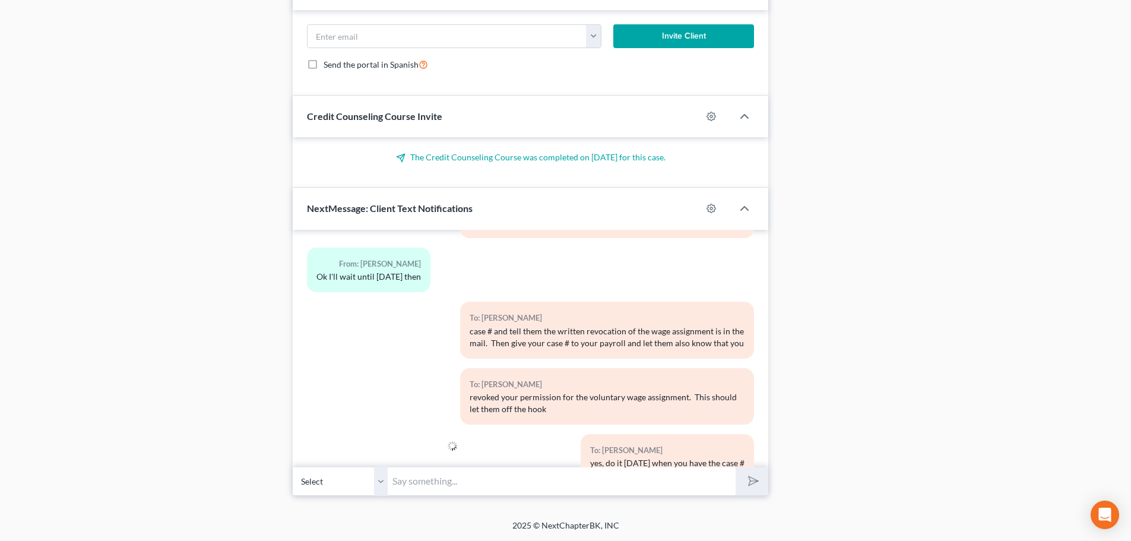
click at [477, 486] on input "text" at bounding box center [562, 480] width 348 height 29
type input "just text me if you want to check in-but I will let you know as soon as I have …"
click at [743, 475] on button "submit" at bounding box center [751, 481] width 33 height 28
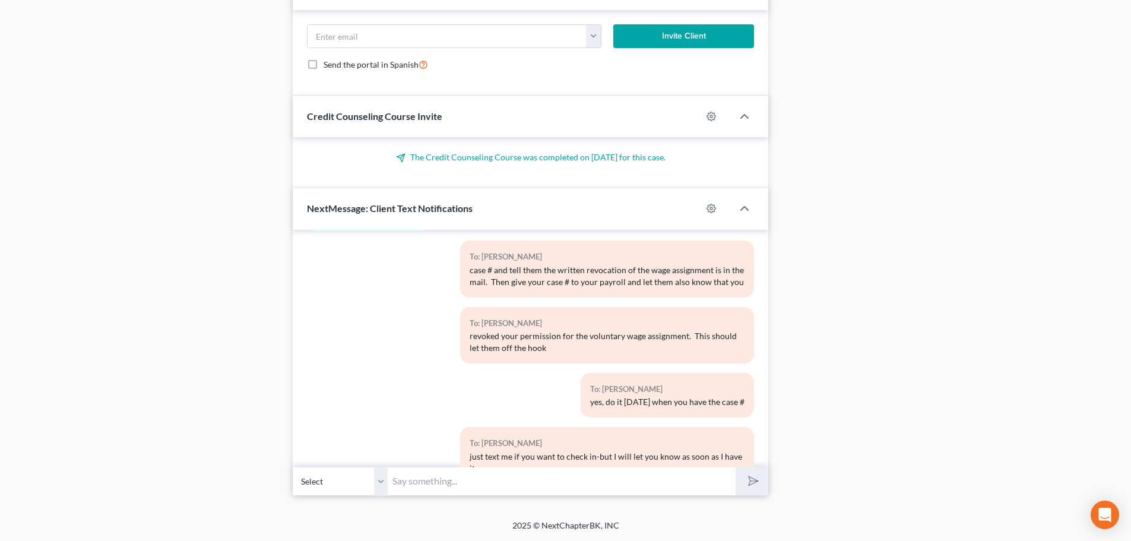
scroll to position [10632, 0]
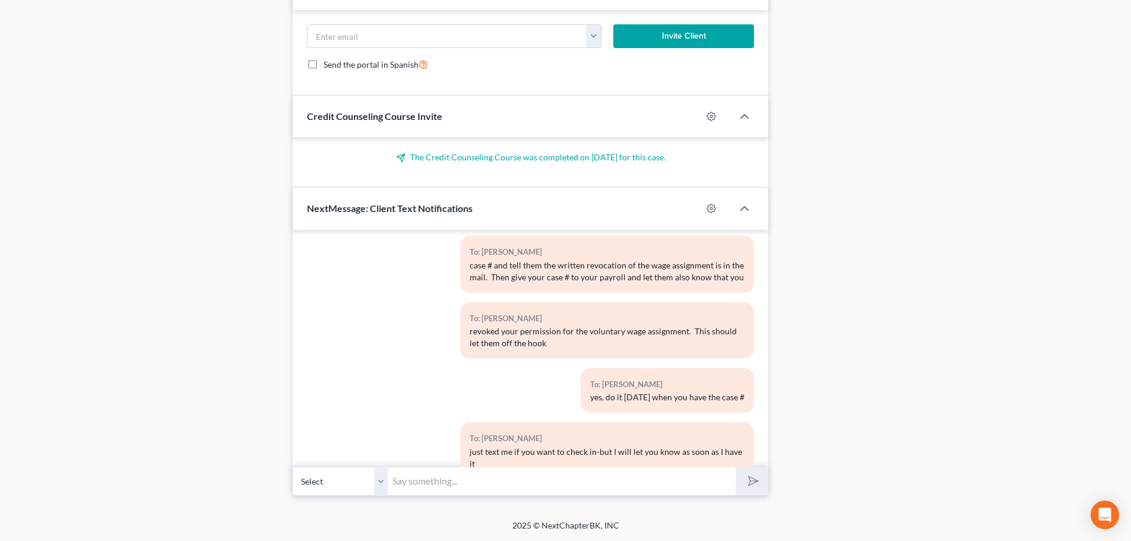
click at [437, 485] on input "text" at bounding box center [562, 480] width 348 height 29
type input "but you should send off the revocation letter"
click at [752, 482] on icon "submit" at bounding box center [750, 480] width 17 height 17
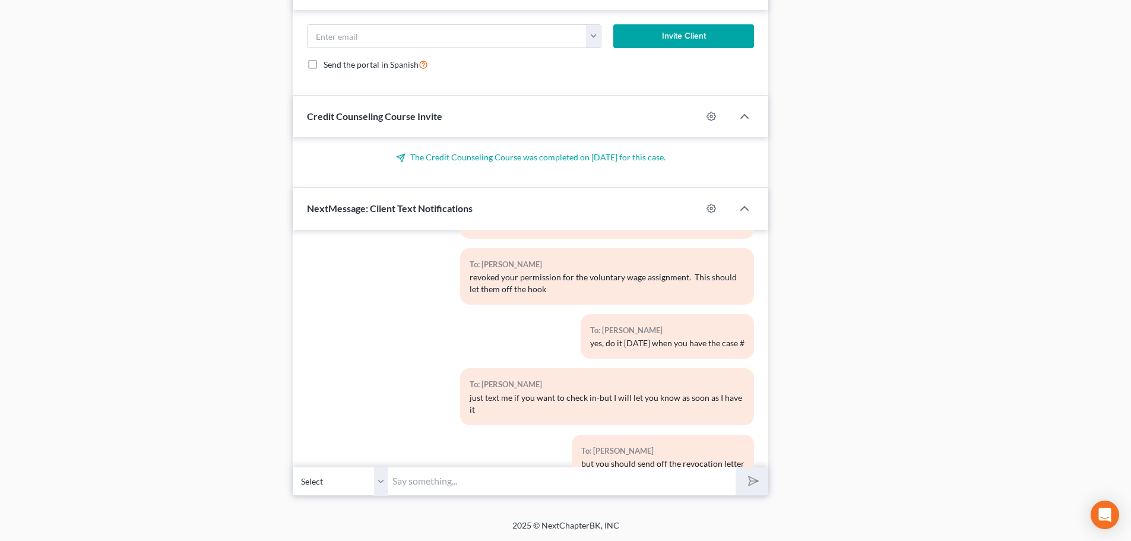
click at [449, 482] on input "text" at bounding box center [562, 480] width 348 height 29
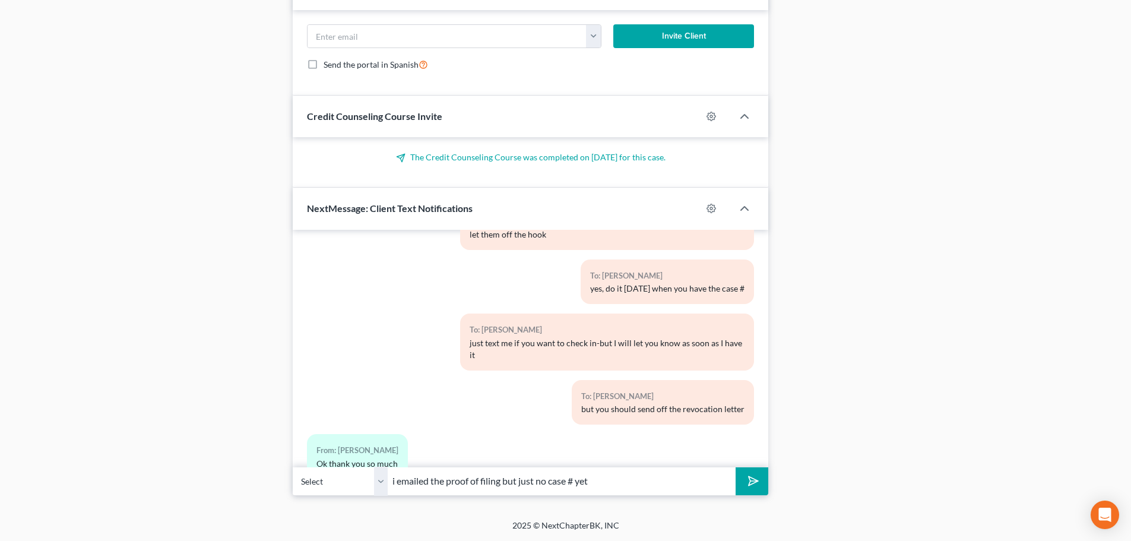
type input "i emailed the proof of filing but just no case # yet"
click at [742, 479] on button "submit" at bounding box center [751, 481] width 33 height 28
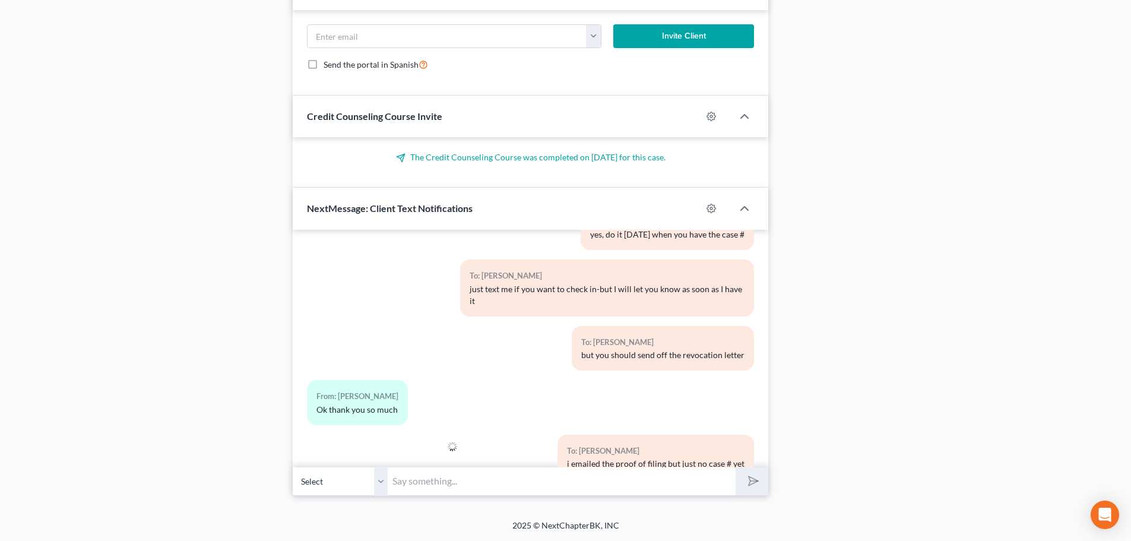
click at [525, 487] on input "text" at bounding box center [562, 480] width 348 height 29
type input "your welcome!"
click at [751, 481] on line "submit" at bounding box center [754, 481] width 8 height 8
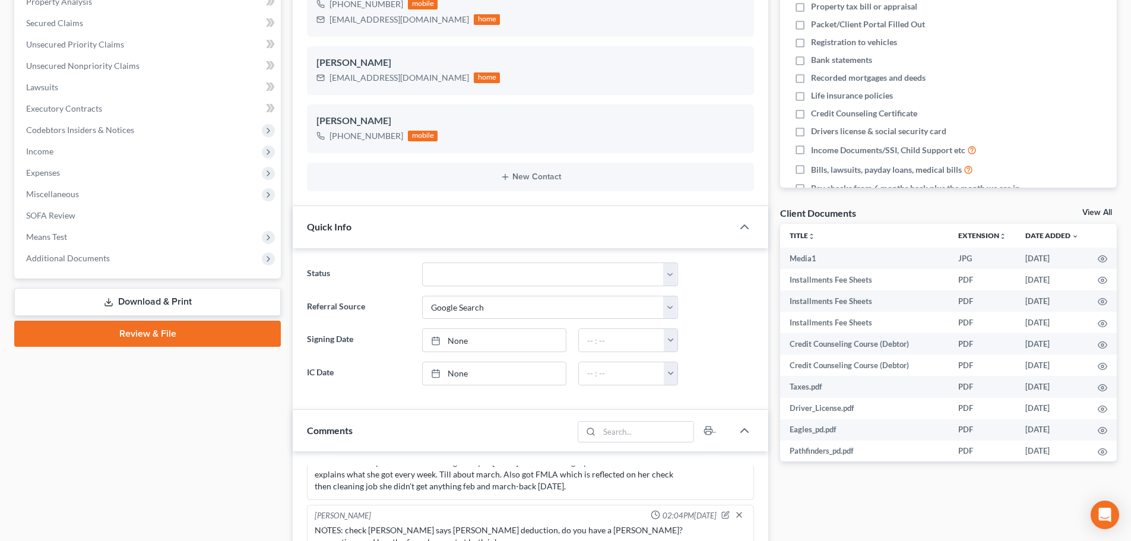
scroll to position [61, 0]
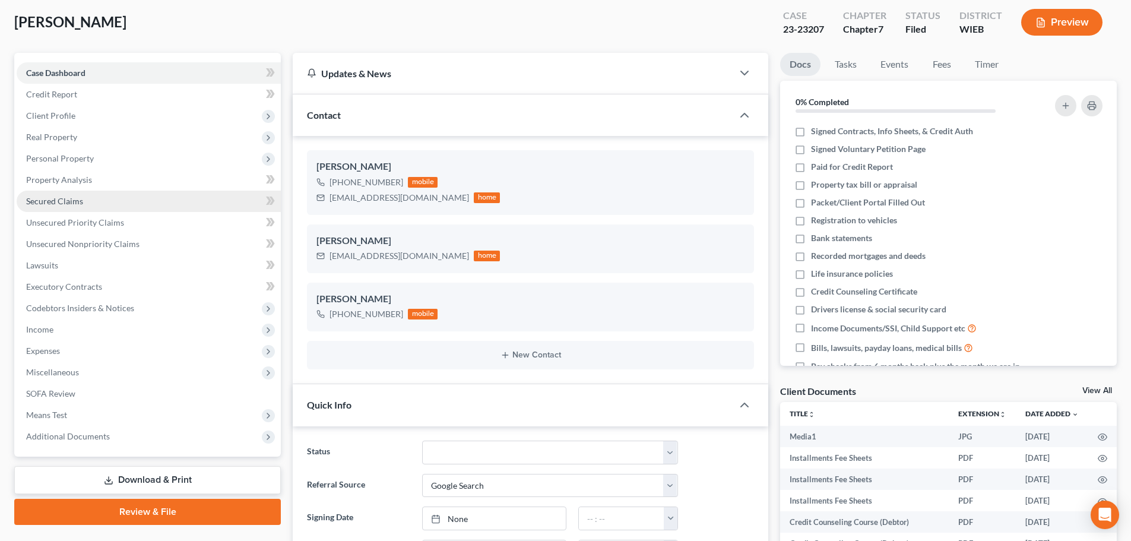
click at [56, 203] on span "Secured Claims" at bounding box center [54, 201] width 57 height 10
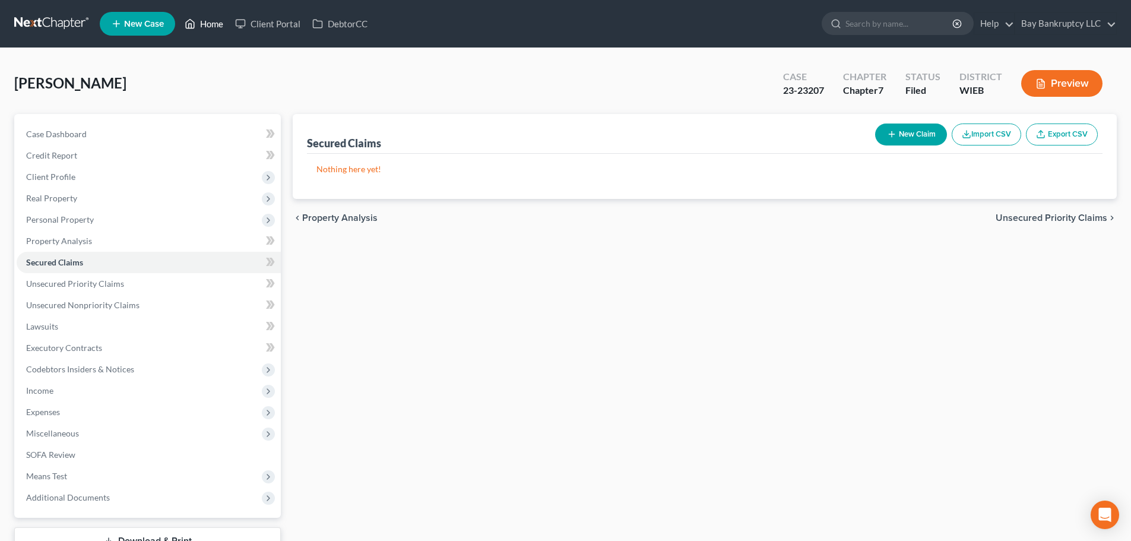
click at [220, 26] on link "Home" at bounding box center [204, 23] width 50 height 21
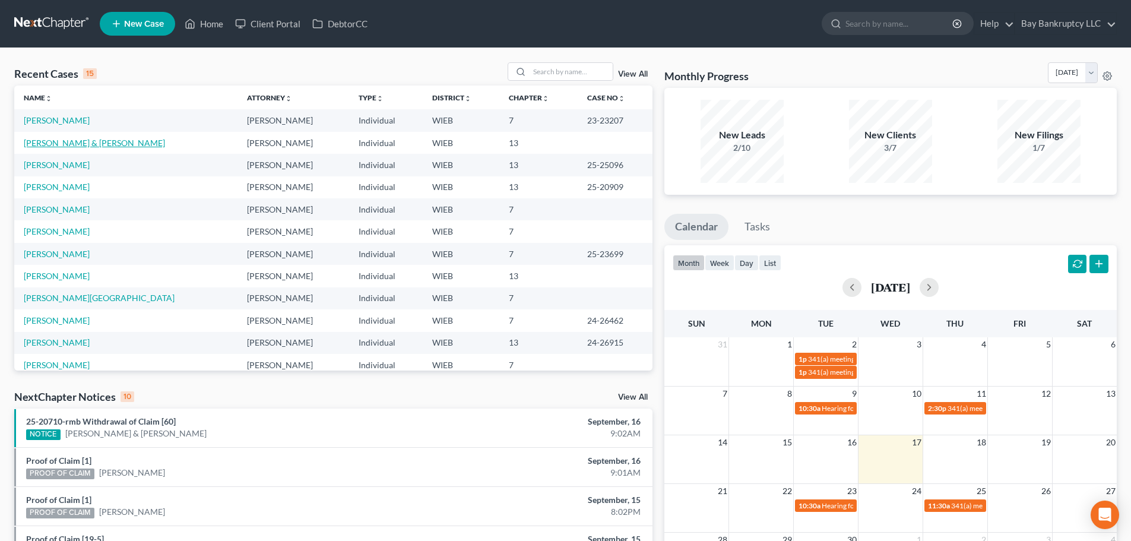
click at [80, 144] on link "[PERSON_NAME] & [PERSON_NAME]" at bounding box center [94, 143] width 141 height 10
select select "4"
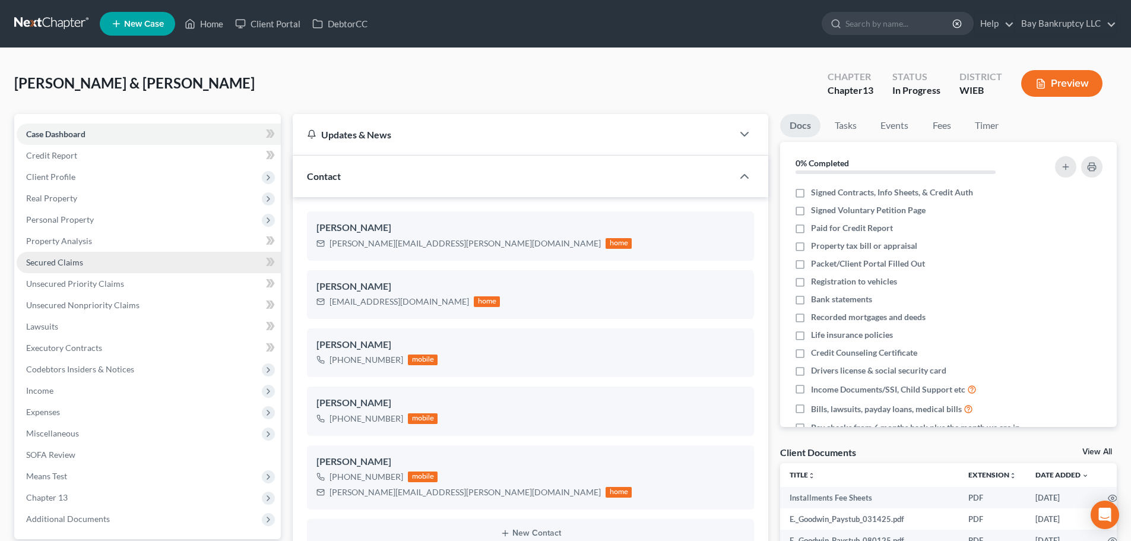
click at [82, 260] on link "Secured Claims" at bounding box center [149, 262] width 264 height 21
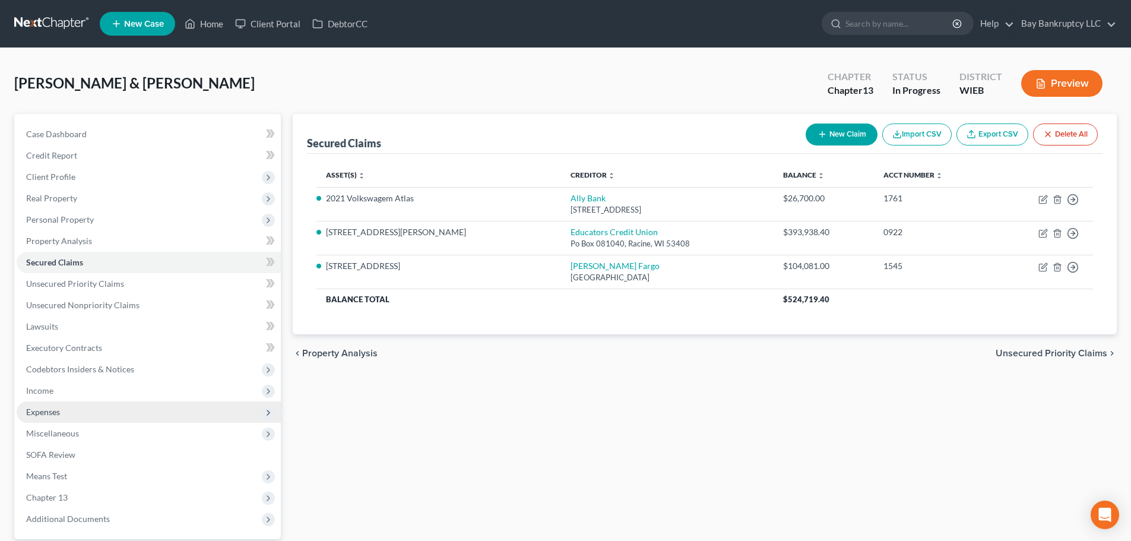
click at [75, 404] on span "Expenses" at bounding box center [149, 411] width 264 height 21
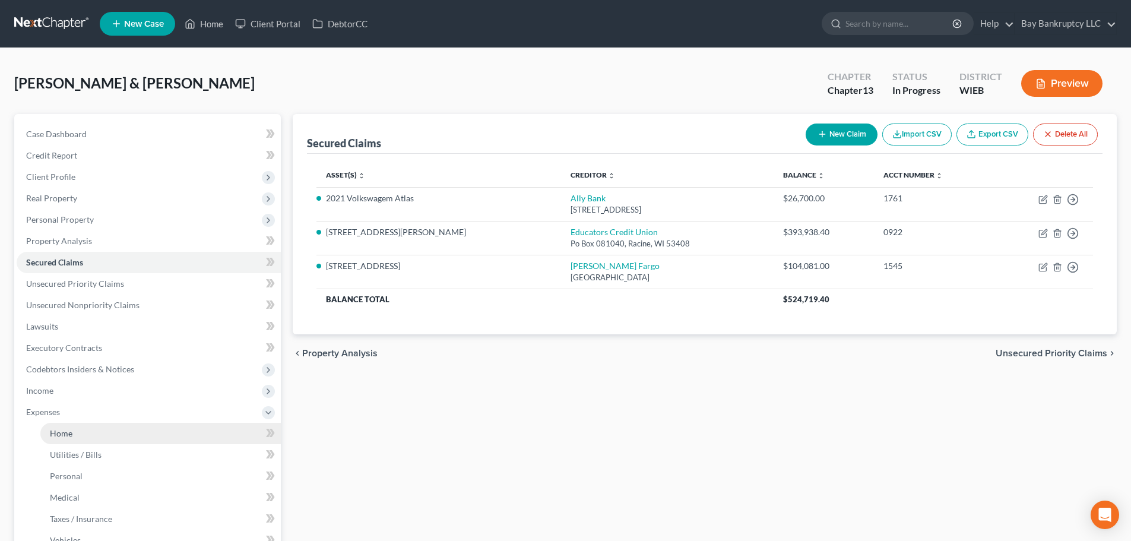
click at [84, 430] on link "Home" at bounding box center [160, 433] width 240 height 21
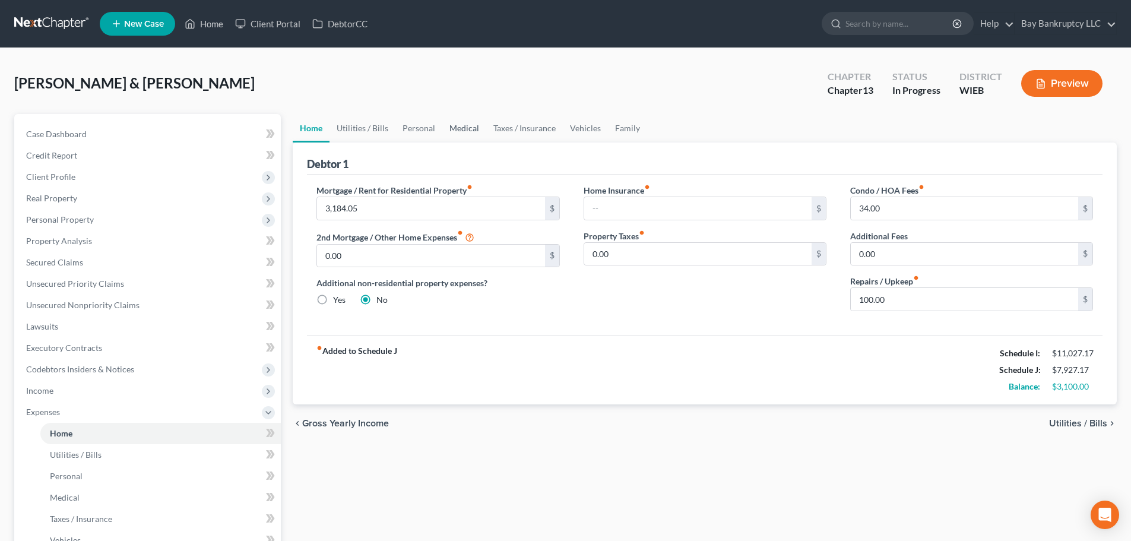
click at [461, 122] on link "Medical" at bounding box center [464, 128] width 44 height 28
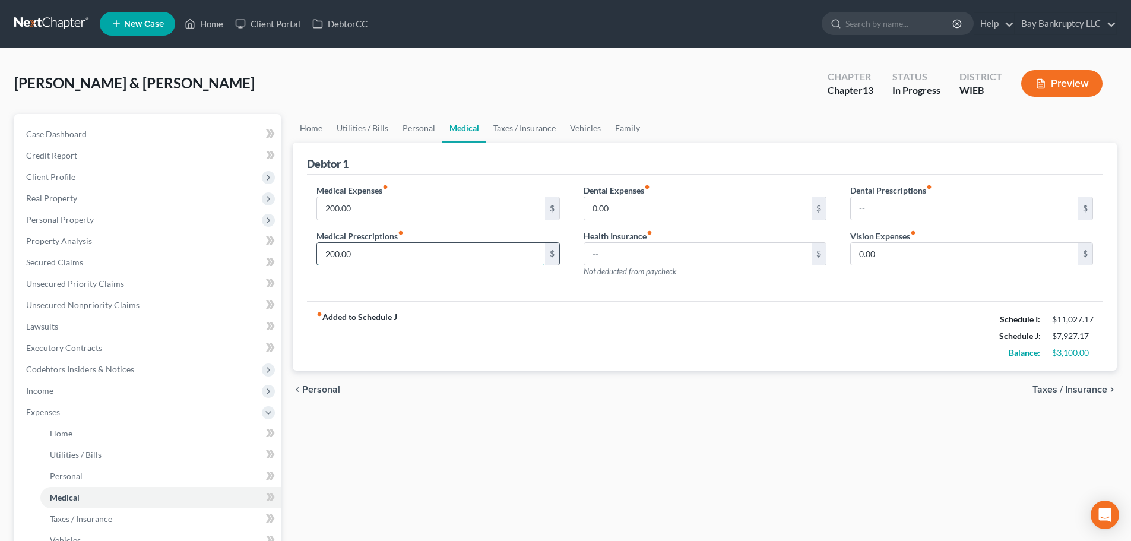
click at [378, 260] on input "200.00" at bounding box center [430, 254] width 227 height 23
click at [500, 333] on div "fiber_manual_record Added to Schedule J Schedule I: $11,027.17 Schedule J: $7,8…" at bounding box center [704, 335] width 795 height 69
click at [401, 260] on input "162.25" at bounding box center [430, 254] width 227 height 23
type input "162."
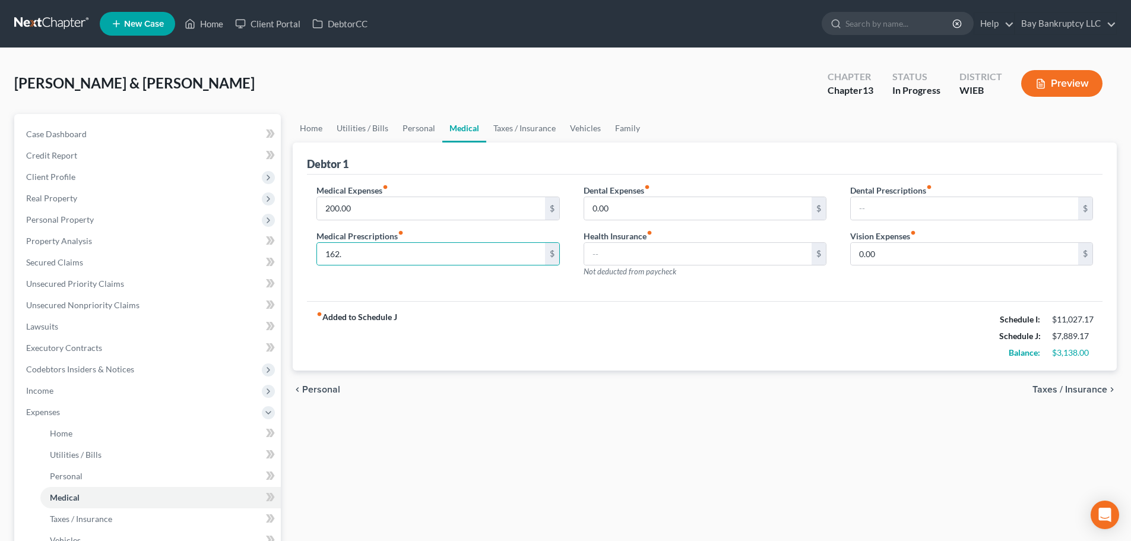
click at [545, 463] on div "Home Utilities / Bills Personal Medical Taxes / Insurance Vehicles Family Debto…" at bounding box center [705, 435] width 836 height 643
click at [528, 134] on link "Taxes / Insurance" at bounding box center [524, 128] width 77 height 28
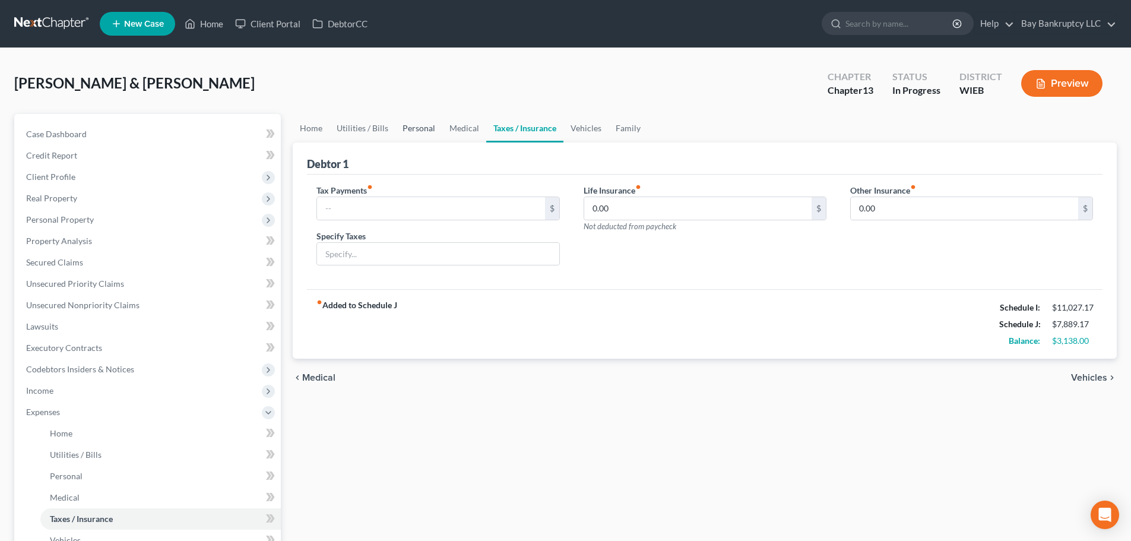
click at [414, 123] on link "Personal" at bounding box center [418, 128] width 47 height 28
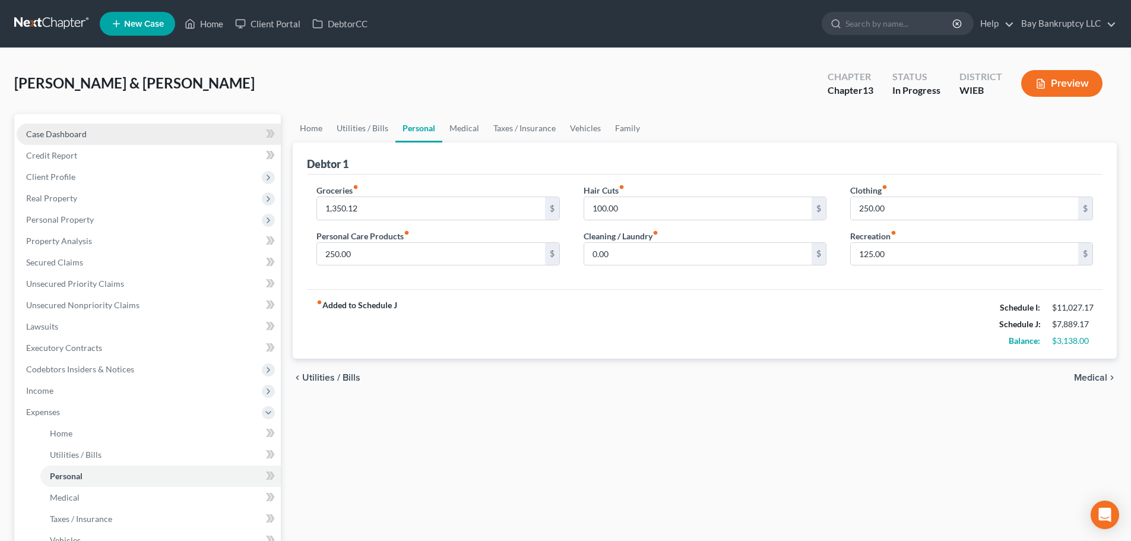
click at [77, 129] on span "Case Dashboard" at bounding box center [56, 134] width 61 height 10
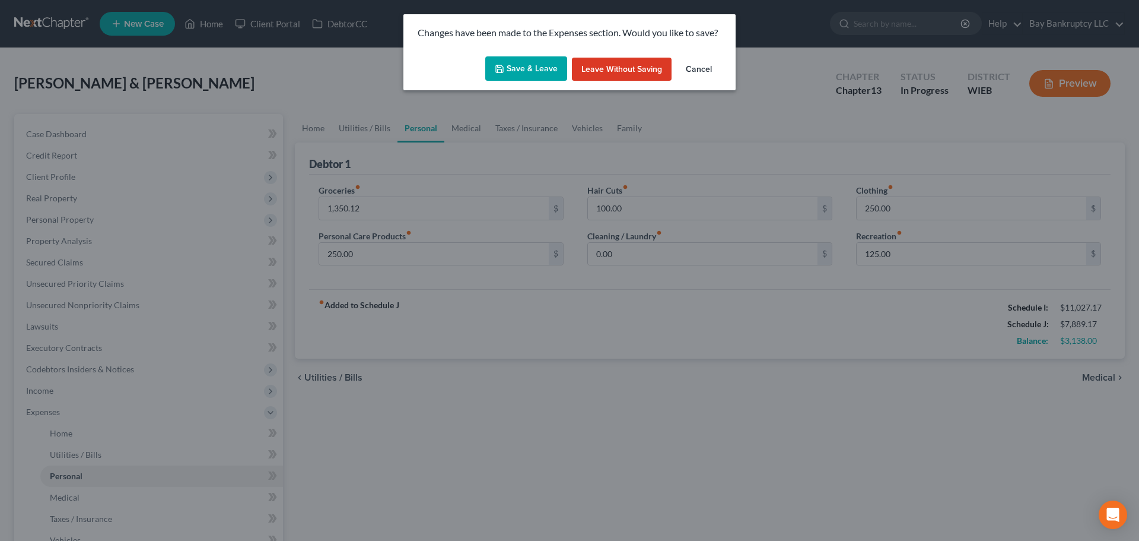
click at [521, 65] on button "Save & Leave" at bounding box center [526, 68] width 82 height 25
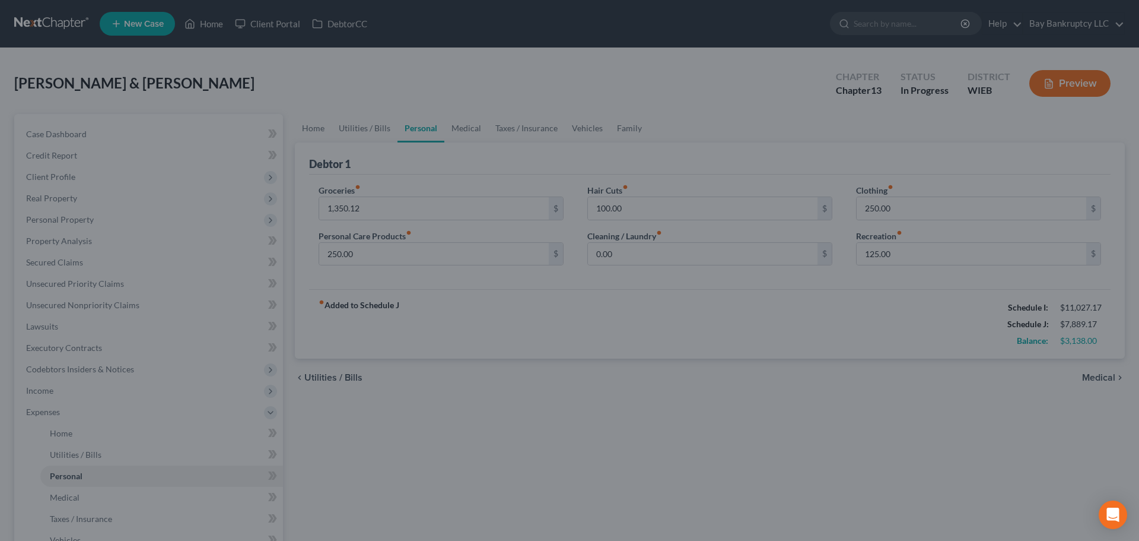
select select "3"
select select "4"
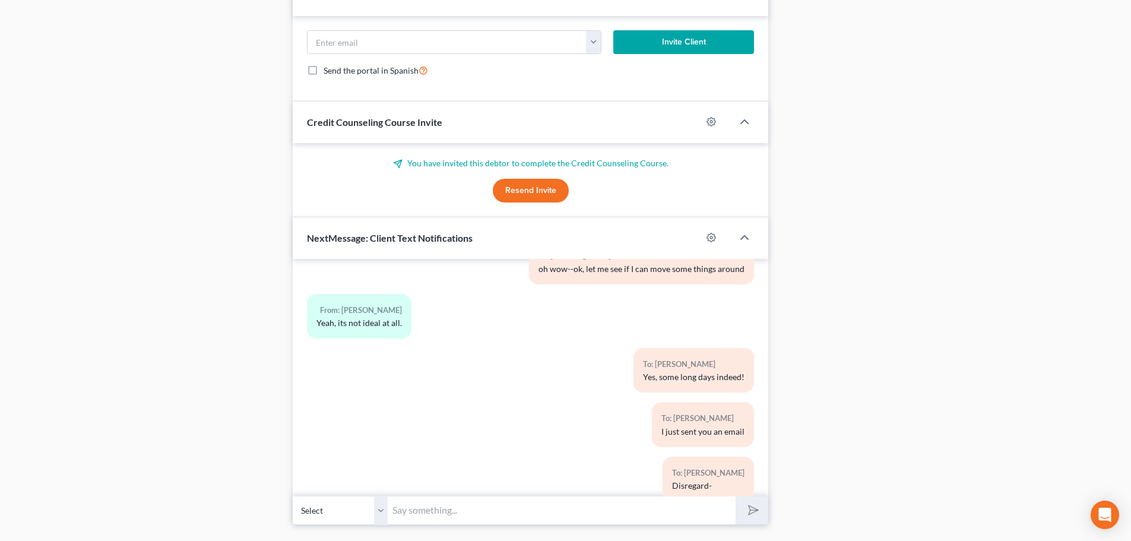
scroll to position [1210, 0]
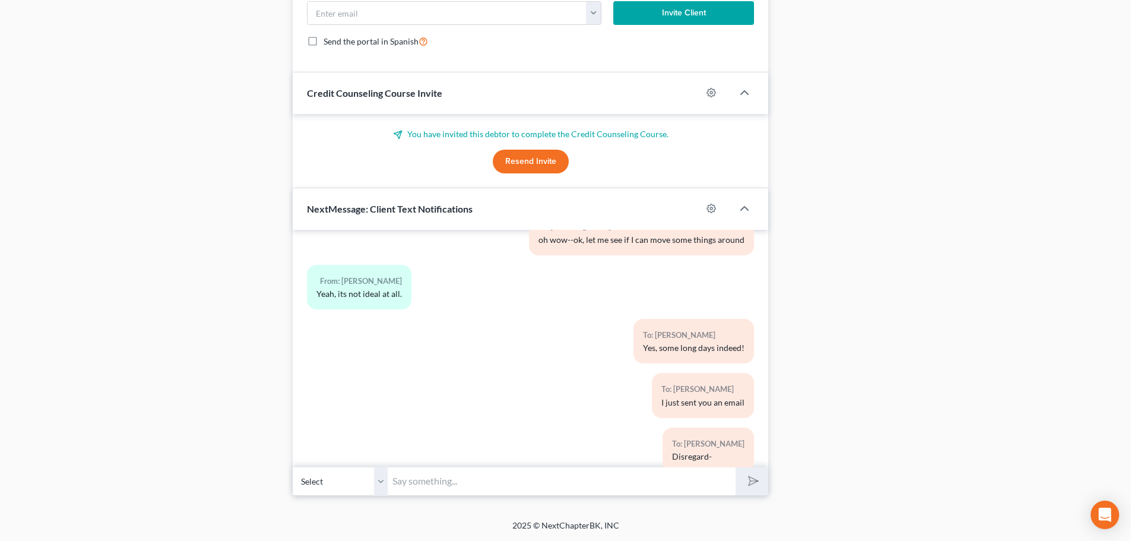
click at [412, 486] on input "text" at bounding box center [562, 480] width 348 height 29
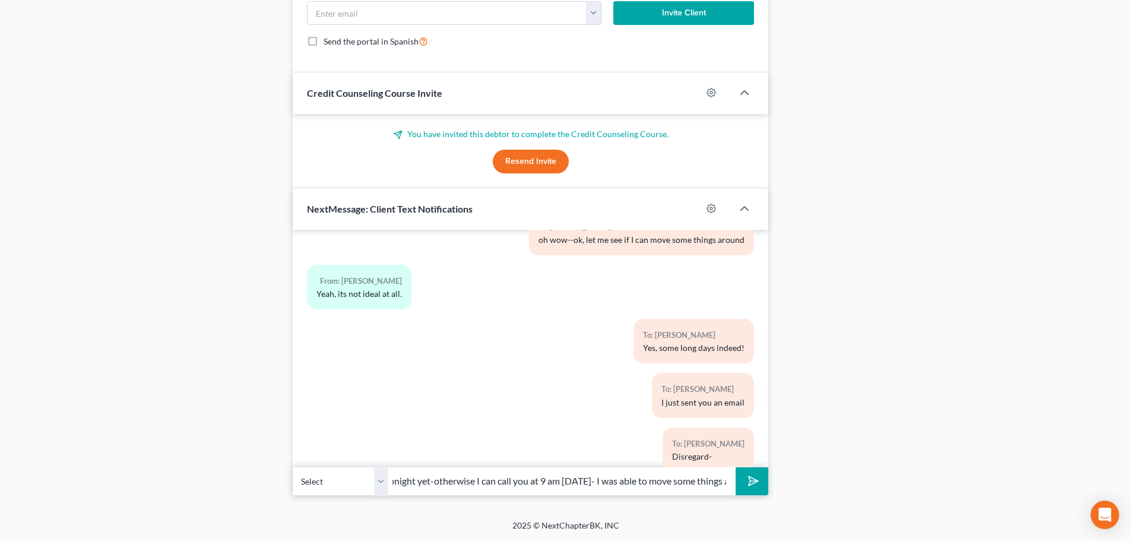
scroll to position [0, 274]
type input "Ok, if [PERSON_NAME] gets home by 5 just text and we can do it tonight yet-othe…"
click at [757, 486] on icon "submit" at bounding box center [751, 481] width 12 height 12
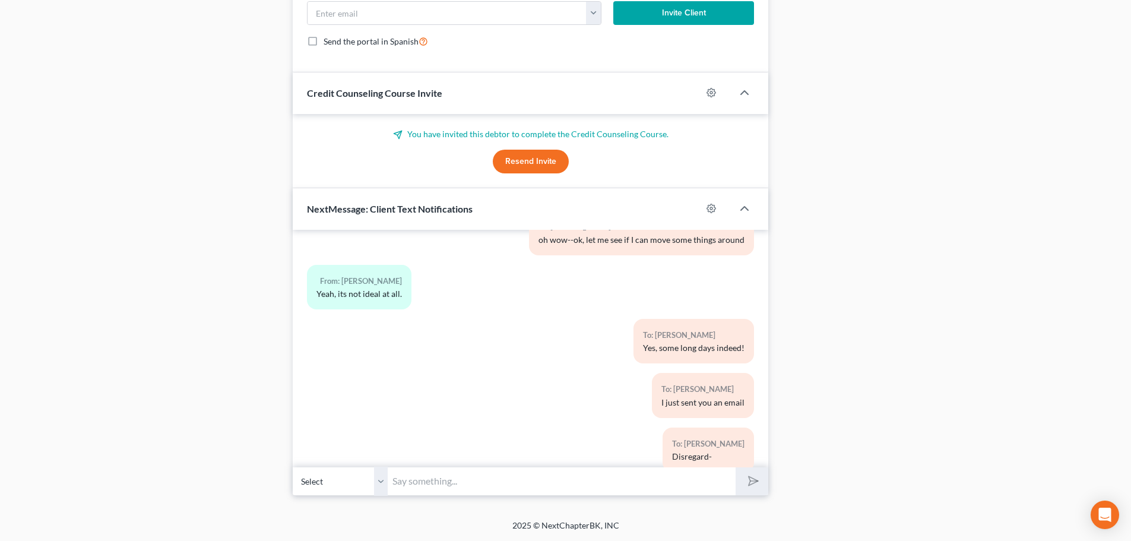
scroll to position [9352, 0]
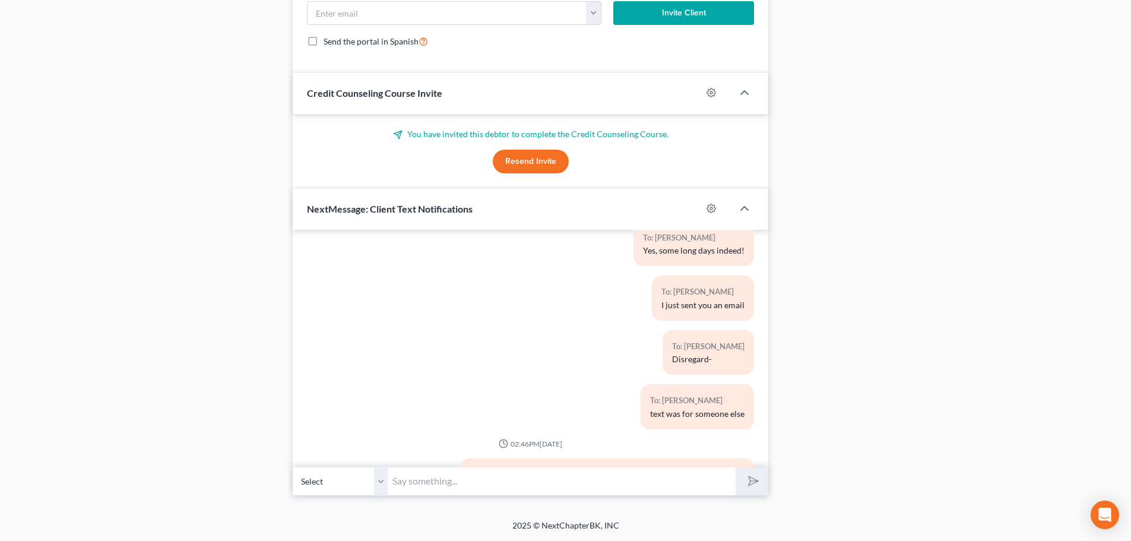
click at [518, 485] on input "text" at bounding box center [562, 480] width 348 height 29
type input "T"
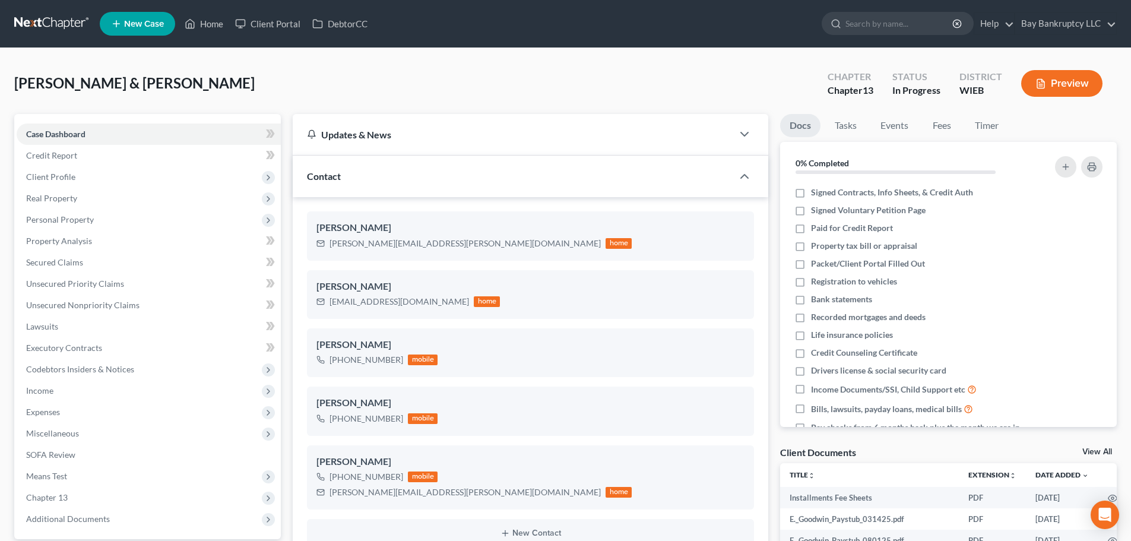
scroll to position [237, 0]
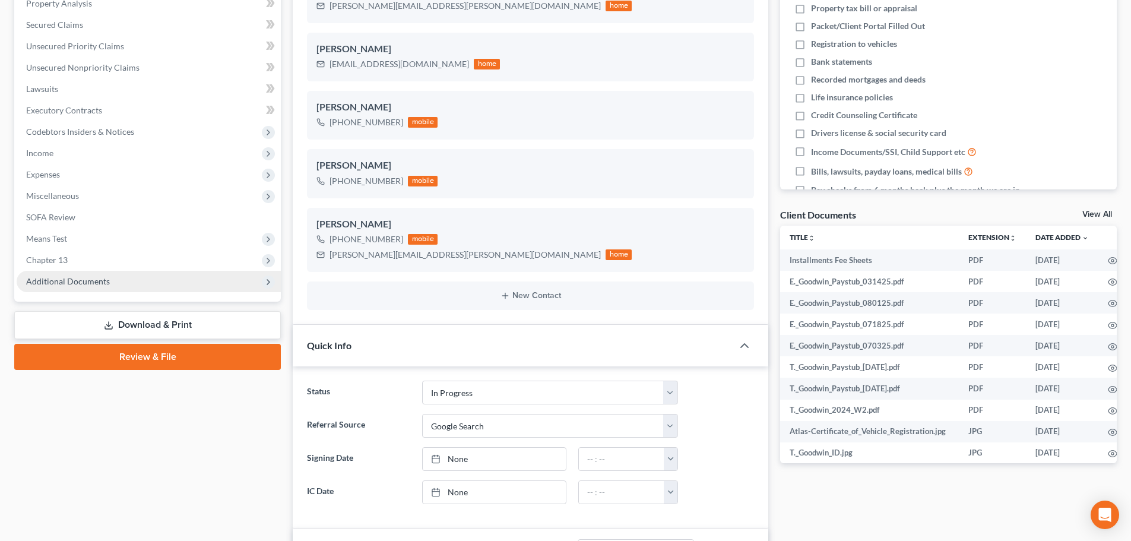
click at [93, 276] on span "Additional Documents" at bounding box center [68, 281] width 84 height 10
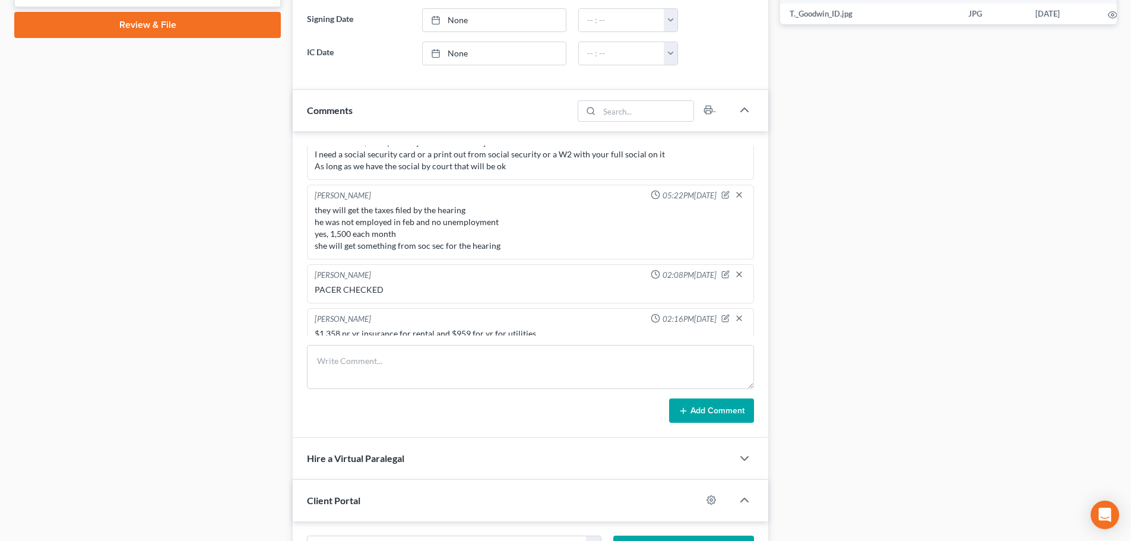
scroll to position [9407, 0]
click at [721, 314] on icon "button" at bounding box center [725, 318] width 8 height 8
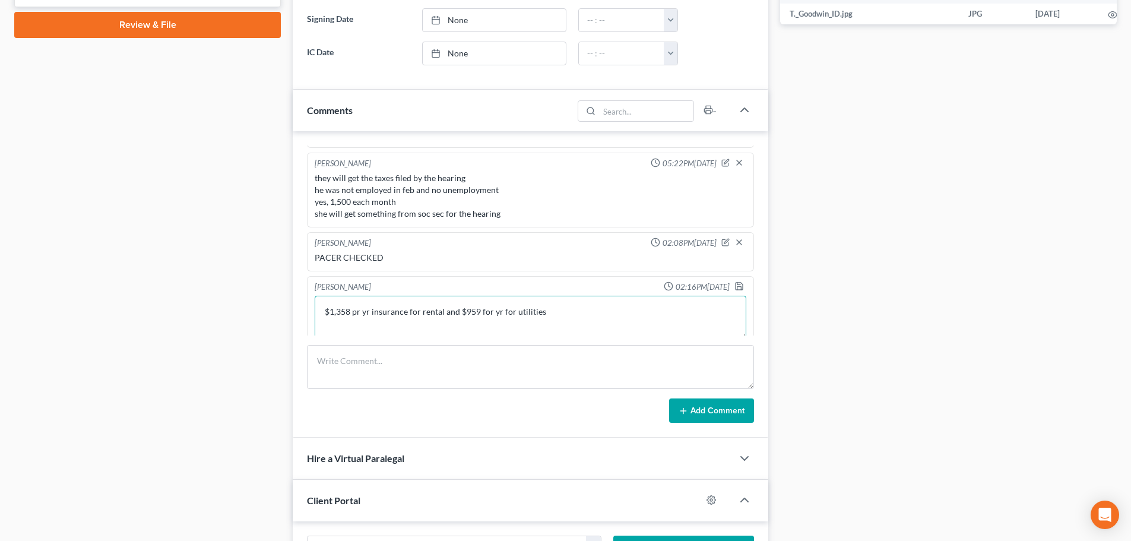
click at [566, 301] on textarea "$1,358 pr yr insurance for rental and $959 for yr for utilities" at bounding box center [530, 318] width 431 height 44
type textarea "$1,358 pr yr insurance for rental and $959 for yr for utilities, mortg pay is $…"
click at [737, 282] on polyline "button" at bounding box center [738, 283] width 3 height 2
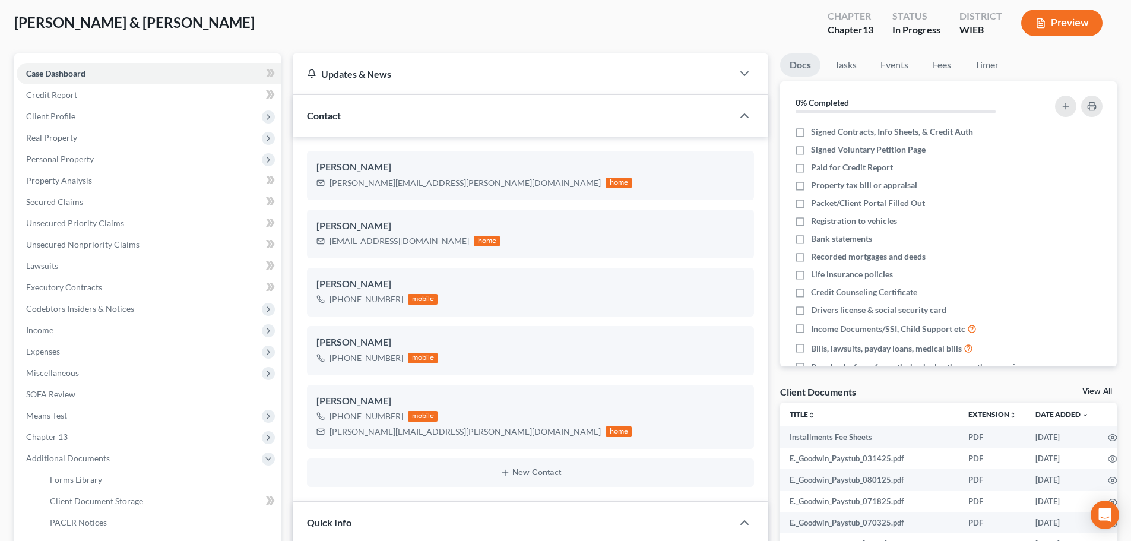
scroll to position [0, 0]
